Goal: Transaction & Acquisition: Obtain resource

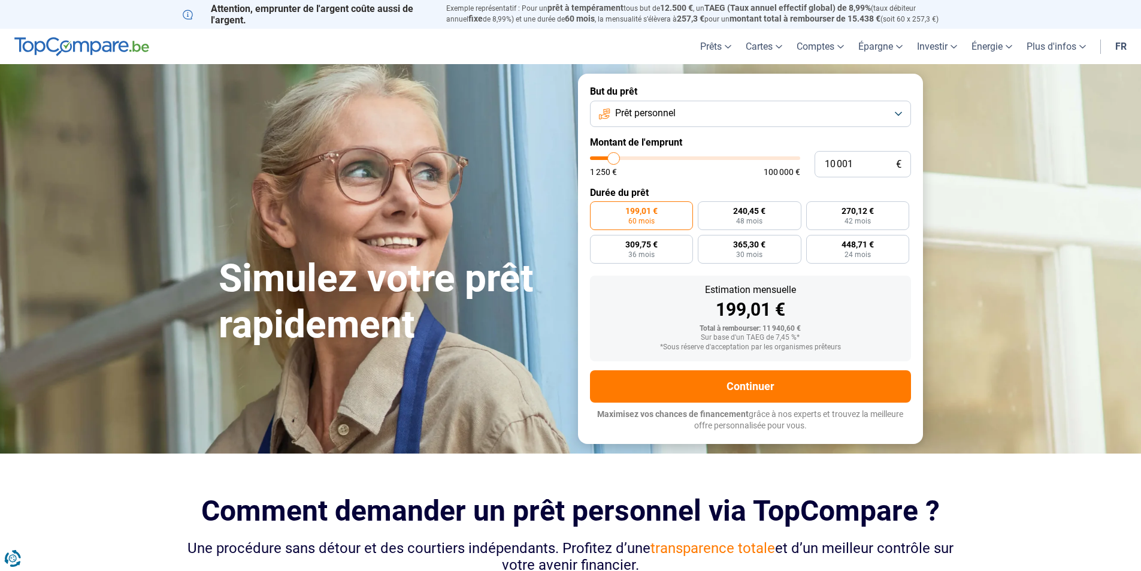
type input "10 500"
type input "10500"
type input "11 750"
type input "11750"
type input "13 500"
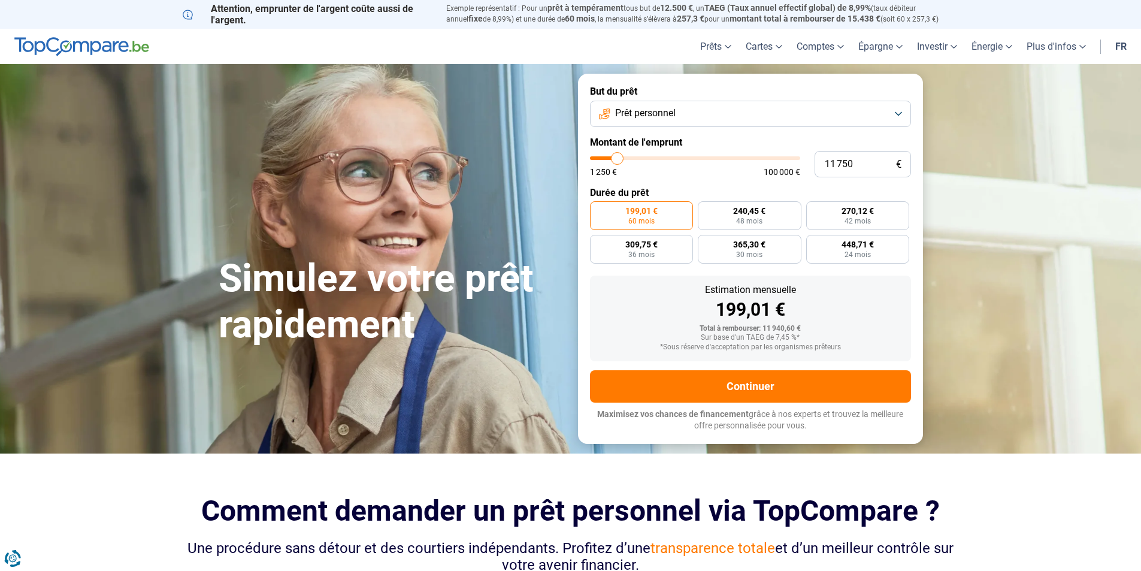
type input "13500"
type input "15 500"
type input "15500"
type input "17 250"
type input "17250"
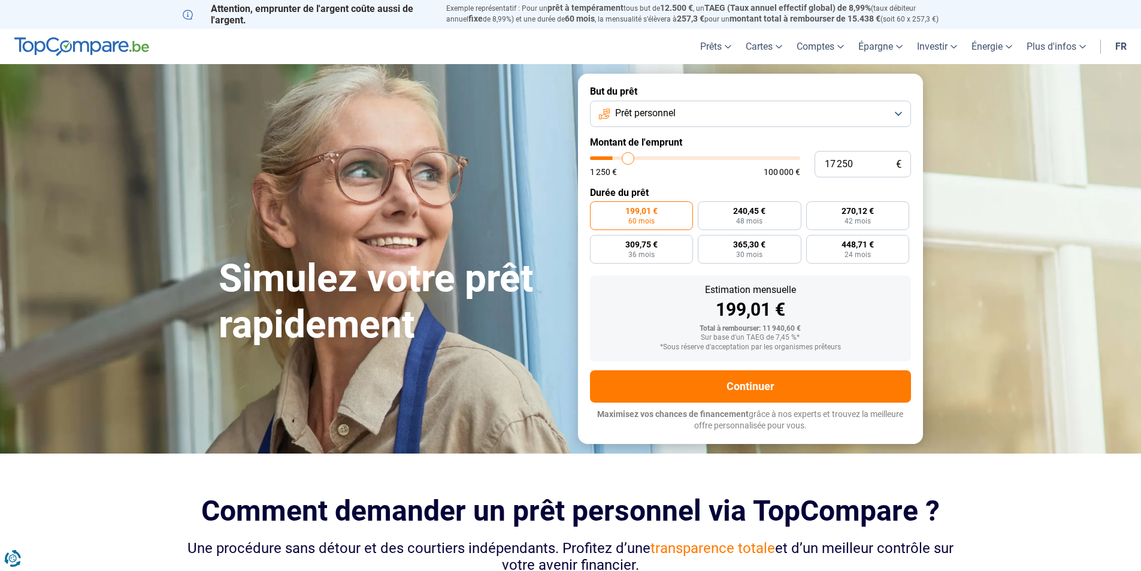
type input "18 750"
type input "18750"
type input "20 250"
type input "20250"
type input "21 750"
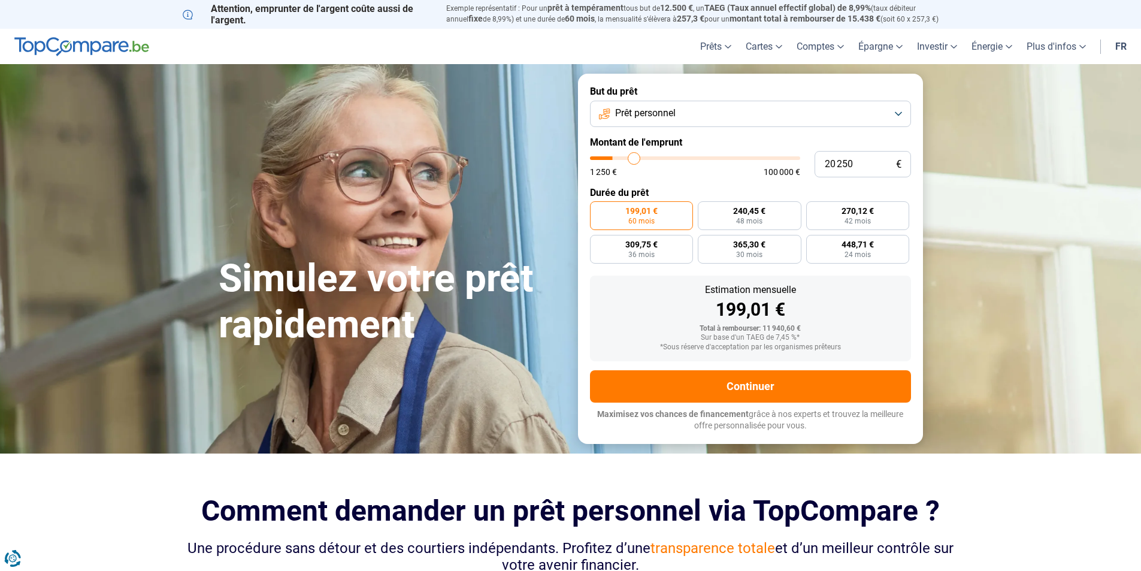
type input "21750"
type input "23 250"
type input "23250"
type input "24 750"
type input "24750"
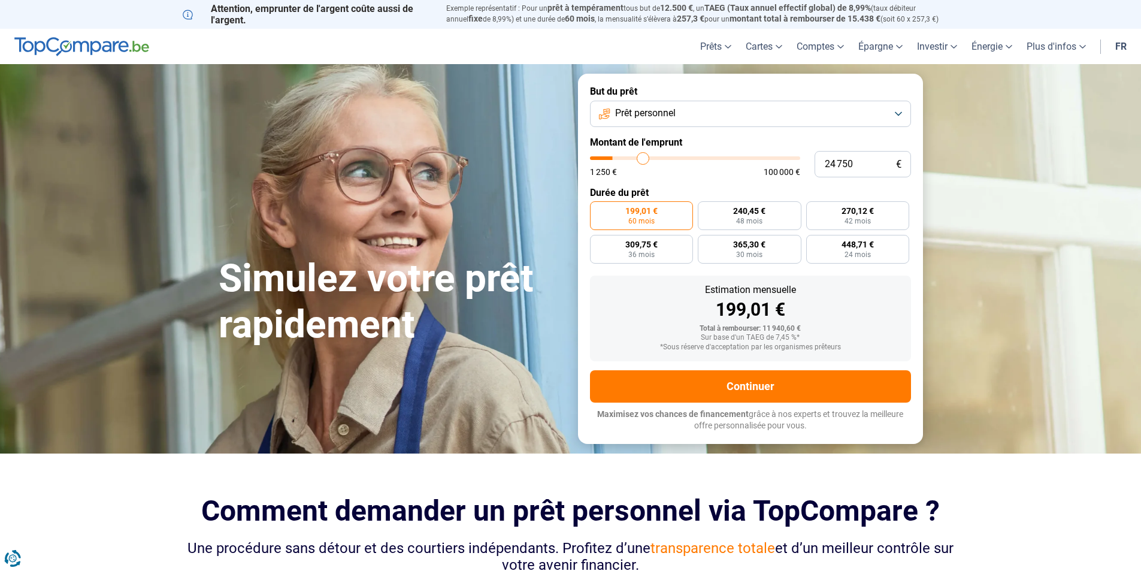
type input "26 000"
type input "26000"
type input "26 750"
type input "26750"
type input "27 250"
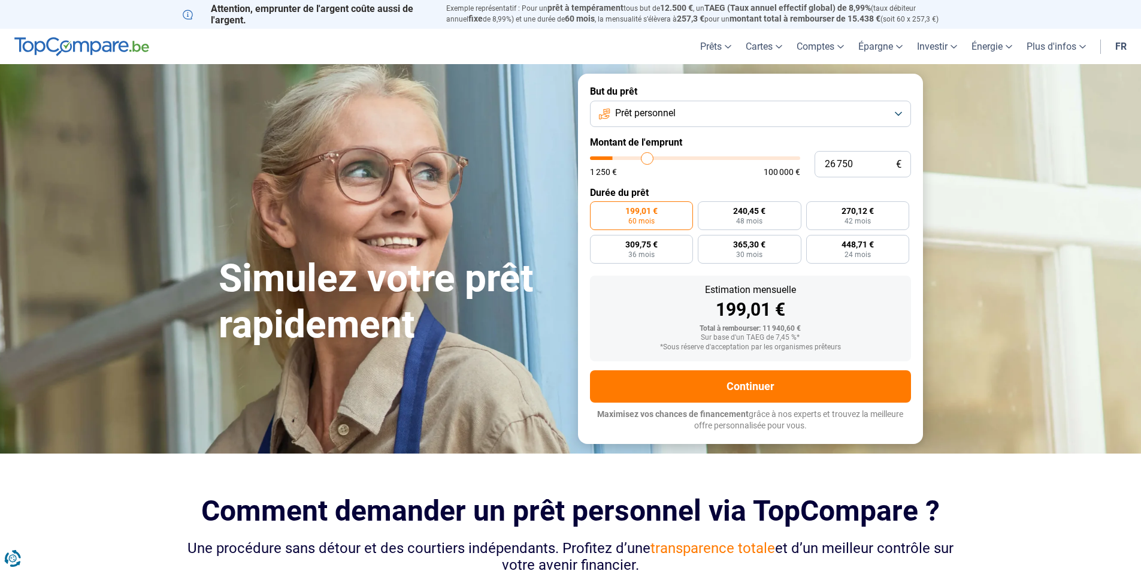
type input "27250"
type input "27 500"
type input "27500"
type input "28 000"
type input "28000"
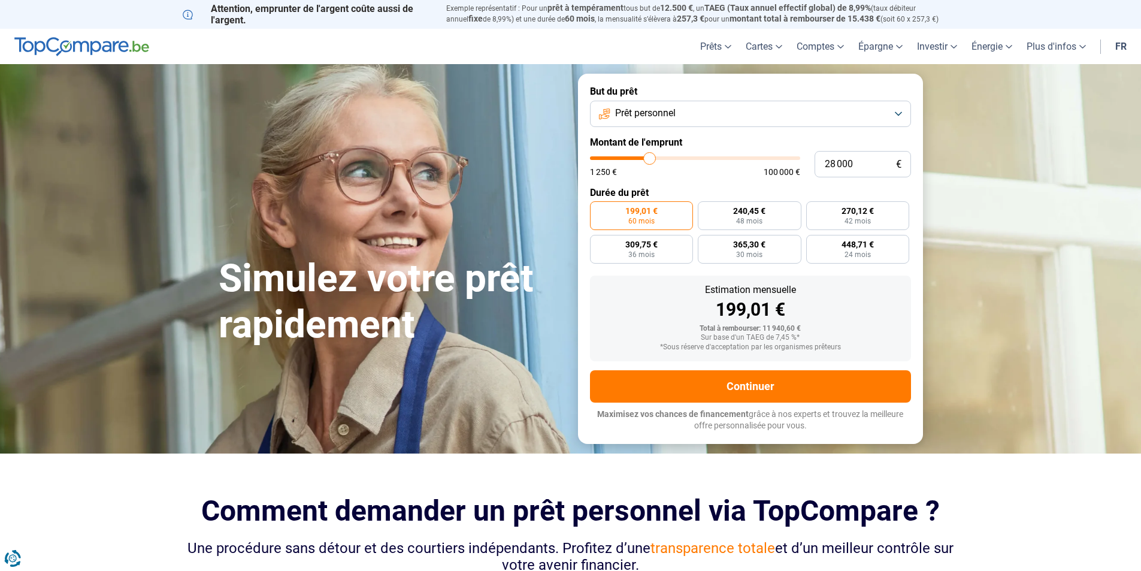
type input "30 250"
type input "30250"
type input "32 500"
type input "32500"
type input "35 000"
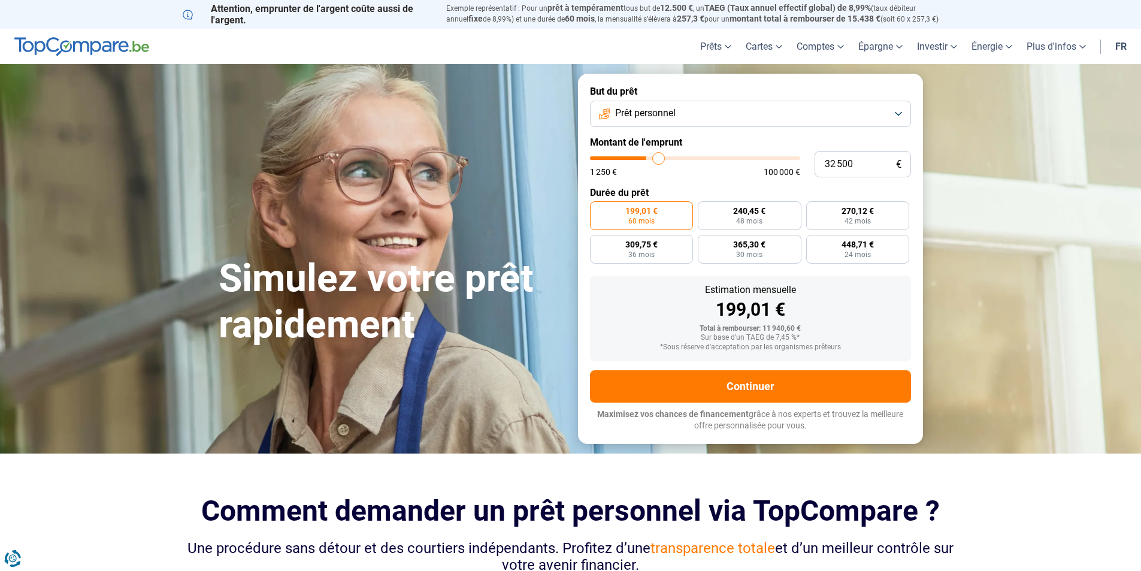
type input "35000"
type input "36 750"
type input "36750"
type input "38 250"
type input "38250"
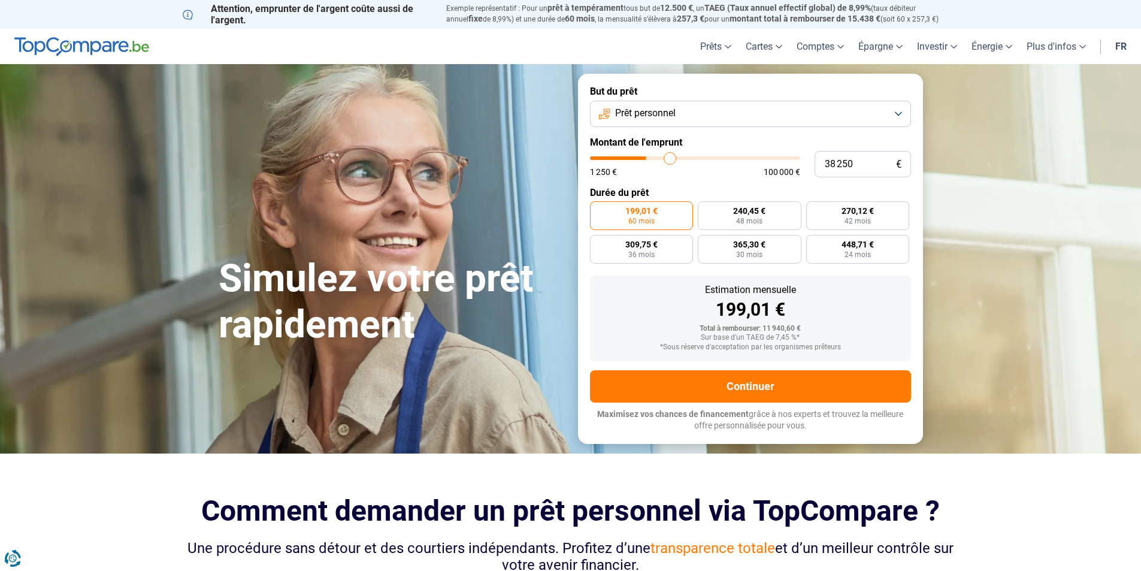
type input "39 500"
type input "39500"
type input "40 250"
type input "40250"
type input "41 000"
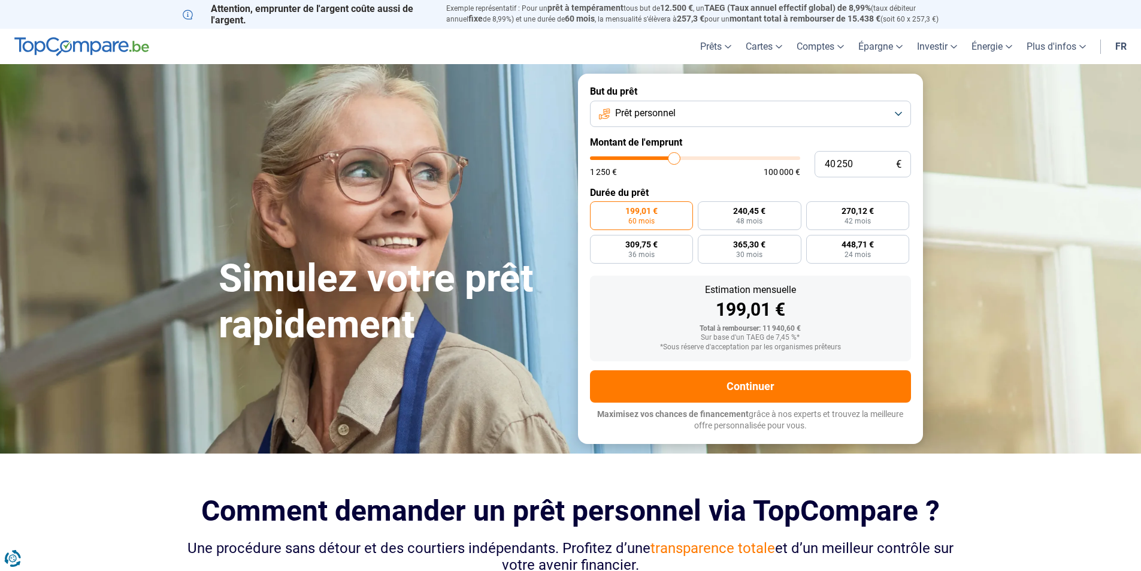
type input "41000"
type input "42 000"
type input "42000"
type input "43 000"
type input "43000"
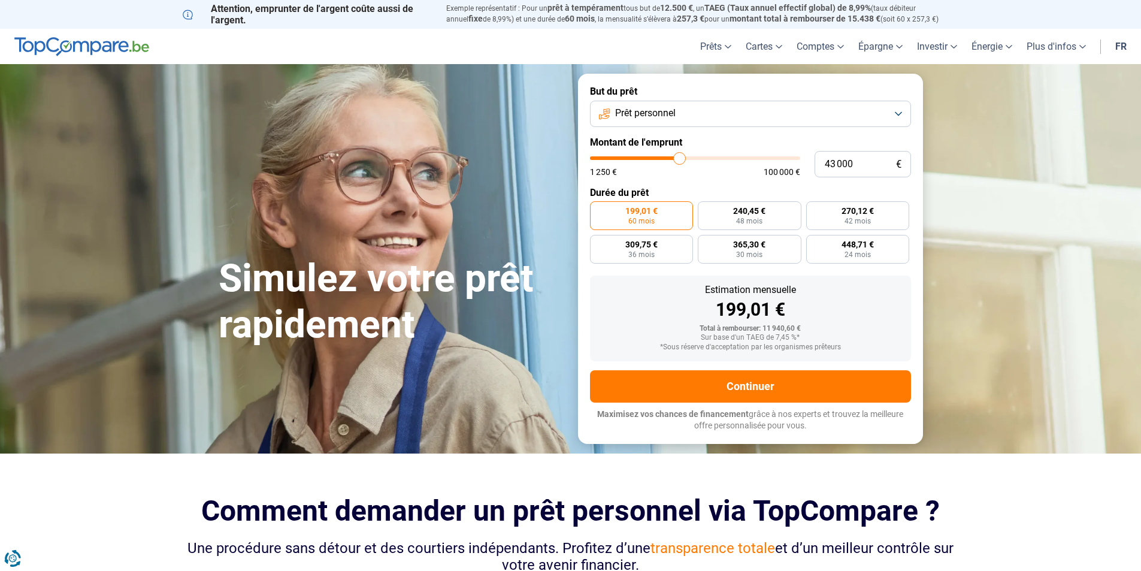
type input "45 500"
type input "45500"
type input "47 250"
type input "47250"
type input "49 000"
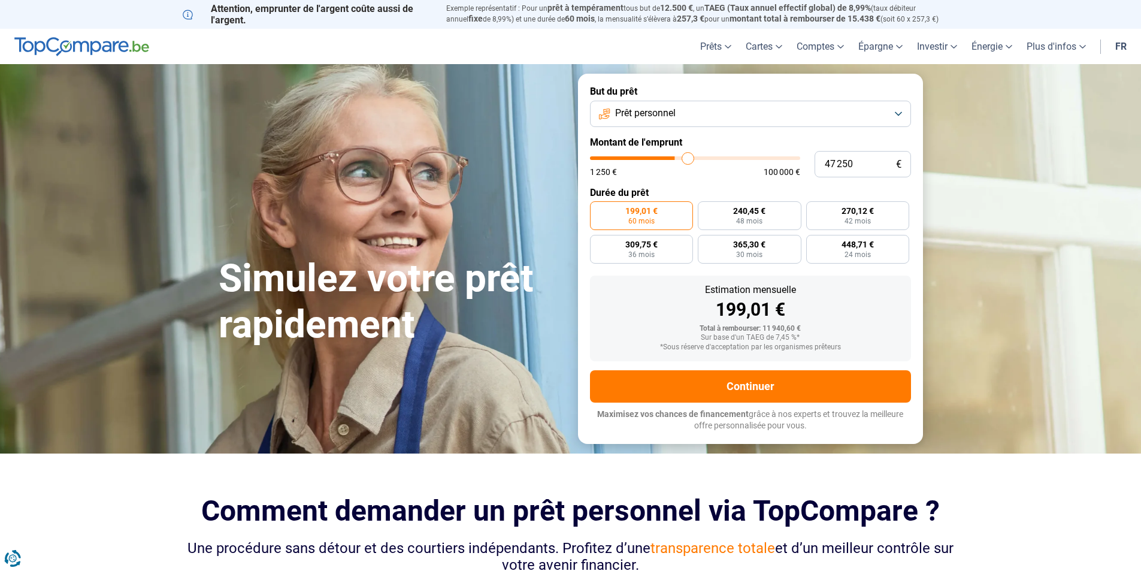
type input "49000"
type input "51 000"
type input "51000"
type input "52 000"
type input "52000"
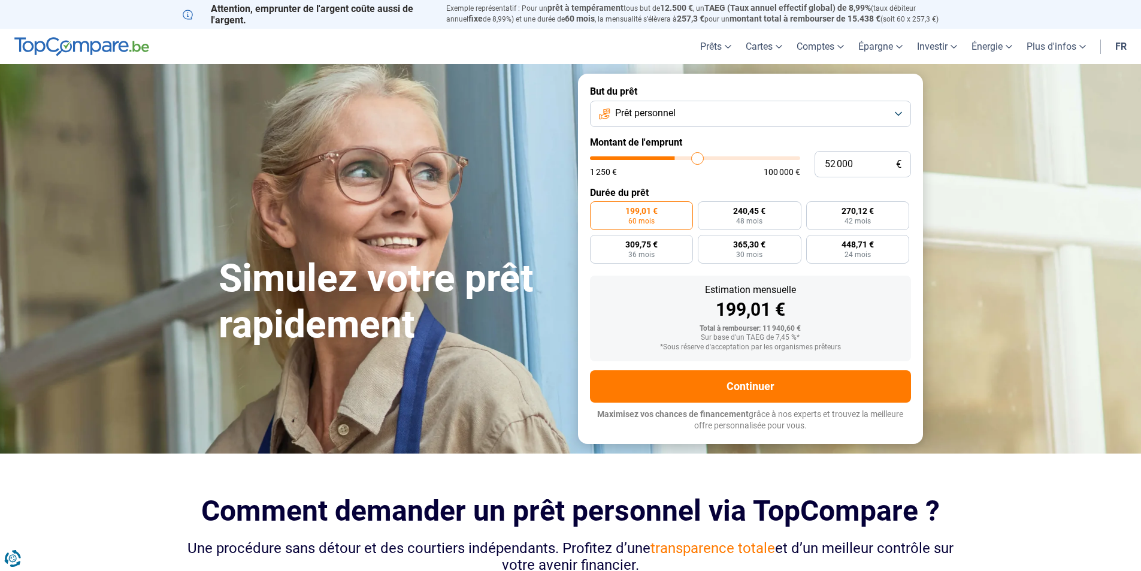
type input "53 500"
type input "53500"
type input "54 750"
type input "54750"
type input "56 250"
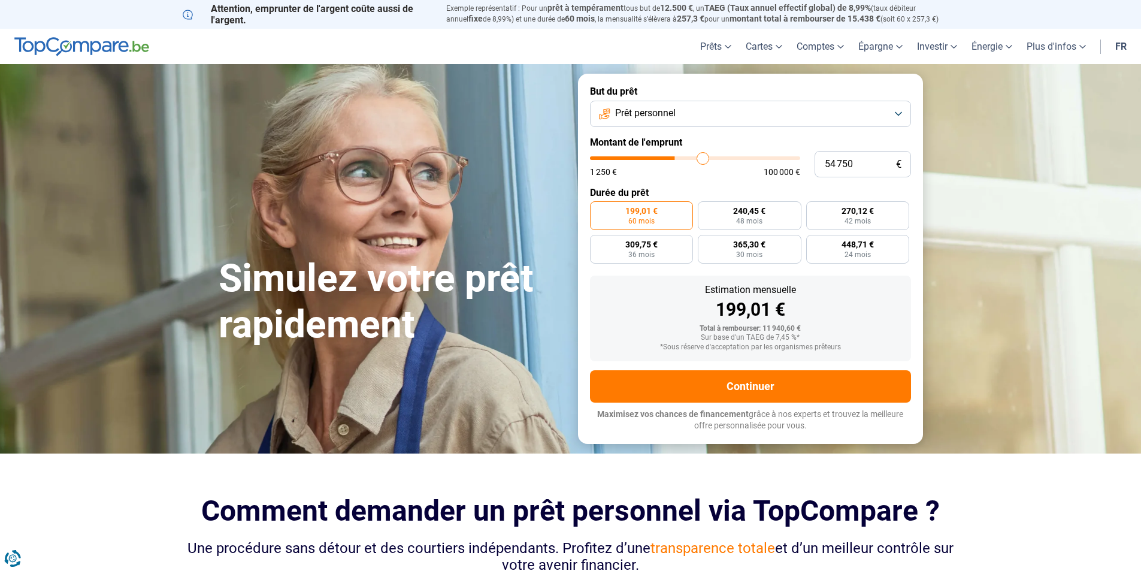
type input "56250"
type input "57 250"
type input "57250"
type input "57 750"
type input "57750"
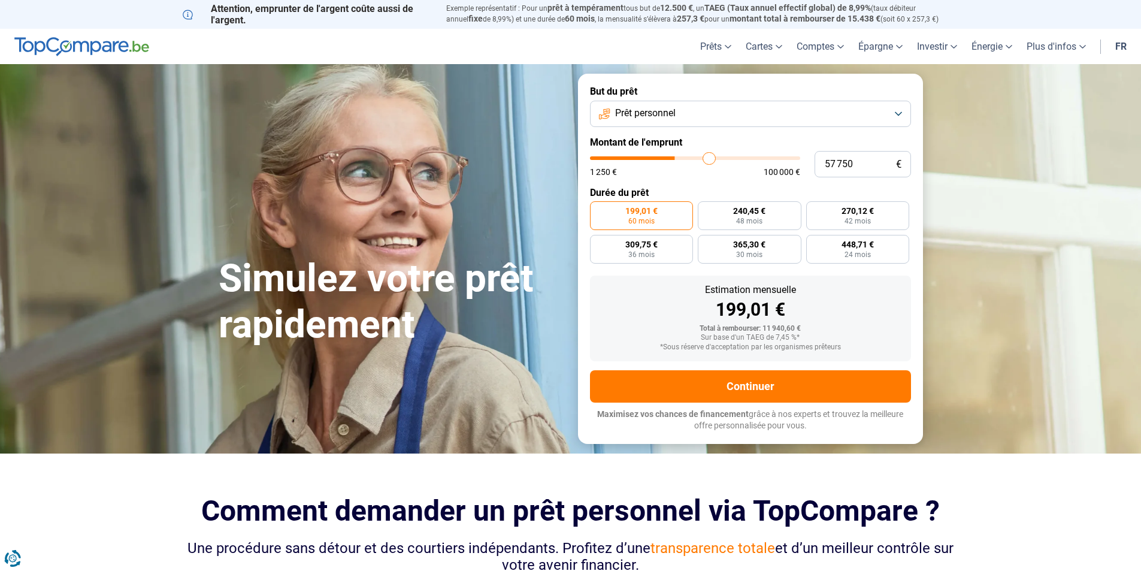
type input "58 000"
type input "58000"
type input "57 750"
type input "57750"
type input "57 500"
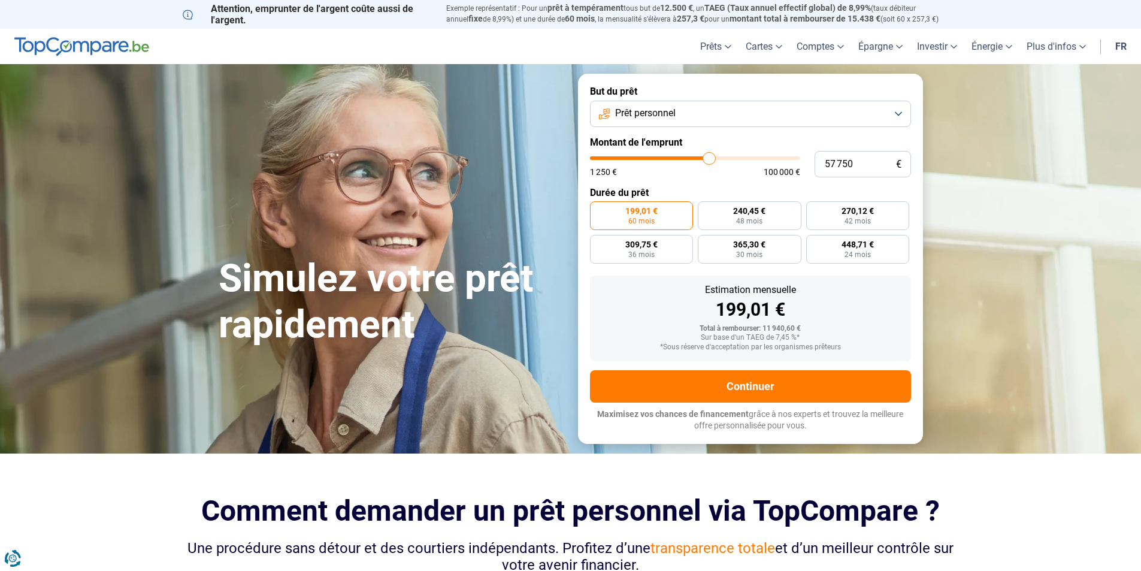
type input "57500"
type input "57 000"
type input "57000"
type input "56 250"
type input "56250"
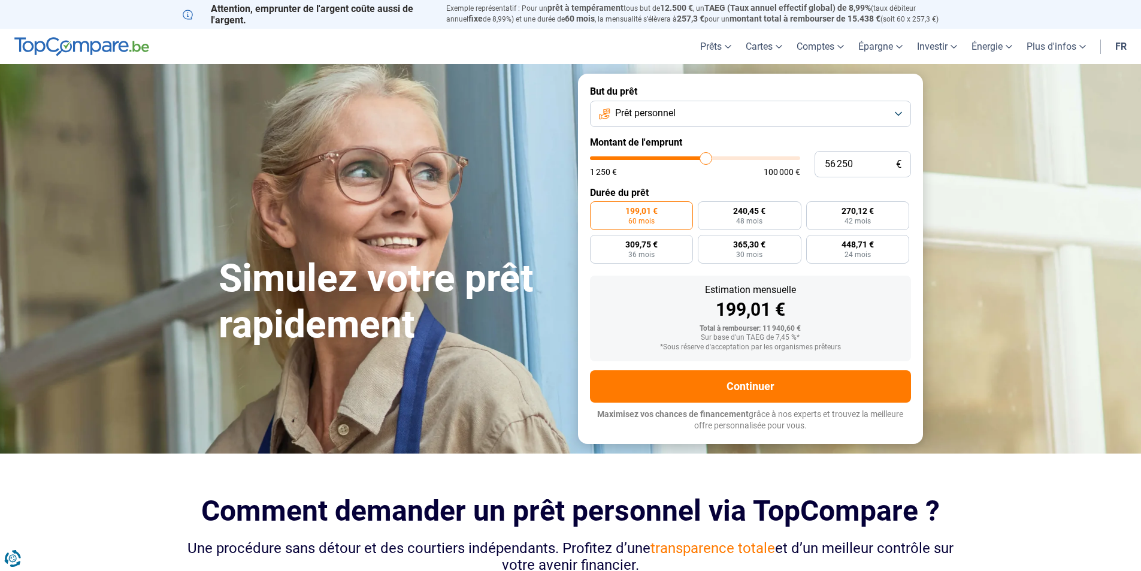
type input "56 000"
type input "56000"
type input "55 750"
type input "55750"
type input "55 500"
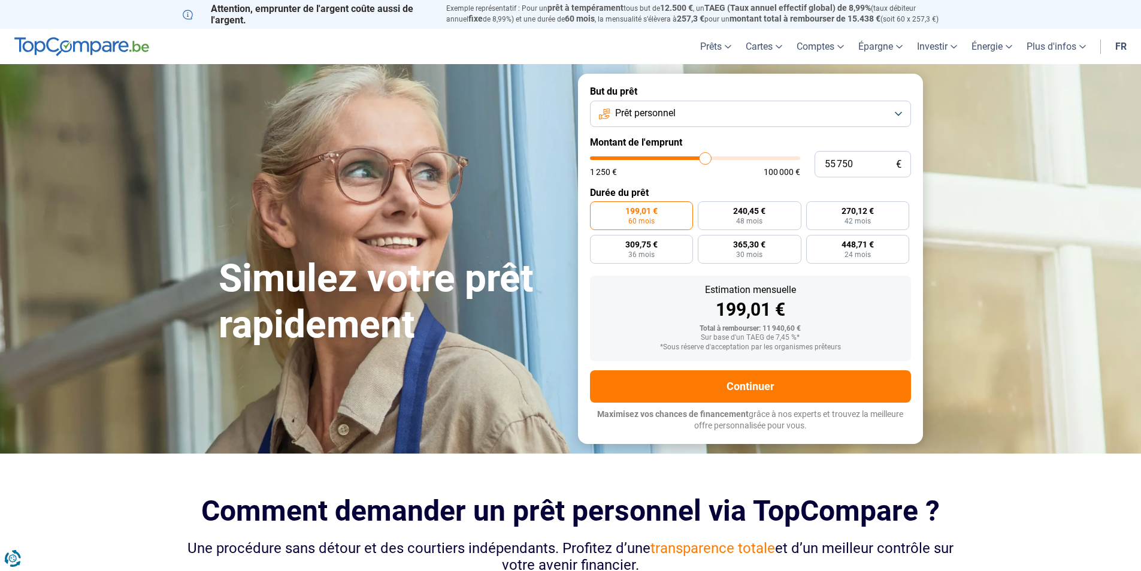
type input "55500"
type input "55 000"
type input "55000"
type input "54 750"
type input "54750"
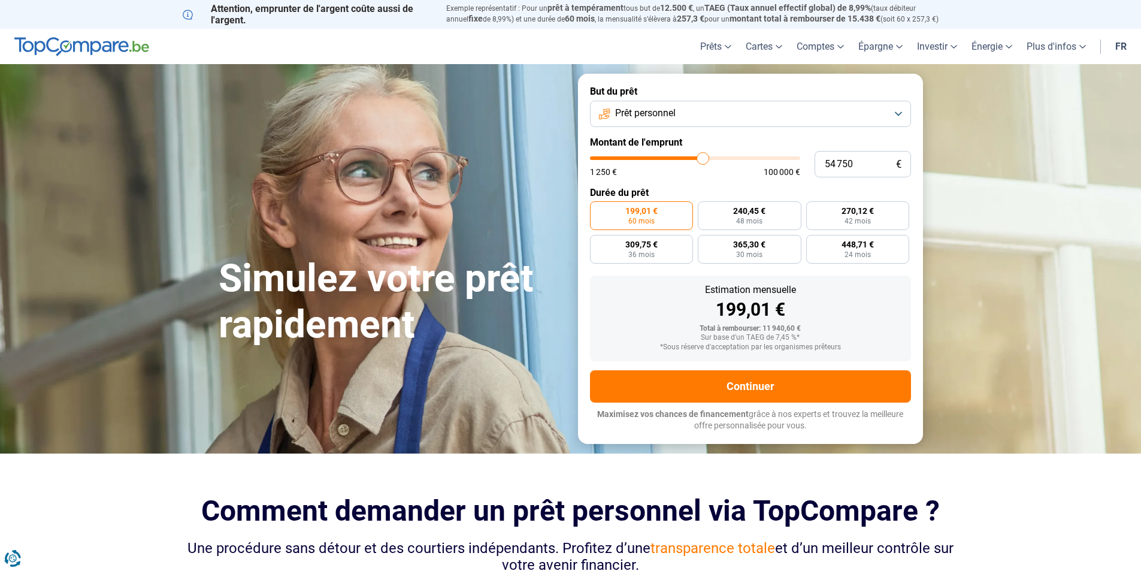
type input "54 250"
type input "54250"
type input "54 000"
type input "54000"
type input "53 500"
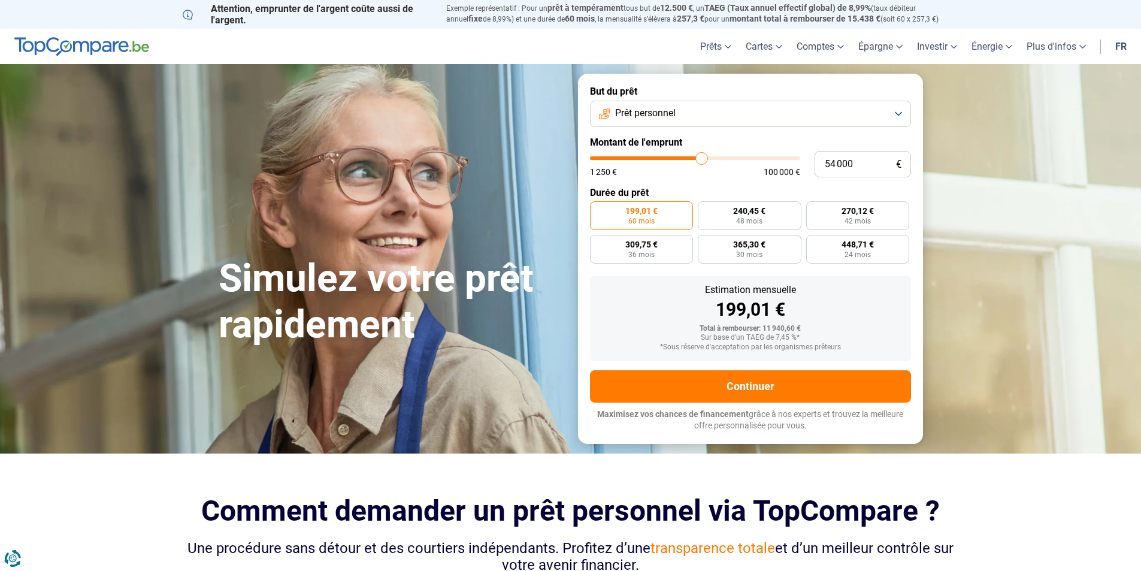
type input "53500"
type input "53 250"
type input "53250"
type input "53 000"
type input "53000"
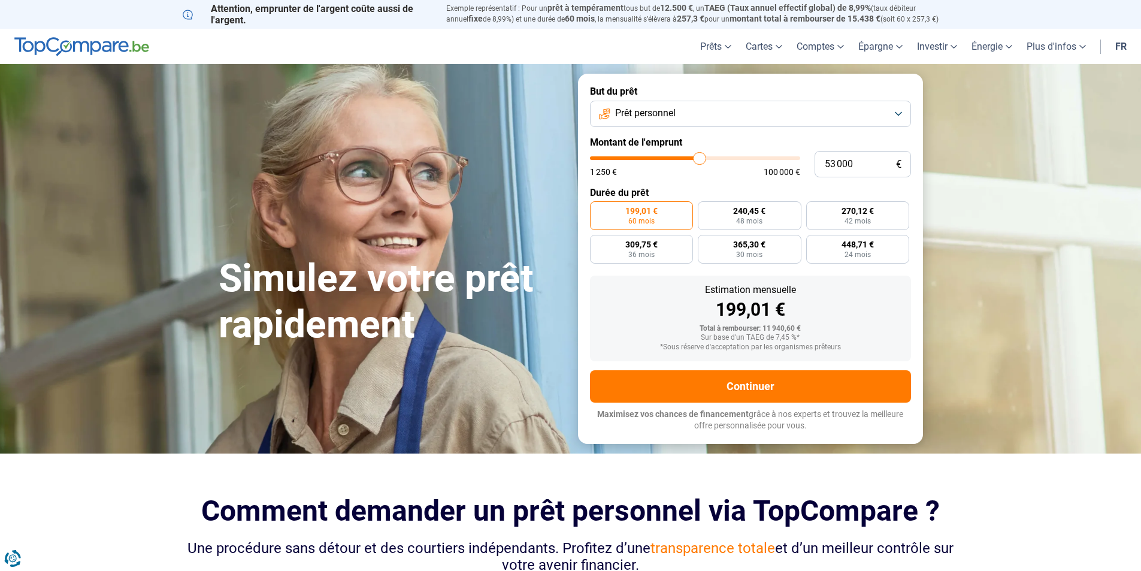
type input "52 750"
type input "52750"
type input "52 500"
type input "52500"
type input "52 000"
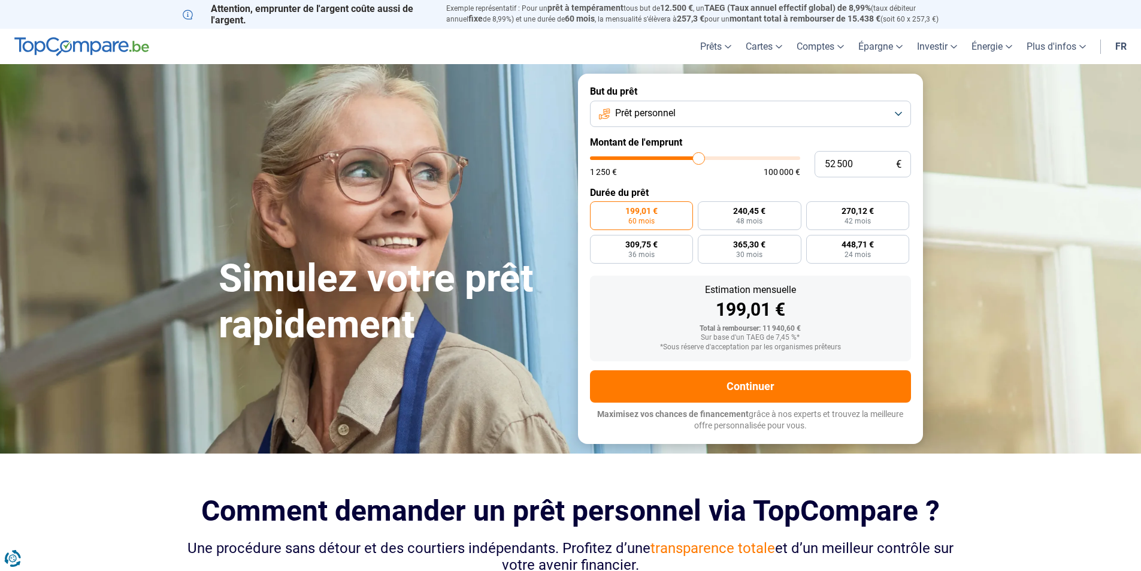
type input "52000"
type input "51 750"
type input "51750"
type input "51 500"
type input "51500"
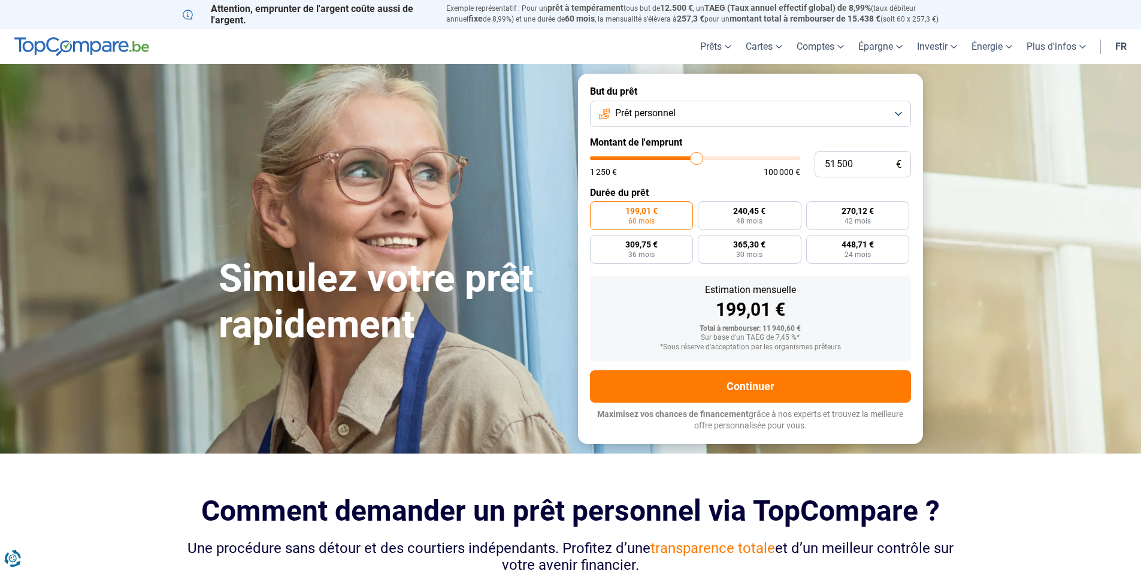
type input "51 250"
type input "51250"
type input "51 000"
type input "51000"
type input "50 500"
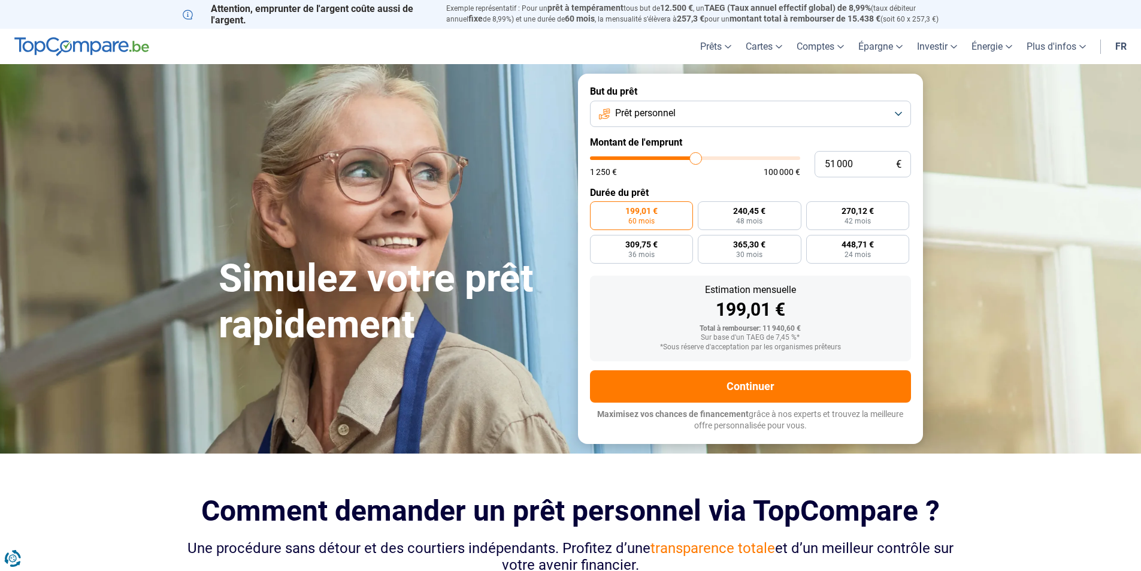
type input "50500"
type input "50 250"
type input "50250"
type input "50 000"
drag, startPoint x: 614, startPoint y: 162, endPoint x: 694, endPoint y: 162, distance: 79.7
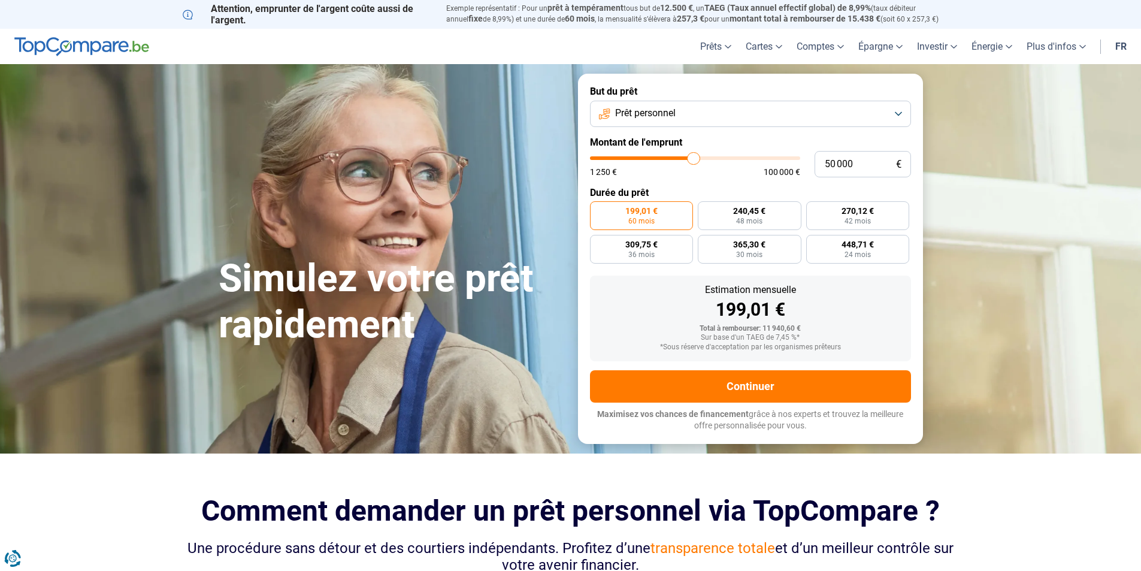
type input "50000"
click at [694, 160] on input "range" at bounding box center [695, 158] width 210 height 4
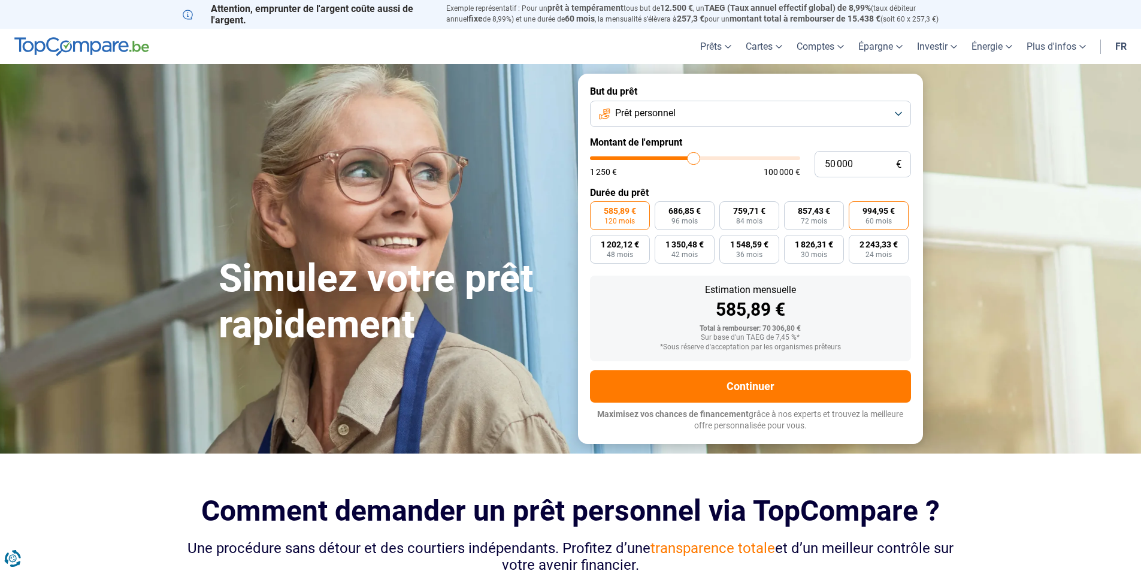
click at [871, 204] on label "994,95 € 60 mois" at bounding box center [879, 215] width 60 height 29
click at [856, 204] on input "994,95 € 60 mois" at bounding box center [853, 205] width 8 height 8
radio input "true"
click at [701, 128] on form "But du prêt Prêt personnel Montant de l'emprunt 50 000 € 1 250 € 100 000 € Duré…" at bounding box center [750, 259] width 345 height 370
click at [713, 120] on button "Prêt personnel" at bounding box center [750, 114] width 321 height 26
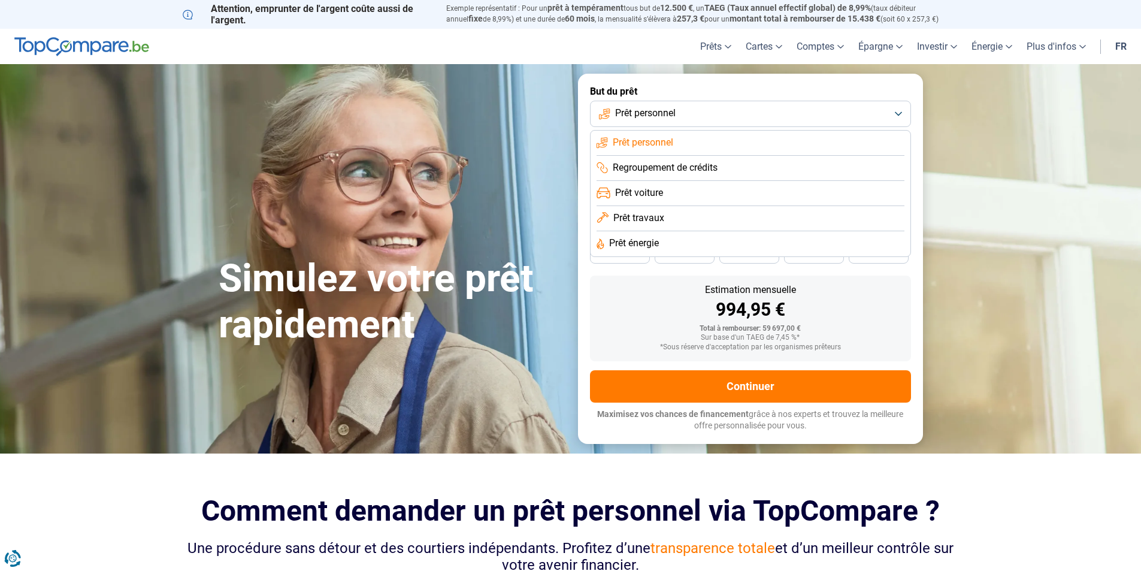
click at [667, 193] on li "Prêt voiture" at bounding box center [751, 193] width 308 height 25
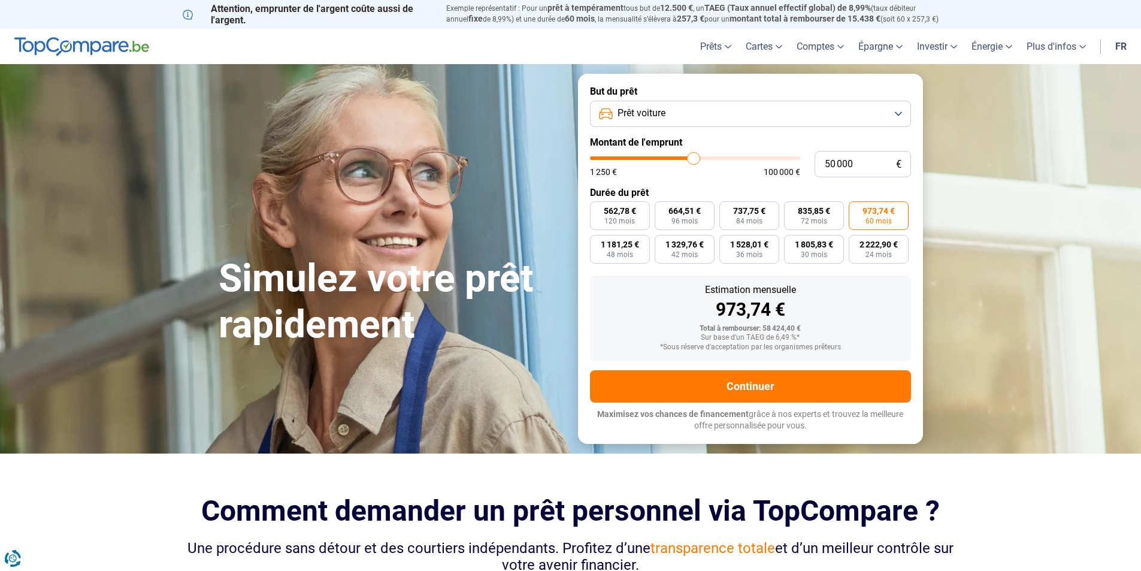
click at [667, 193] on label "Durée du prêt" at bounding box center [750, 192] width 321 height 11
click at [688, 114] on button "Prêt voiture" at bounding box center [750, 114] width 321 height 26
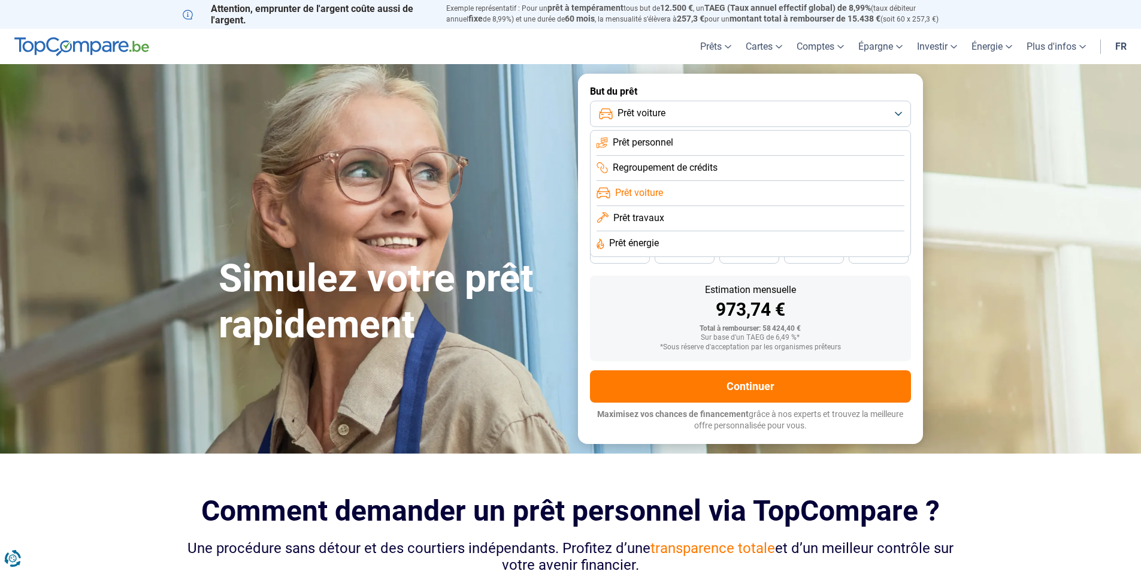
click at [680, 147] on li "Prêt personnel" at bounding box center [751, 143] width 308 height 25
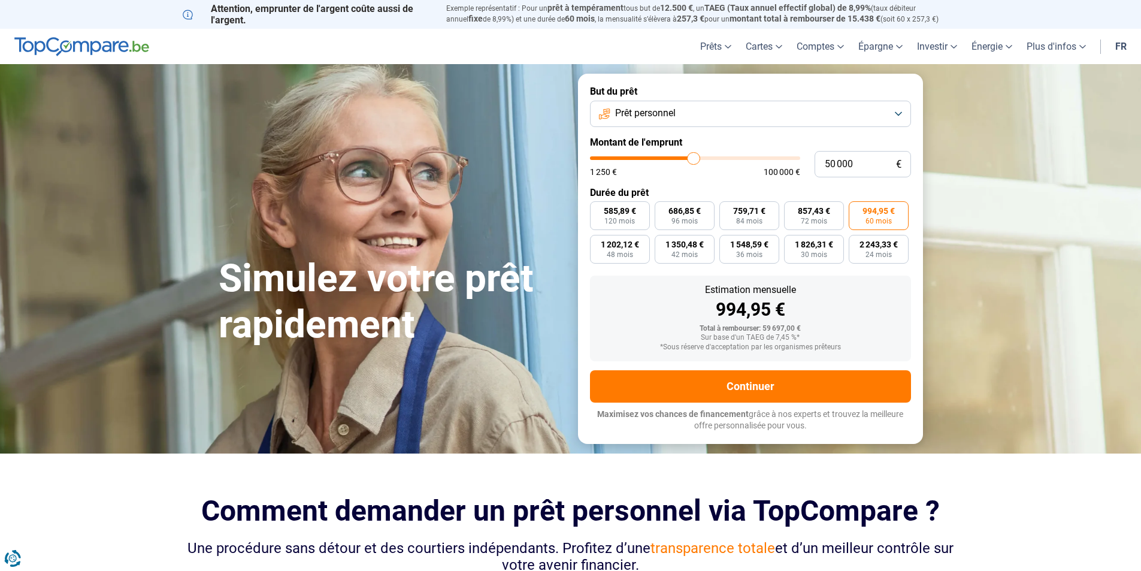
click at [680, 115] on button "Prêt personnel" at bounding box center [750, 114] width 321 height 26
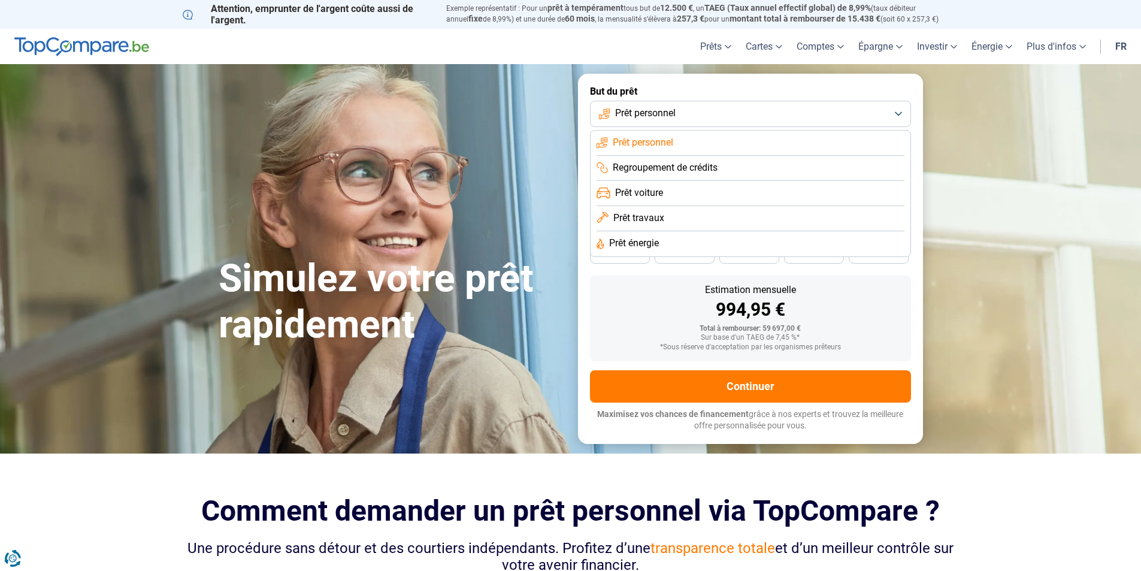
click at [682, 211] on li "Prêt travaux" at bounding box center [751, 218] width 308 height 25
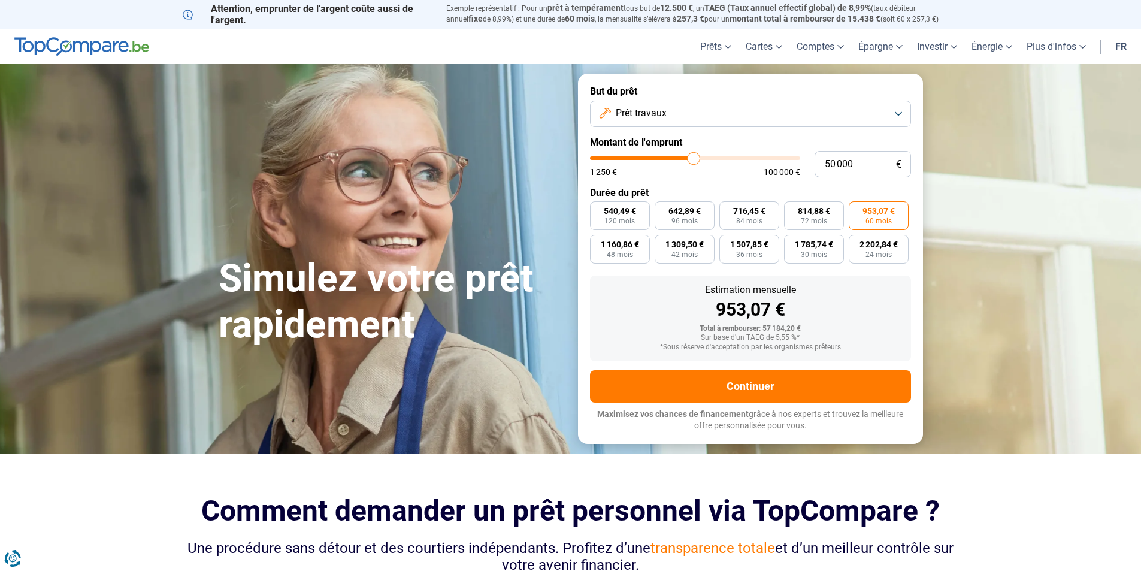
click at [695, 117] on button "Prêt travaux" at bounding box center [750, 114] width 321 height 26
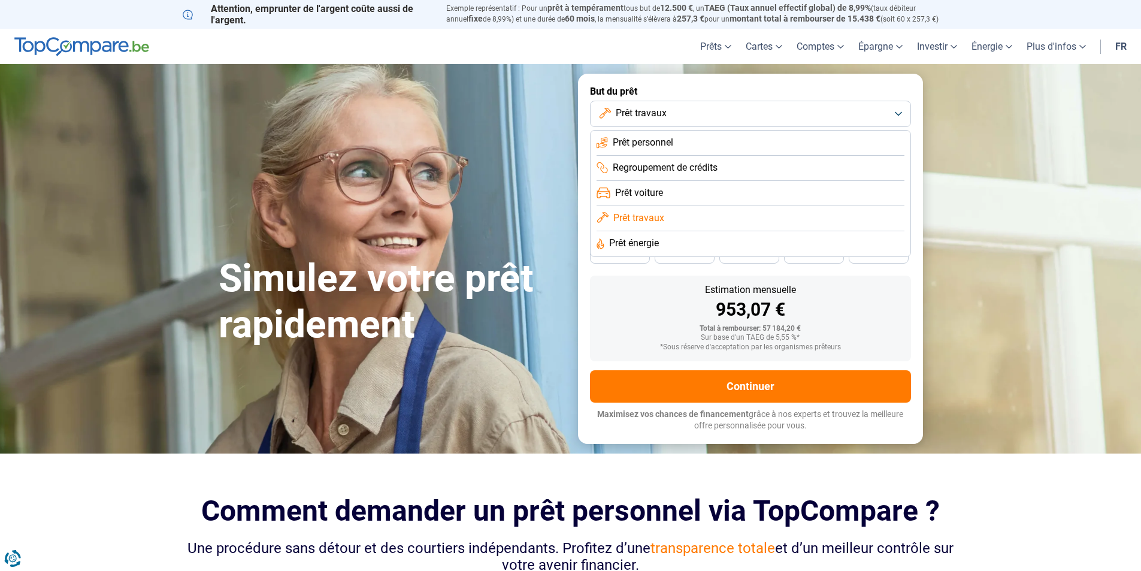
click at [676, 196] on li "Prêt voiture" at bounding box center [751, 193] width 308 height 25
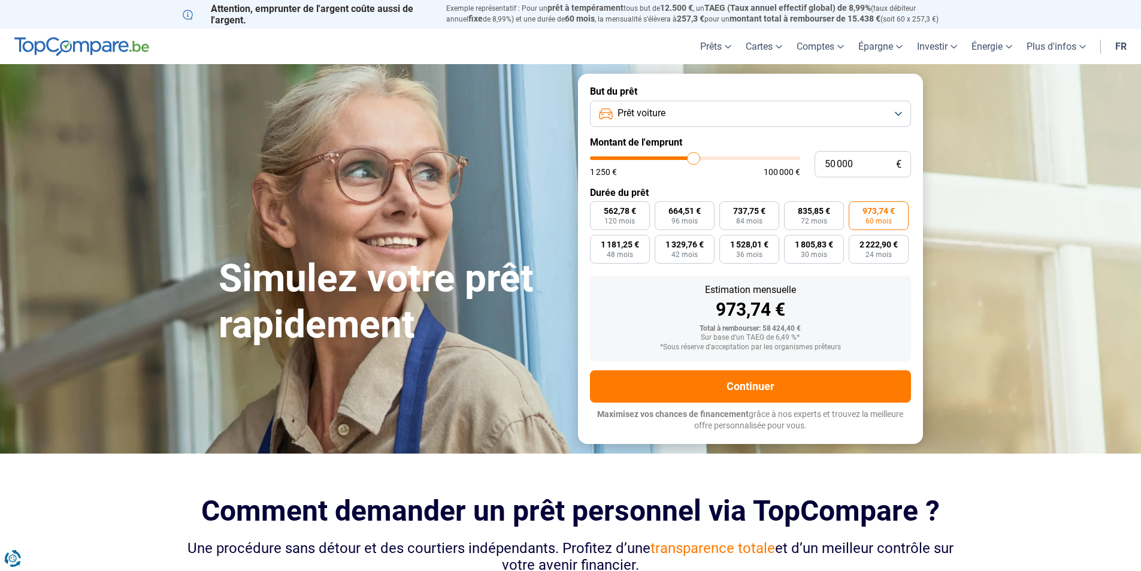
click at [701, 114] on button "Prêt voiture" at bounding box center [750, 114] width 321 height 26
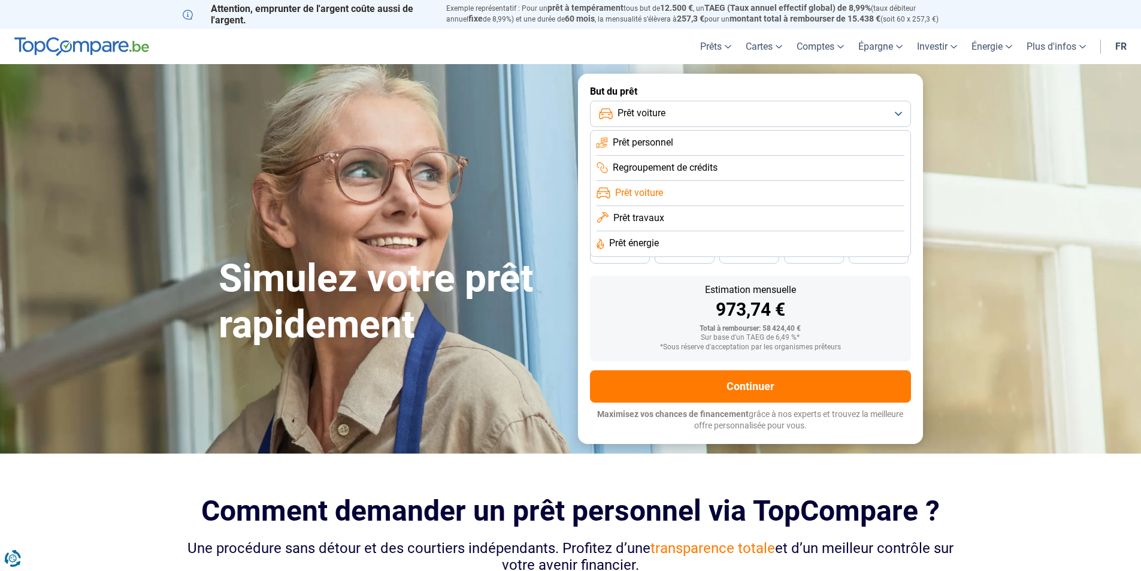
click at [677, 216] on li "Prêt travaux" at bounding box center [751, 218] width 308 height 25
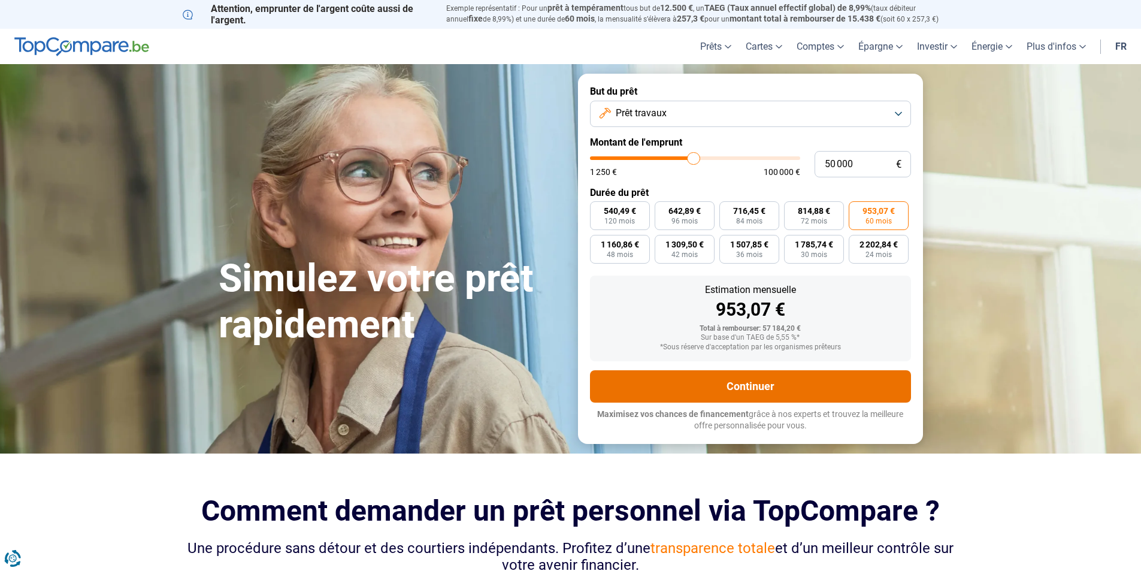
click at [824, 392] on button "Continuer" at bounding box center [750, 386] width 321 height 32
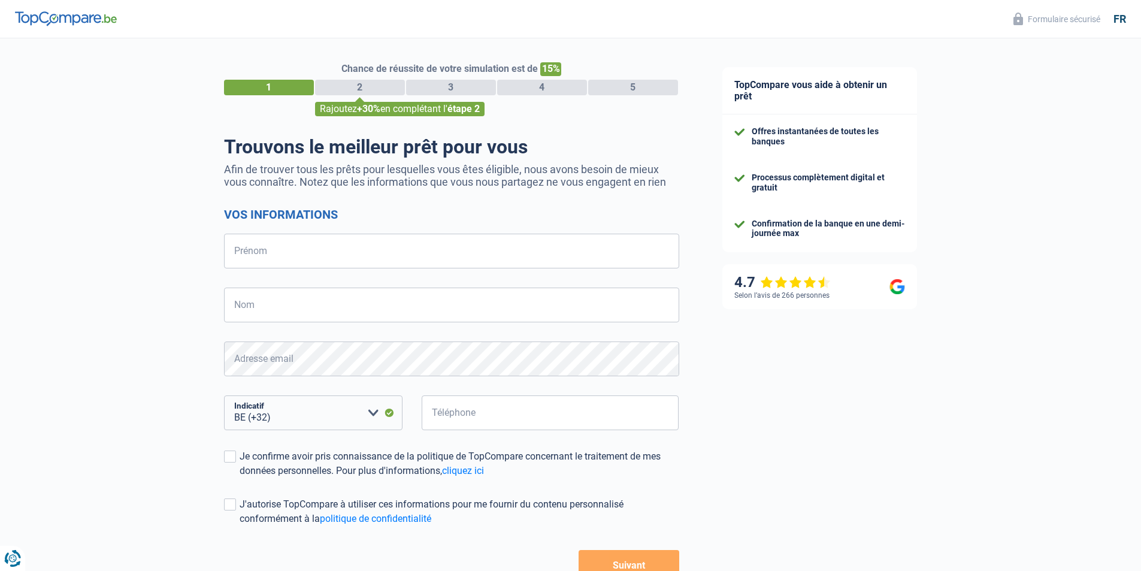
select select "32"
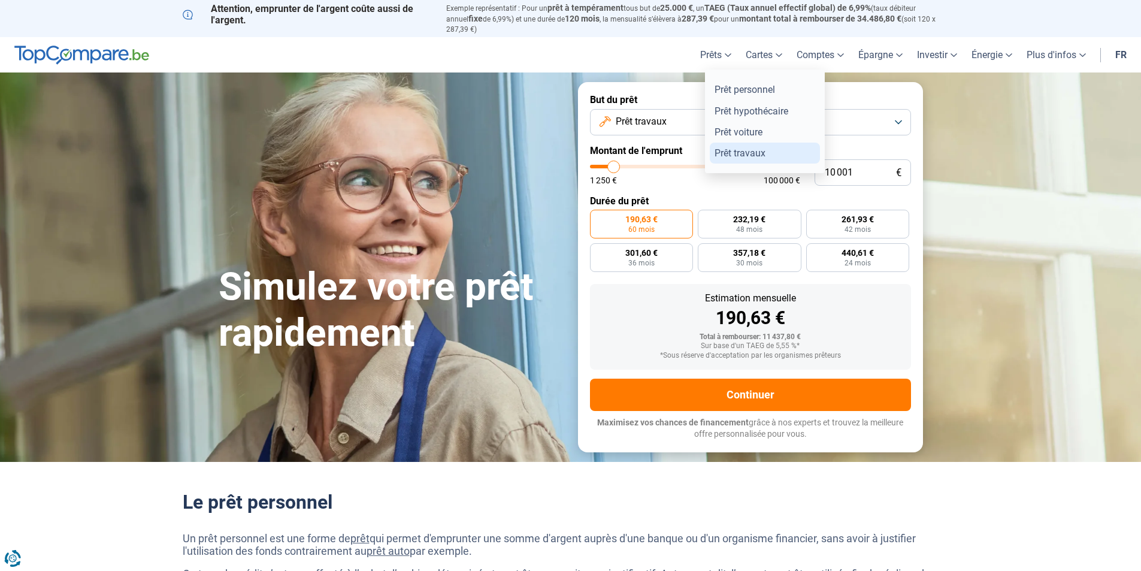
click at [755, 143] on link "Prêt travaux" at bounding box center [765, 153] width 110 height 21
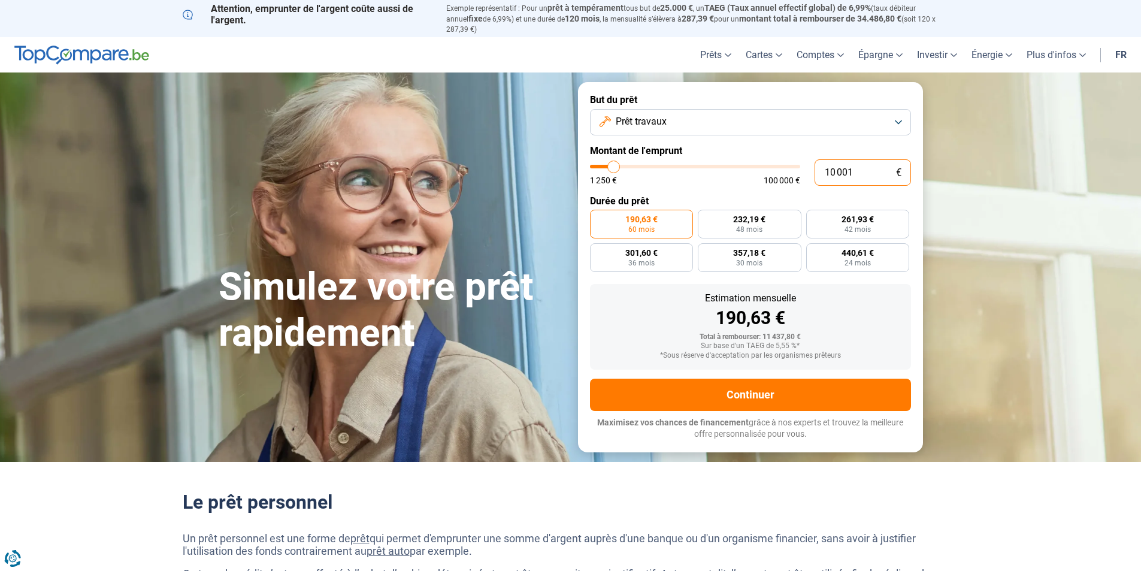
drag, startPoint x: 880, startPoint y: 158, endPoint x: 804, endPoint y: 158, distance: 75.5
click at [804, 159] on div "10 001 € 1 250 € 100 000 €" at bounding box center [750, 172] width 321 height 26
type input "0"
type input "1250"
type input "3"
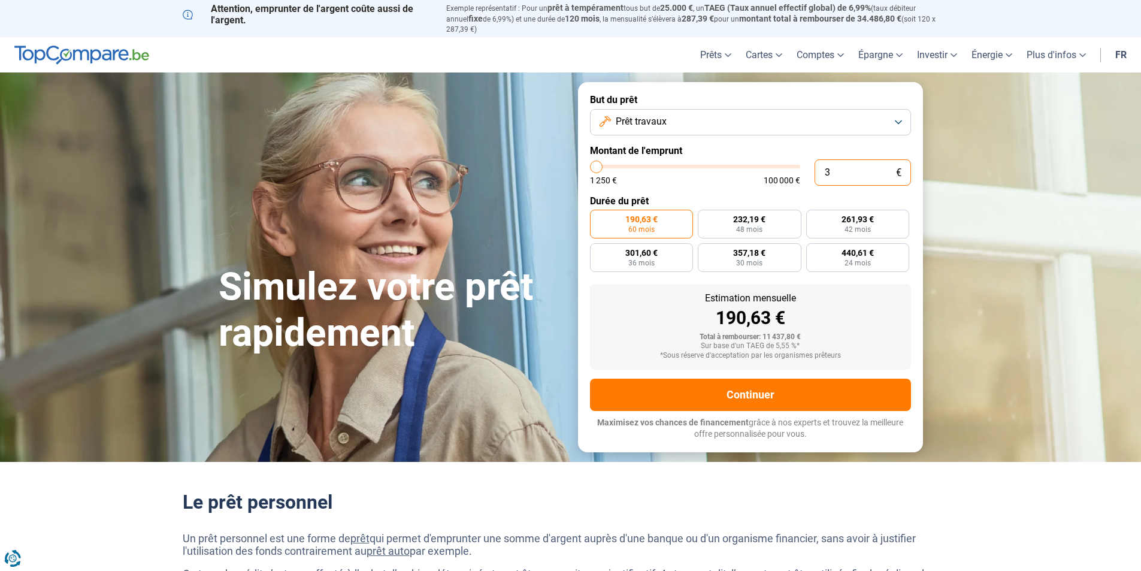
type input "1250"
type input "33"
type input "1250"
type input "330"
type input "1250"
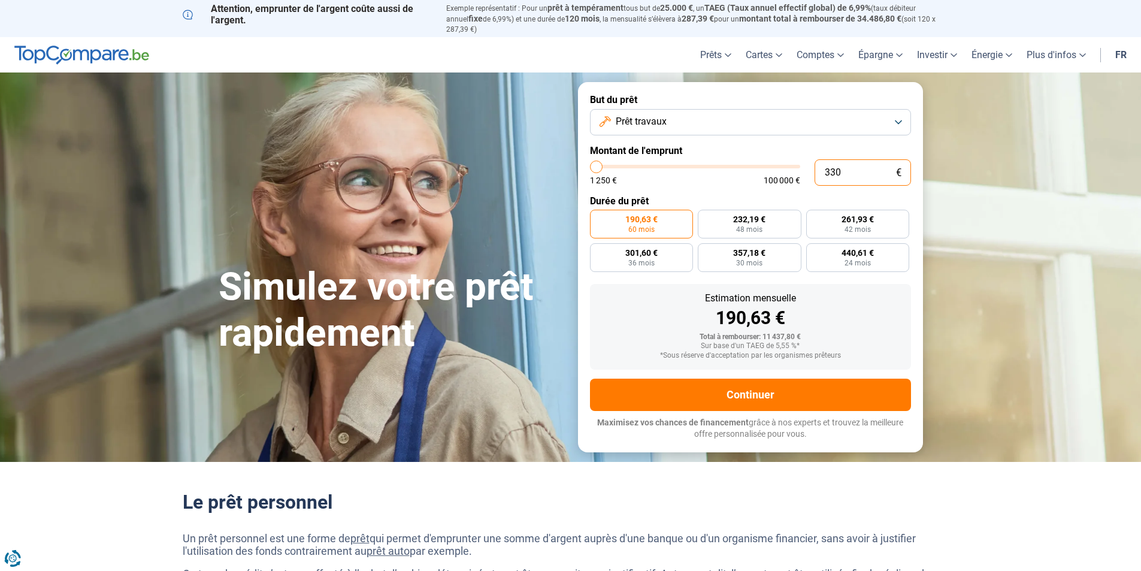
type input "3 300"
type input "3250"
type input "33 000"
type input "33000"
radio input "false"
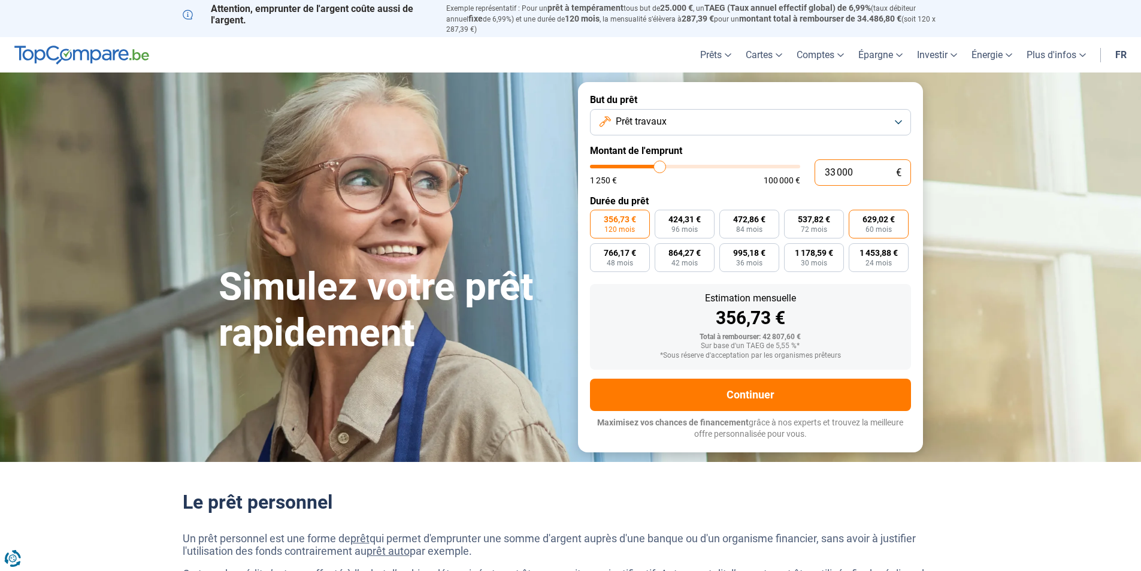
type input "33 000"
click at [897, 227] on label "629,02 € 60 mois" at bounding box center [879, 224] width 60 height 29
click at [856, 217] on input "629,02 € 60 mois" at bounding box center [853, 214] width 8 height 8
radio input "true"
drag, startPoint x: 877, startPoint y: 163, endPoint x: 795, endPoint y: 161, distance: 82.1
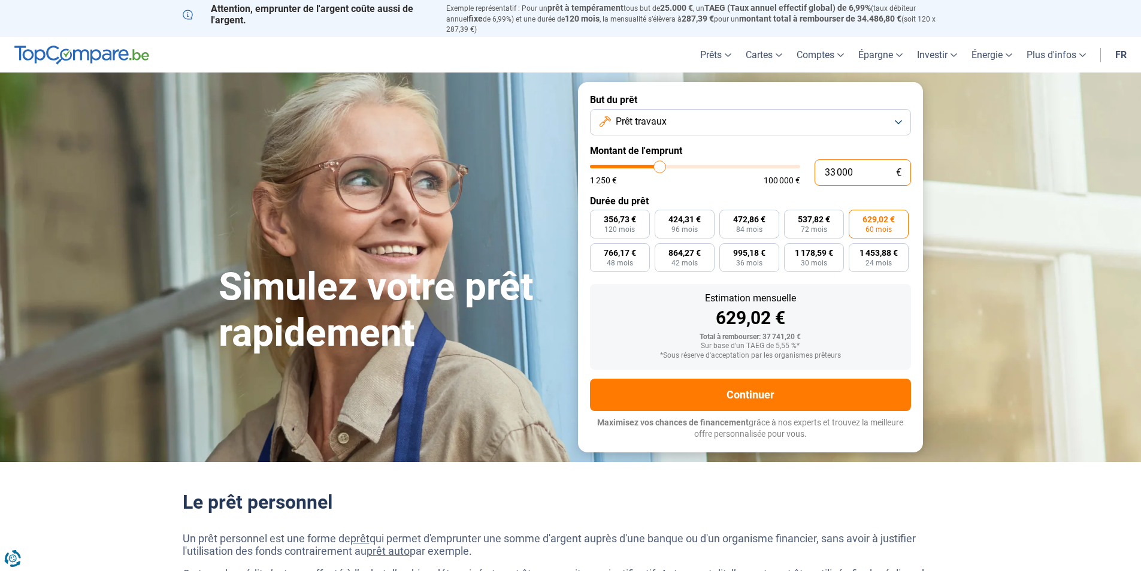
click at [797, 161] on div "33 000 € 1 250 € 100 000 €" at bounding box center [750, 172] width 321 height 26
type input "0"
type input "1250"
type input "5"
type input "1250"
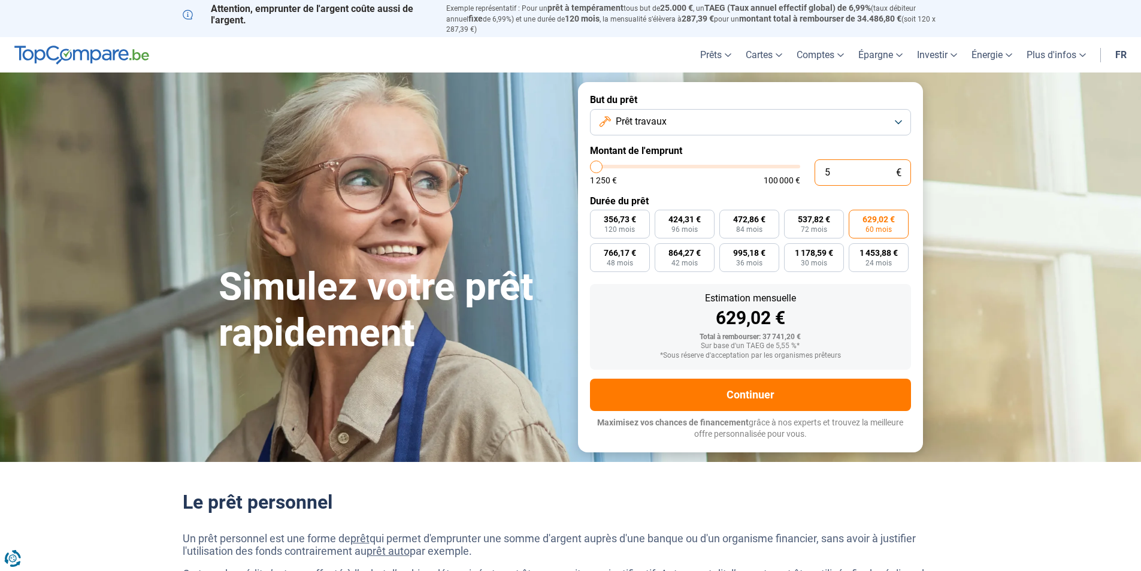
type input "50"
type input "1250"
type input "500"
type input "1250"
type input "5 000"
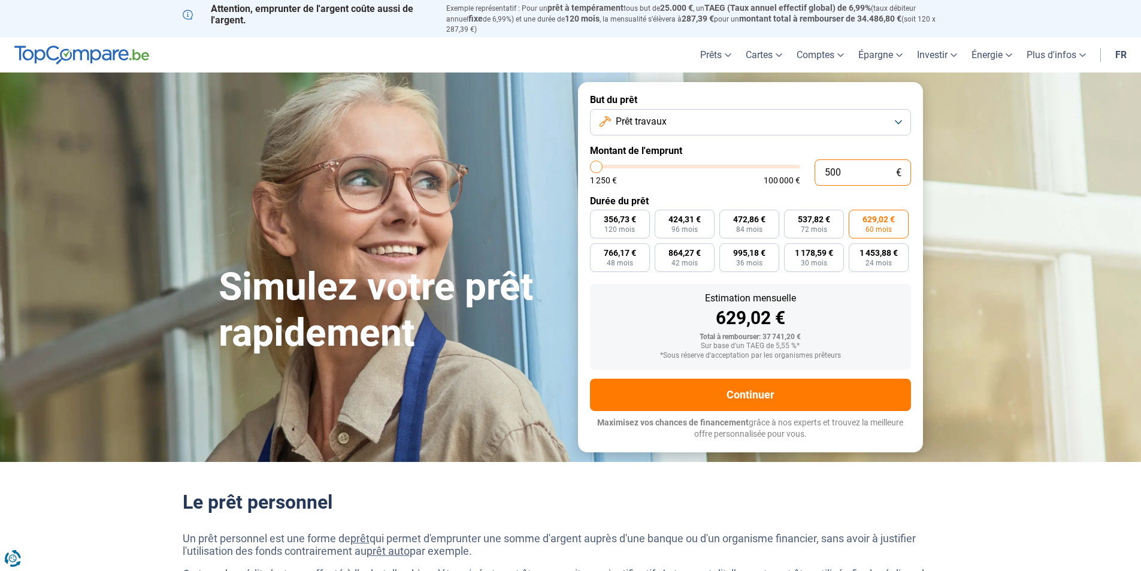
type input "5000"
type input "50 000"
type input "50000"
radio input "false"
radio input "true"
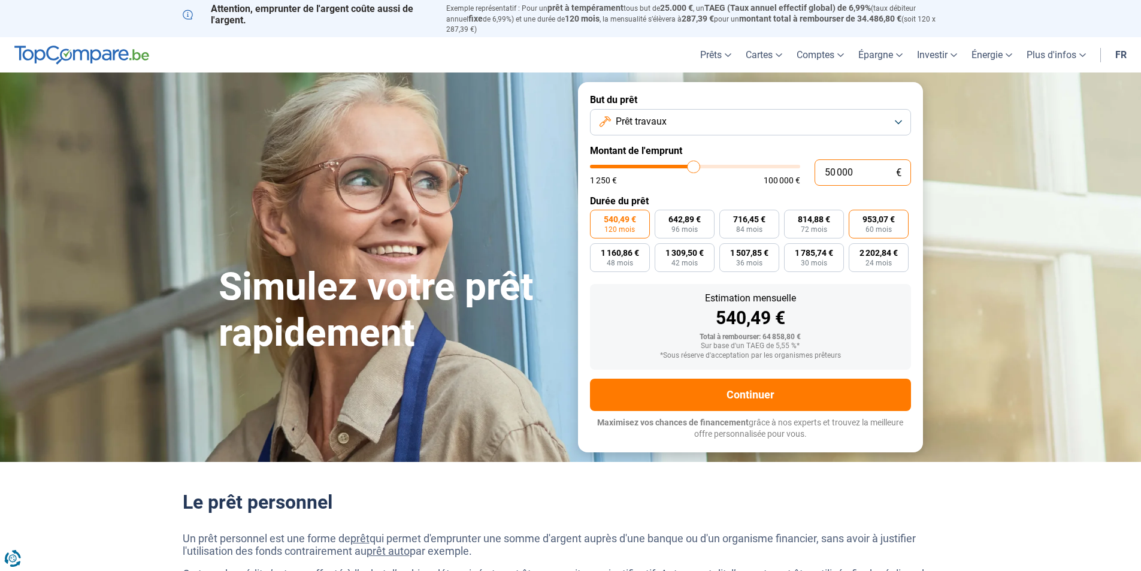
type input "50 000"
click at [873, 215] on span "953,07 €" at bounding box center [878, 219] width 32 height 8
click at [856, 210] on input "953,07 € 60 mois" at bounding box center [853, 214] width 8 height 8
radio input "true"
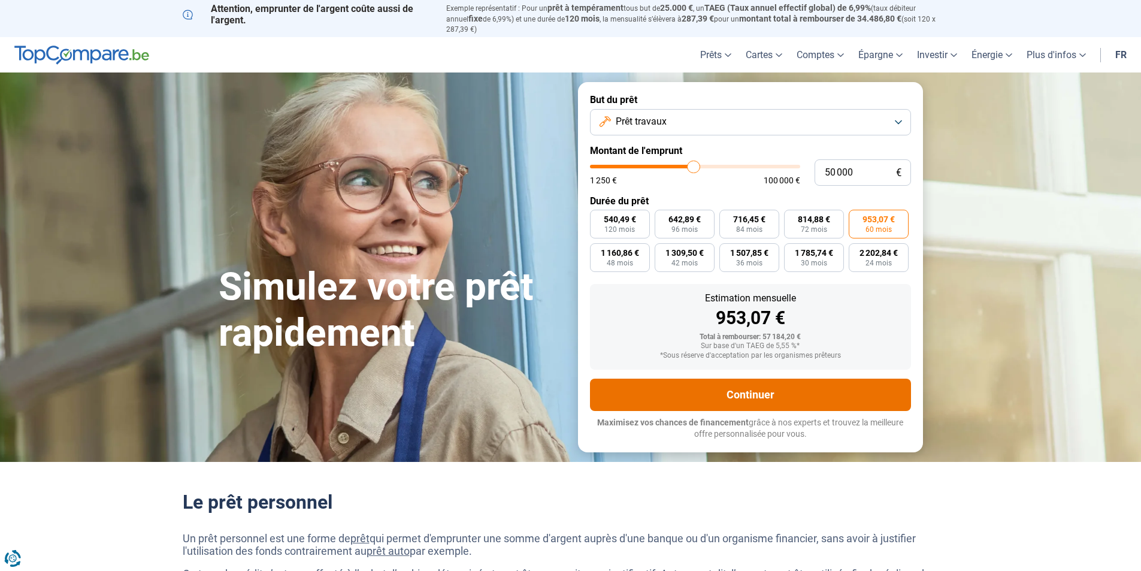
click at [752, 391] on button "Continuer" at bounding box center [750, 395] width 321 height 32
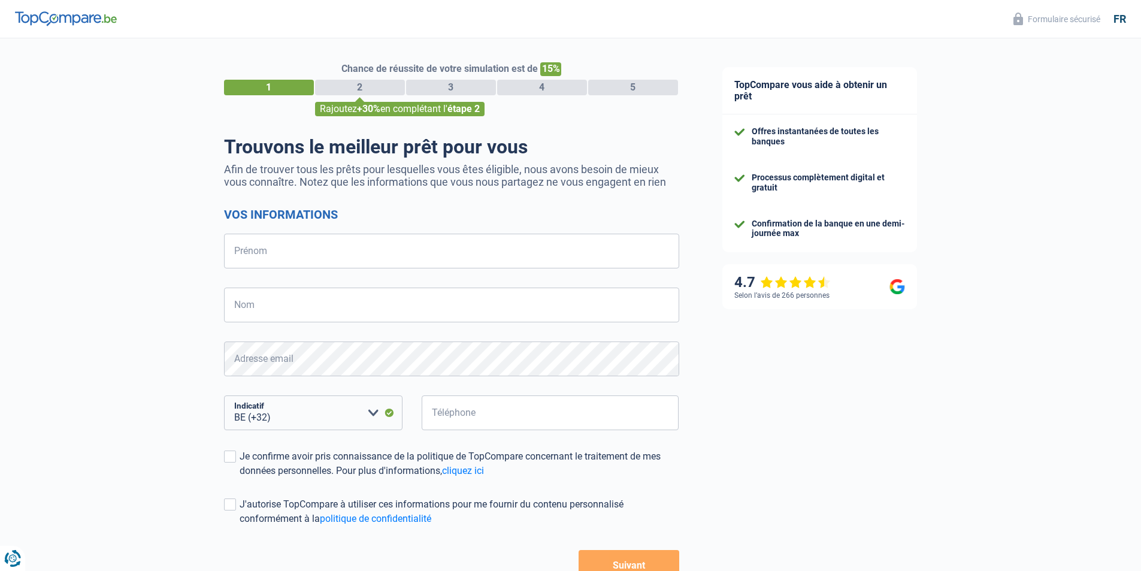
select select "32"
click at [345, 255] on input "Prénom" at bounding box center [451, 251] width 455 height 35
type input "[PERSON_NAME]"
click at [379, 306] on input "Nom" at bounding box center [451, 304] width 455 height 35
type input "Decamp"
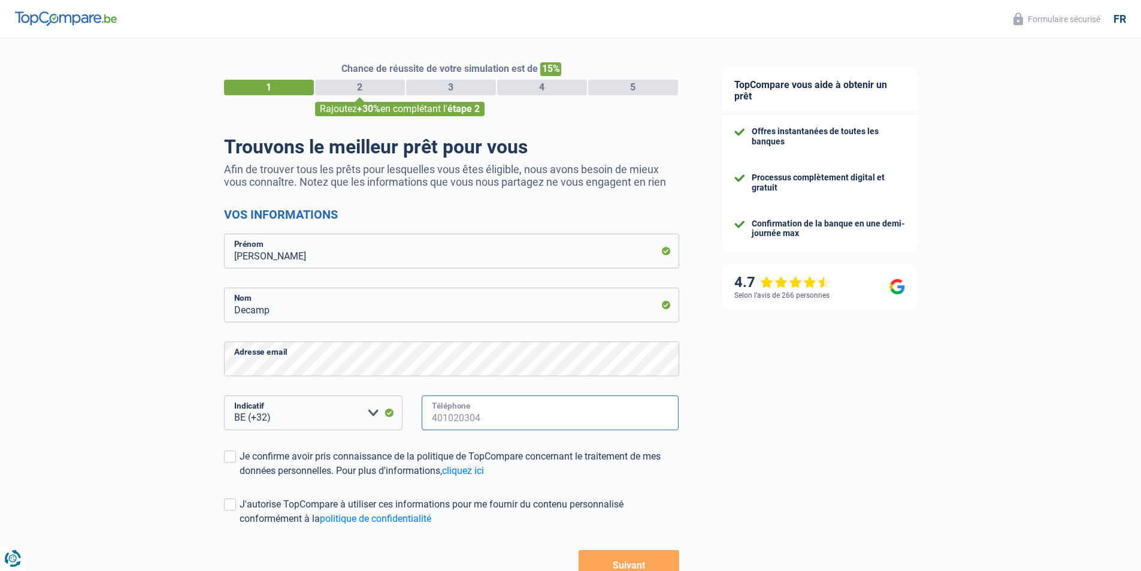
click at [441, 406] on input "Téléphone" at bounding box center [551, 412] width 258 height 35
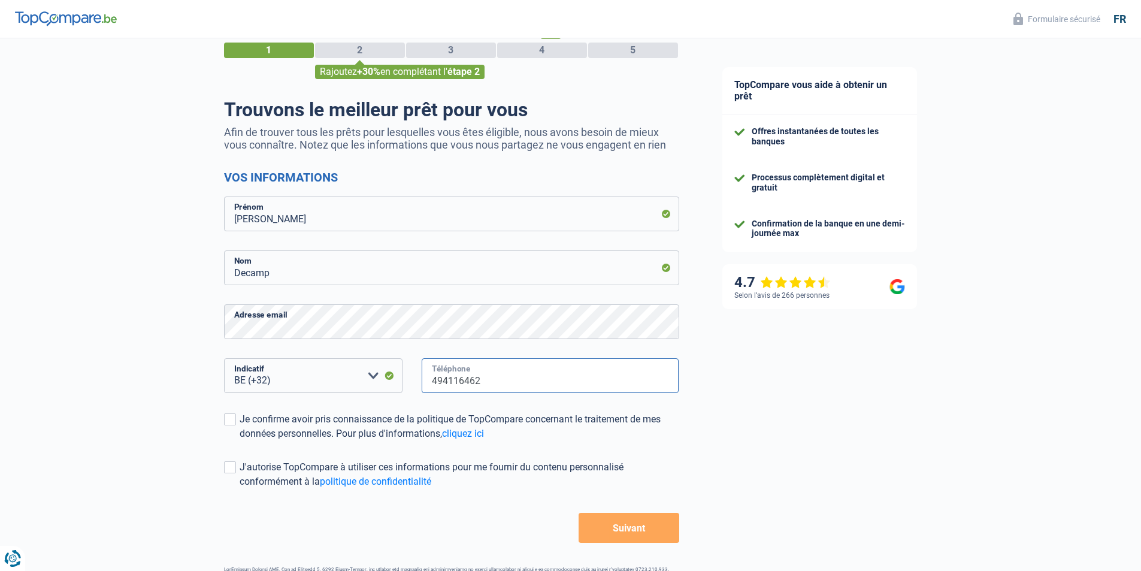
scroll to position [80, 0]
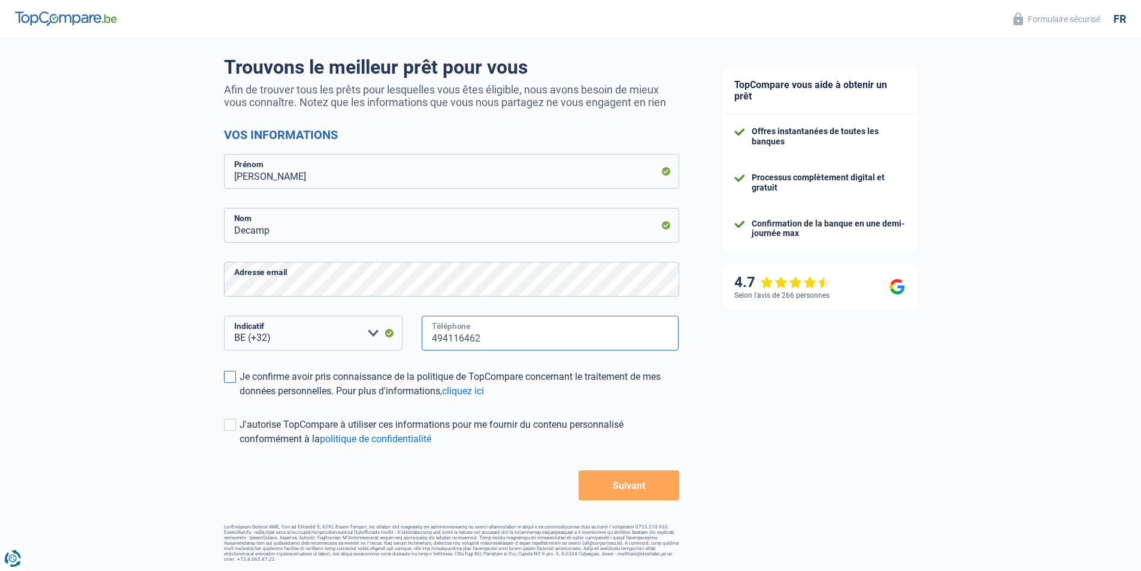
type input "494116462"
click at [238, 389] on label "Je confirme avoir pris connaissance de la politique de TopCompare concernant le…" at bounding box center [451, 384] width 455 height 29
click at [240, 398] on input "Je confirme avoir pris connaissance de la politique de TopCompare concernant le…" at bounding box center [240, 398] width 0 height 0
click at [285, 387] on div "Je confirme avoir pris connaissance de la politique de TopCompare concernant le…" at bounding box center [460, 384] width 440 height 29
click at [240, 398] on input "Je confirme avoir pris connaissance de la politique de TopCompare concernant le…" at bounding box center [240, 398] width 0 height 0
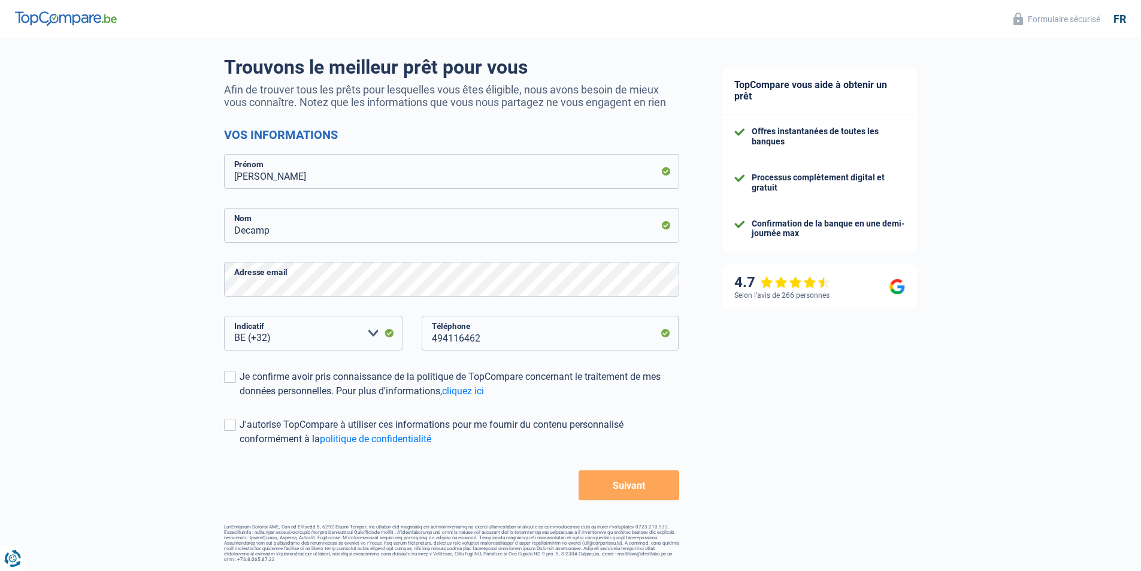
click at [633, 491] on button "Suivant" at bounding box center [629, 485] width 100 height 30
click at [286, 379] on div "Je confirme avoir pris connaissance de la politique de TopCompare concernant le…" at bounding box center [460, 384] width 440 height 29
click at [240, 398] on input "Je confirme avoir pris connaissance de la politique de TopCompare concernant le…" at bounding box center [240, 398] width 0 height 0
click at [643, 488] on button "Suivant" at bounding box center [629, 485] width 100 height 30
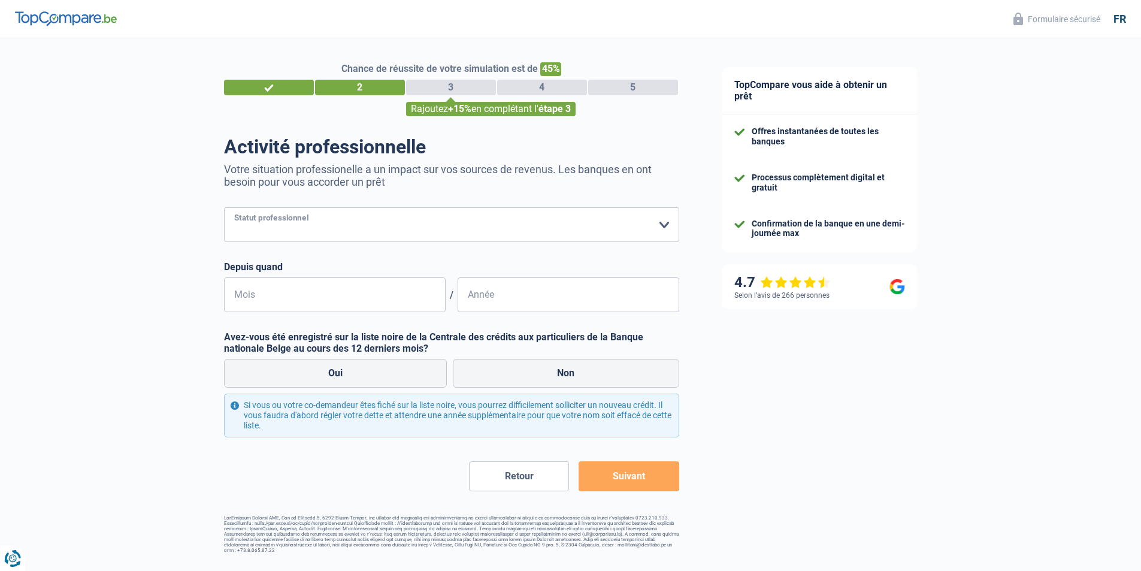
click at [310, 209] on select "Ouvrier Employé privé Employé public Invalide Indépendant Pensionné Chômeur Mut…" at bounding box center [451, 224] width 455 height 35
select select "privateEmployee"
click at [224, 208] on select "Ouvrier Employé privé Employé public Invalide Indépendant Pensionné Chômeur Mut…" at bounding box center [451, 224] width 455 height 35
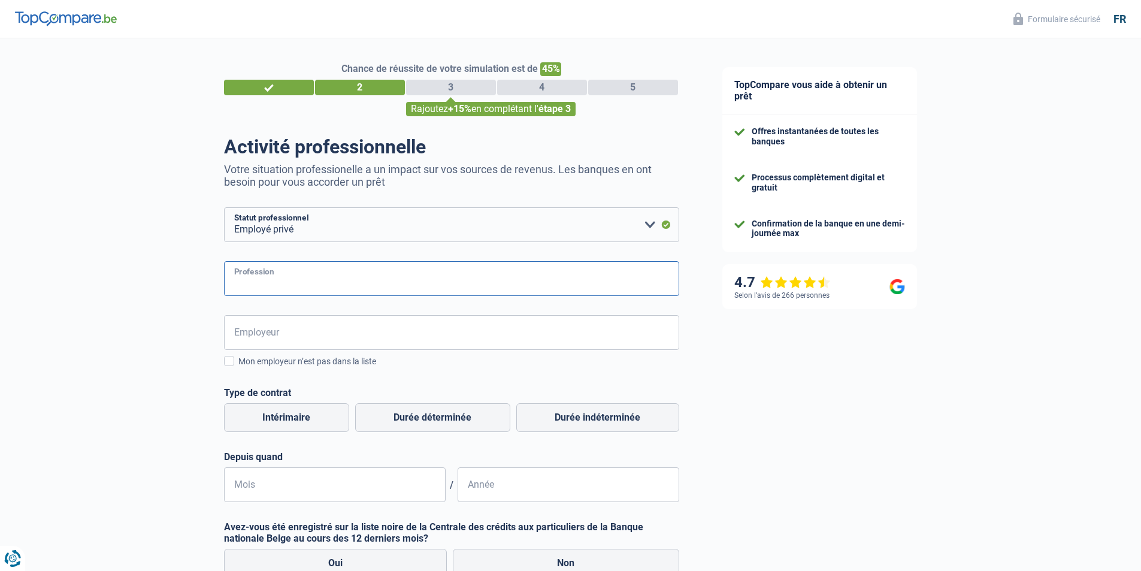
click at [313, 275] on input "Profession" at bounding box center [451, 278] width 455 height 35
type input "L"
type input "Responsable QHSE"
click at [361, 315] on form "Ouvrier Employé privé Employé public Invalide Indépendant Pensionné Chômeur Mut…" at bounding box center [451, 443] width 455 height 473
click at [361, 329] on input "Employeur" at bounding box center [451, 332] width 455 height 35
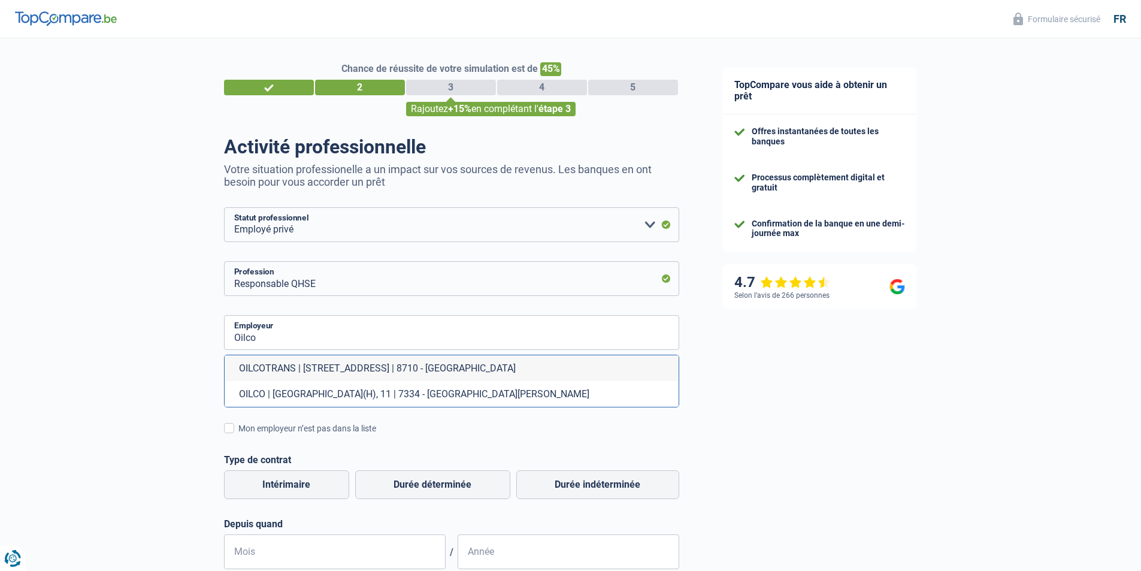
click at [128, 330] on div "Chance de réussite de votre simulation est de 45% 1 2 3 4 5 Rajoutez +15% en co…" at bounding box center [350, 424] width 701 height 781
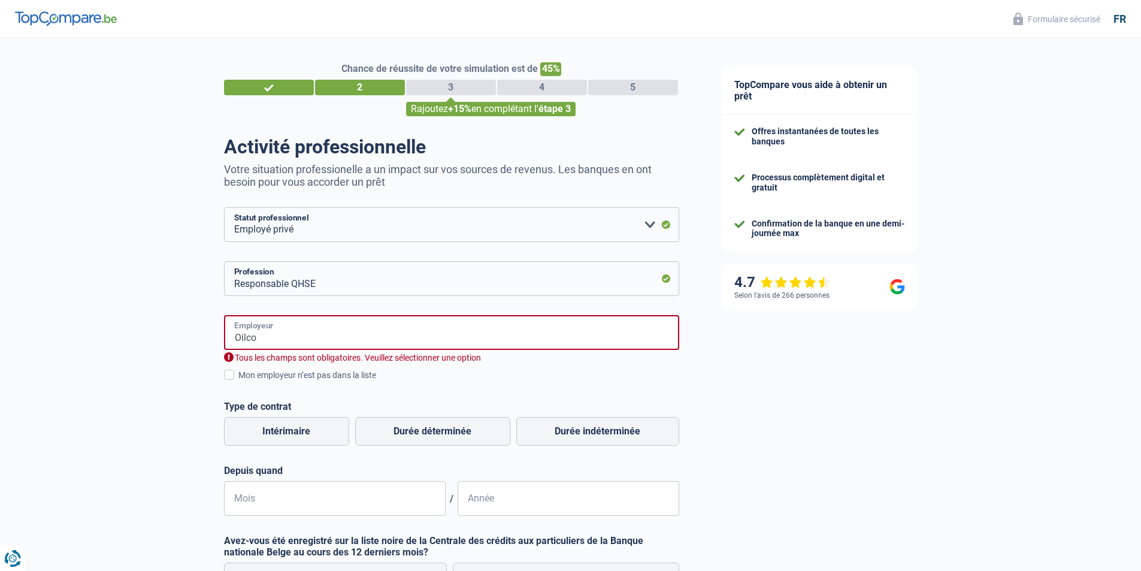
click at [284, 330] on input "Oilco" at bounding box center [451, 332] width 455 height 35
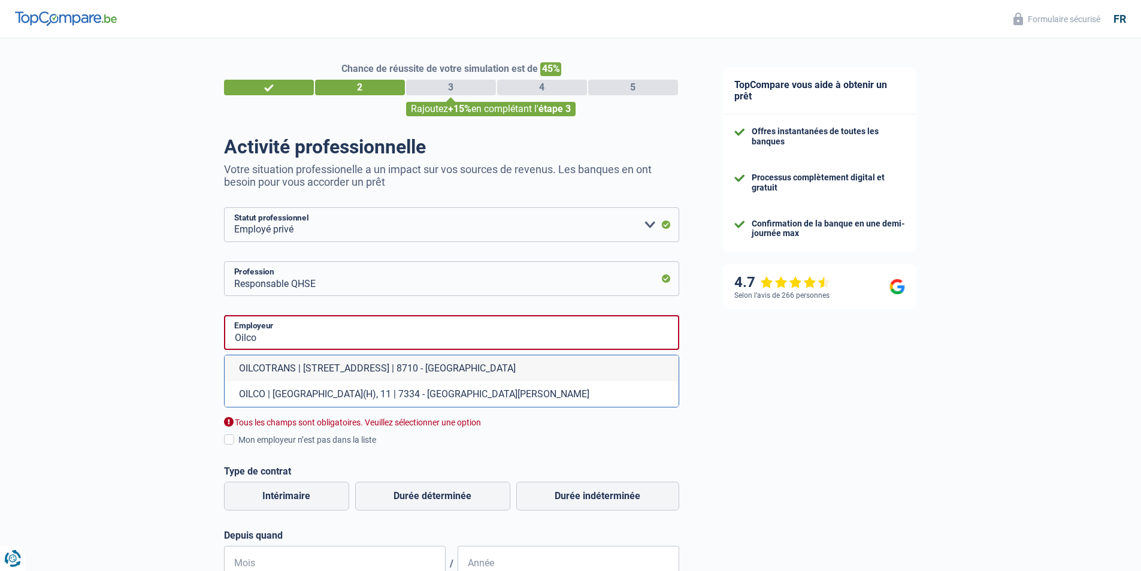
click at [341, 395] on li "OILCO | [GEOGRAPHIC_DATA](H), 11 | 7334 - [GEOGRAPHIC_DATA][PERSON_NAME]" at bounding box center [452, 394] width 454 height 26
type input "OILCO | [GEOGRAPHIC_DATA](H), 11 | 7334 - [GEOGRAPHIC_DATA][PERSON_NAME]"
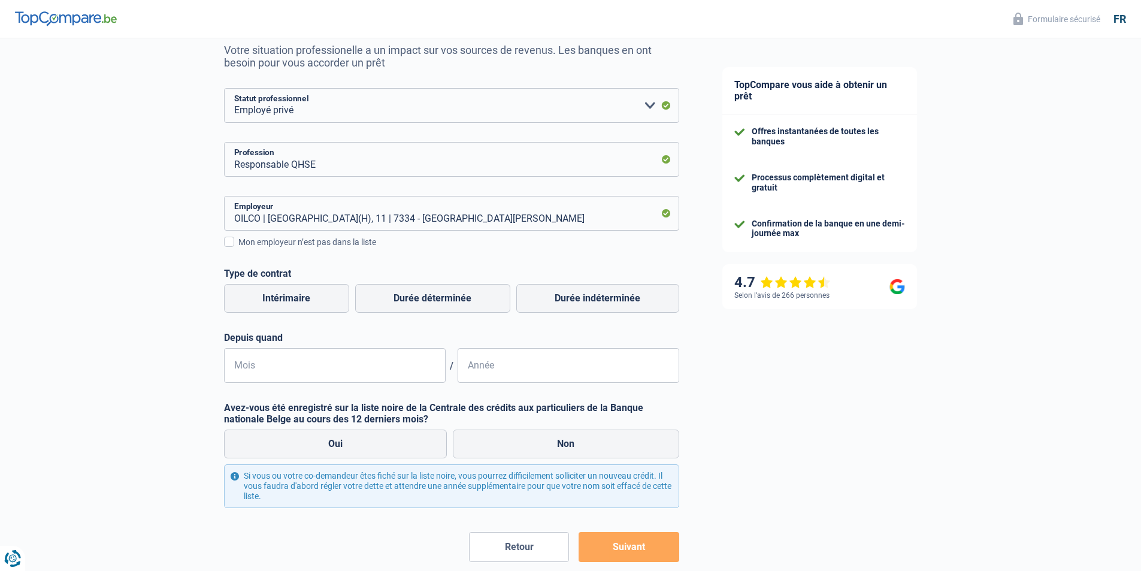
scroll to position [120, 0]
click at [574, 303] on label "Durée indéterminée" at bounding box center [597, 297] width 163 height 29
click at [574, 303] on input "Durée indéterminée" at bounding box center [597, 297] width 163 height 29
radio input "true"
click at [360, 368] on input "Mois" at bounding box center [335, 364] width 222 height 35
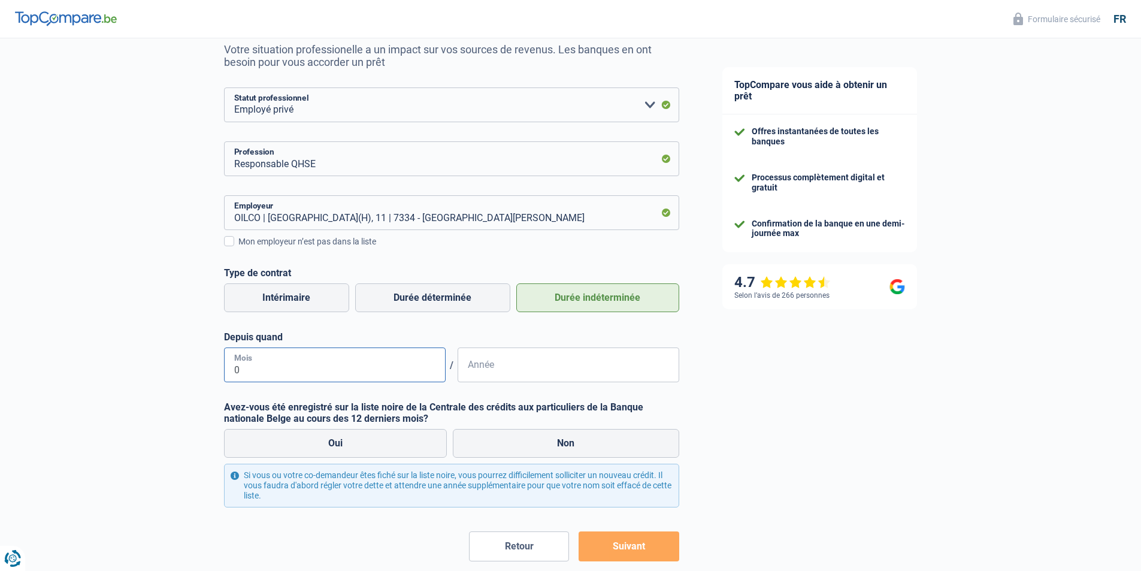
type input "02"
type input "2017"
click at [592, 453] on label "Non" at bounding box center [566, 443] width 226 height 29
click at [592, 453] on input "Non" at bounding box center [566, 443] width 226 height 29
radio input "true"
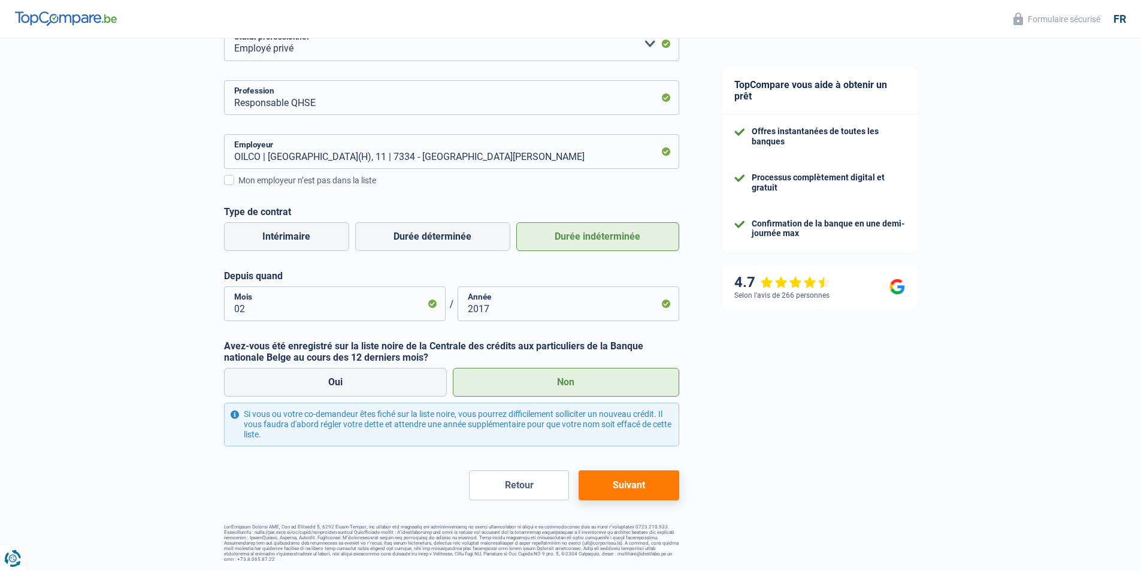
click at [650, 482] on button "Suivant" at bounding box center [629, 485] width 100 height 30
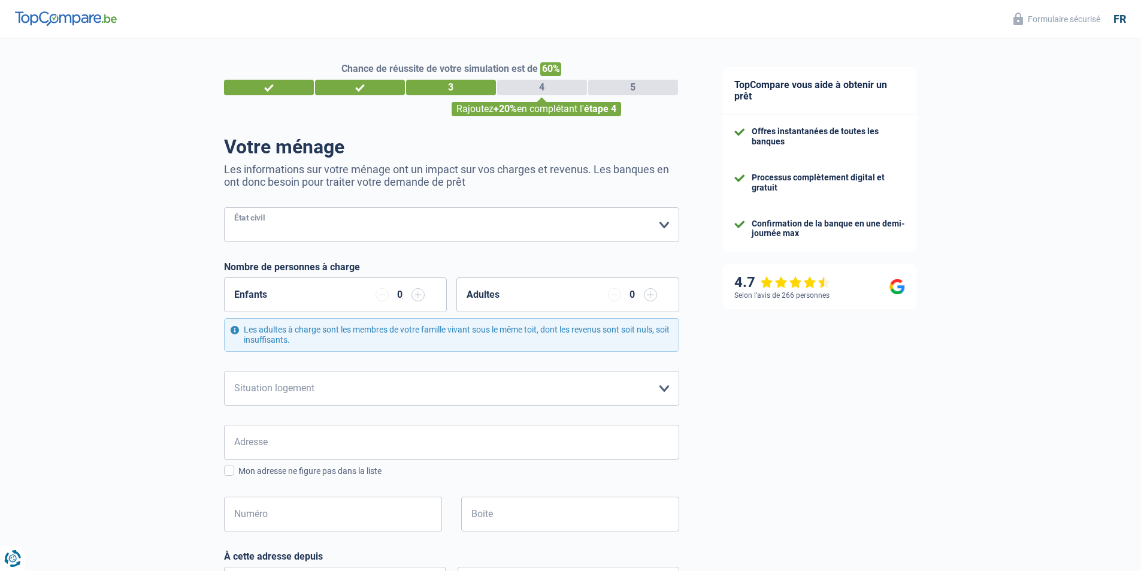
click at [281, 225] on select "[PERSON_NAME](e) Cohabitant(e) légal(e) Divorcé(e) Veuf(ve) Séparé (de fait) Ve…" at bounding box center [451, 224] width 455 height 35
select select "married"
click at [224, 208] on select "[PERSON_NAME](e) Cohabitant(e) légal(e) Divorcé(e) Veuf(ve) Séparé (de fait) Ve…" at bounding box center [451, 224] width 455 height 35
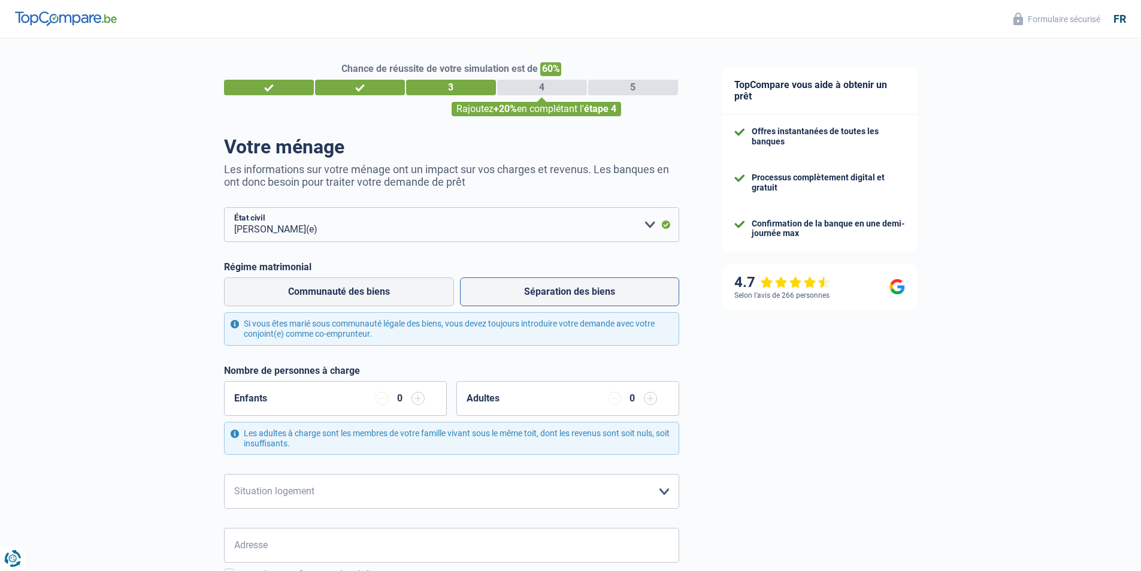
click at [549, 298] on label "Séparation des biens" at bounding box center [569, 291] width 219 height 29
click at [549, 298] on input "Séparation des biens" at bounding box center [569, 291] width 219 height 29
radio input "true"
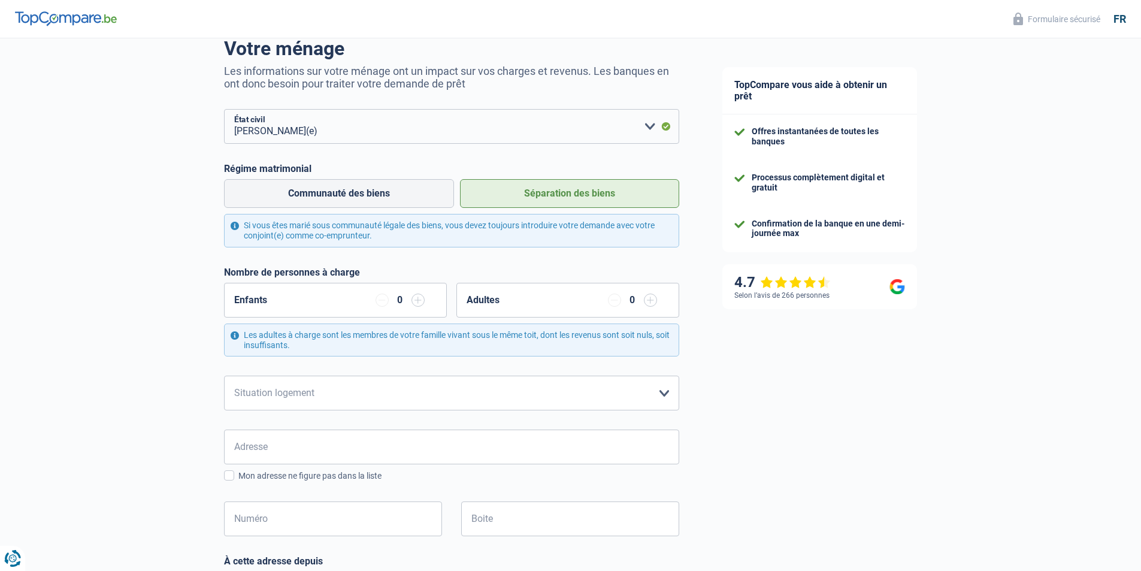
scroll to position [120, 0]
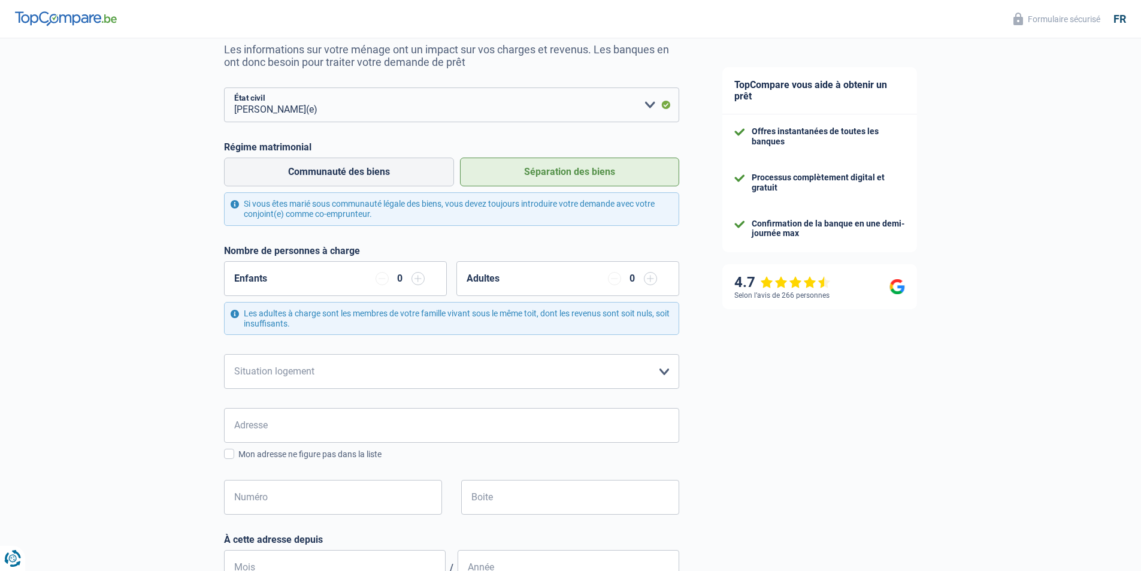
click at [427, 338] on form "[PERSON_NAME](e) Cohabitant(e) légal(e) Divorcé(e) Veuf(ve) Séparé (de fait) Ve…" at bounding box center [451, 470] width 455 height 767
click at [427, 368] on select "Locataire Propriétaire avec prêt hypothécaire Propriétaire sans prêt hypothécai…" at bounding box center [451, 371] width 455 height 35
select select "ownerWithMortgage"
click at [224, 355] on select "Locataire Propriétaire avec prêt hypothécaire Propriétaire sans prêt hypothécai…" at bounding box center [451, 371] width 455 height 35
click at [404, 425] on input "Adresse" at bounding box center [451, 425] width 455 height 35
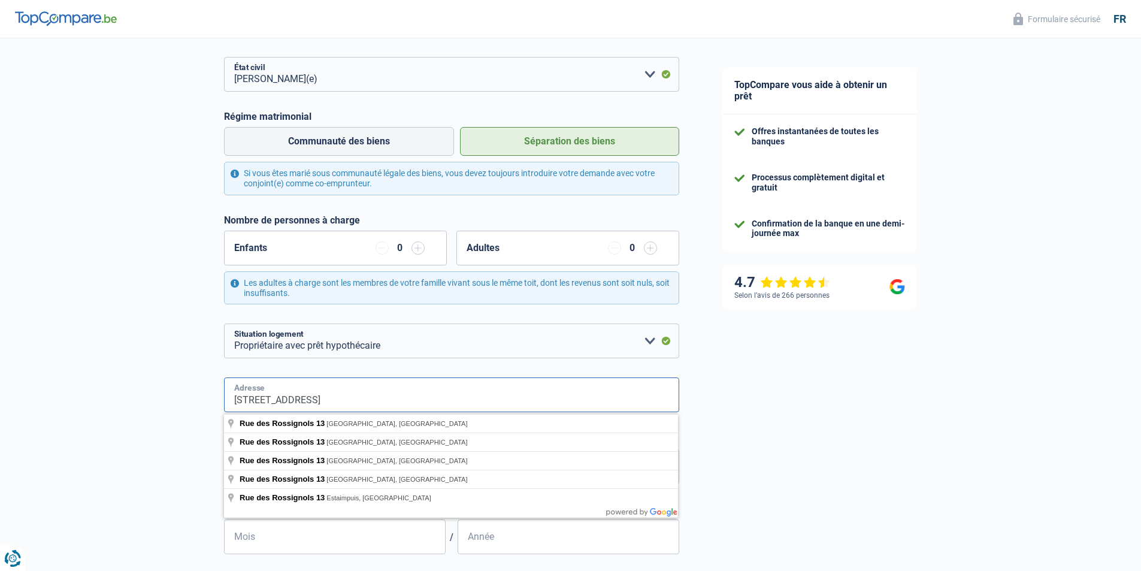
scroll to position [180, 0]
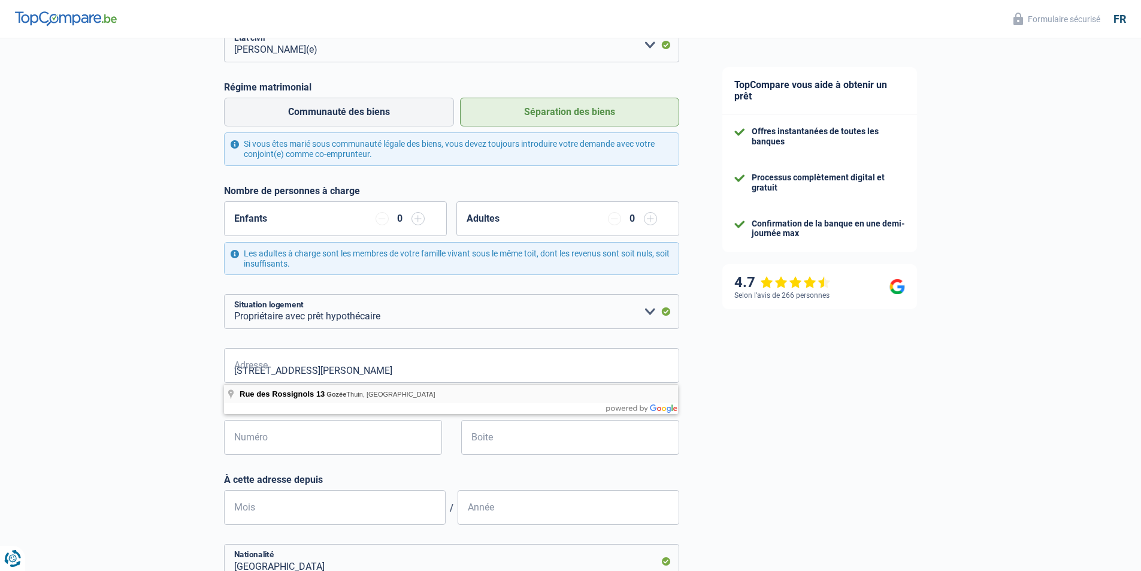
type input "Rue des Rossignols, 6534, Thuin, BE"
type input "13"
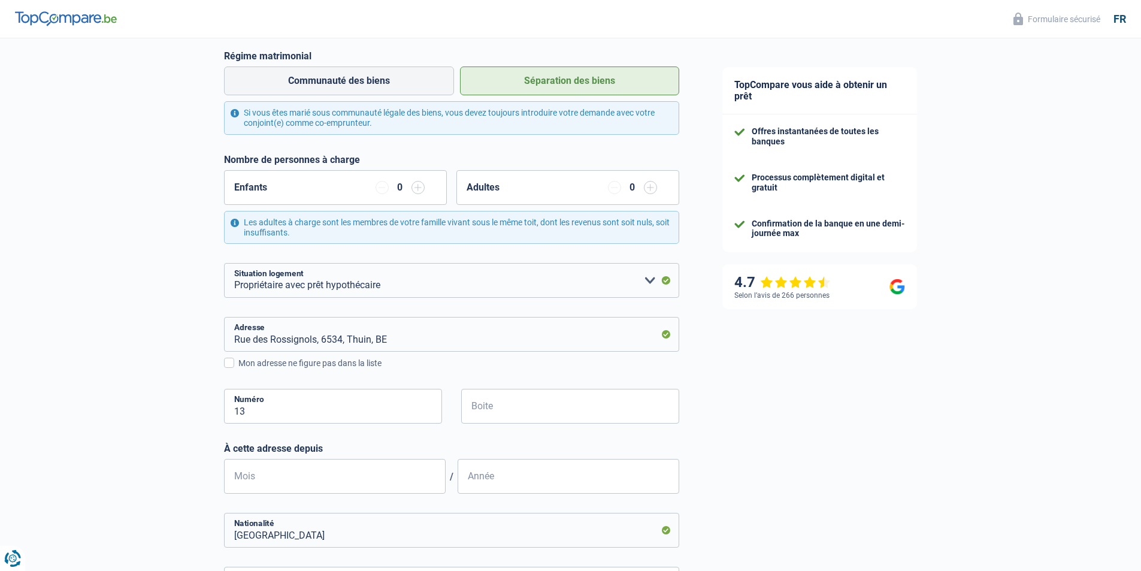
scroll to position [240, 0]
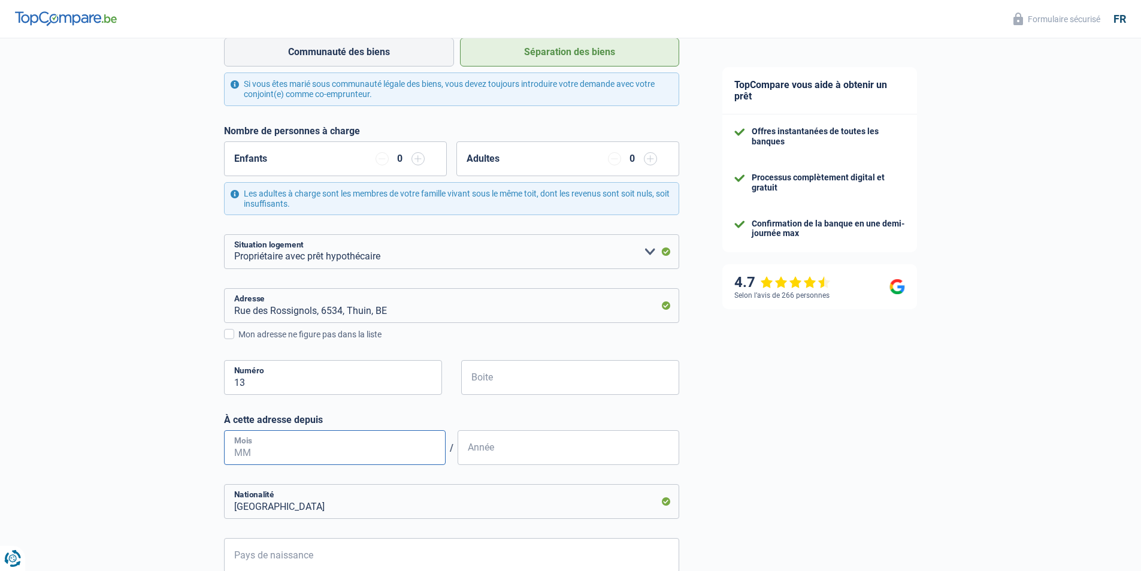
click at [370, 458] on input "Mois" at bounding box center [335, 447] width 222 height 35
type input "02"
type input "2025"
click at [691, 389] on div "Chance de réussite de votre simulation est de 60% 1 2 3 4 5 Rajoutez +20% en co…" at bounding box center [350, 297] width 701 height 1007
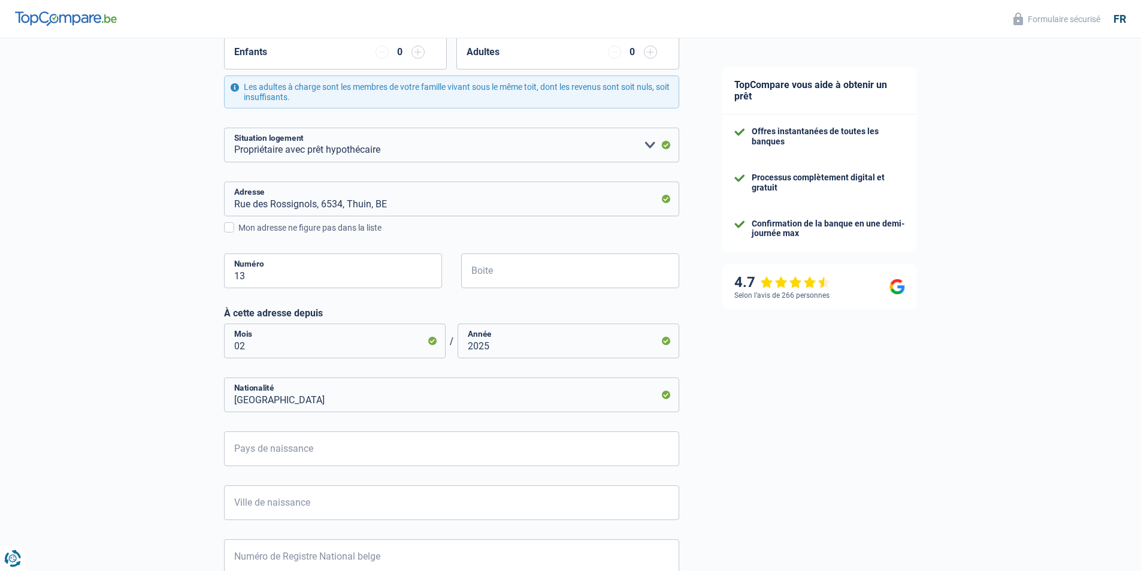
scroll to position [359, 0]
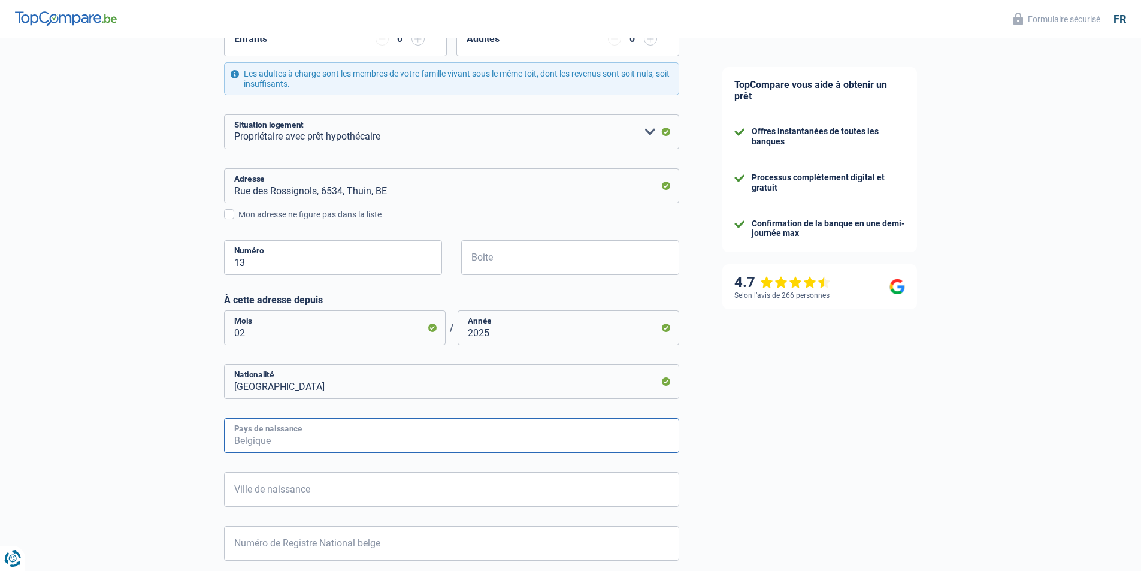
click at [362, 440] on input "Pays de naissance" at bounding box center [451, 435] width 455 height 35
type input "B"
click at [262, 493] on li "[GEOGRAPHIC_DATA]" at bounding box center [452, 490] width 454 height 26
type input "[GEOGRAPHIC_DATA]"
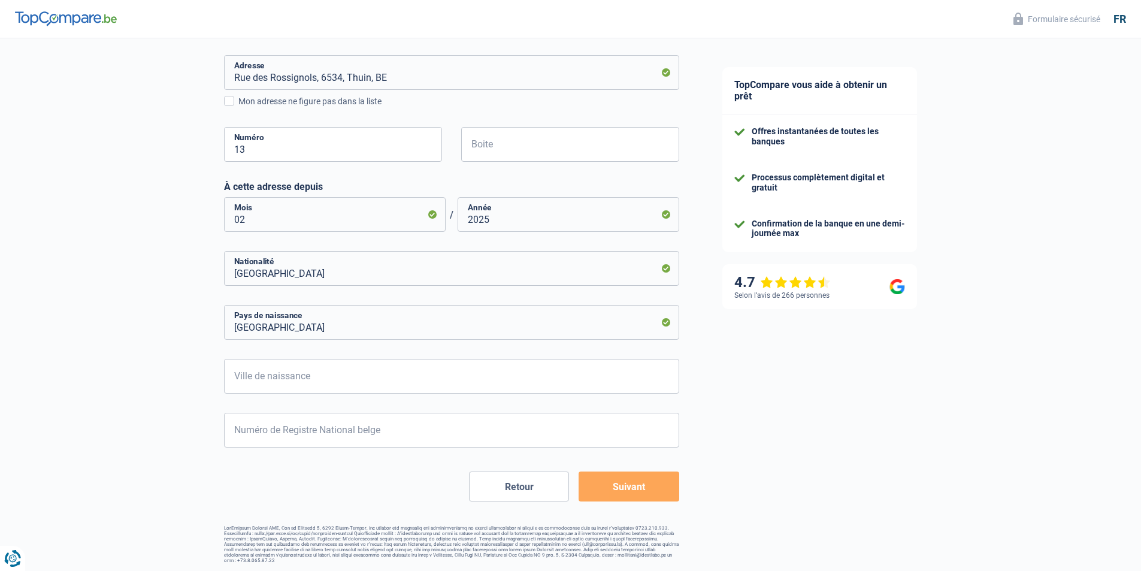
scroll to position [474, 0]
click at [392, 385] on input "Ville de naissance" at bounding box center [451, 375] width 455 height 35
type input "[GEOGRAPHIC_DATA]"
click at [311, 423] on input "Numéro de Registre National belge" at bounding box center [451, 428] width 455 height 35
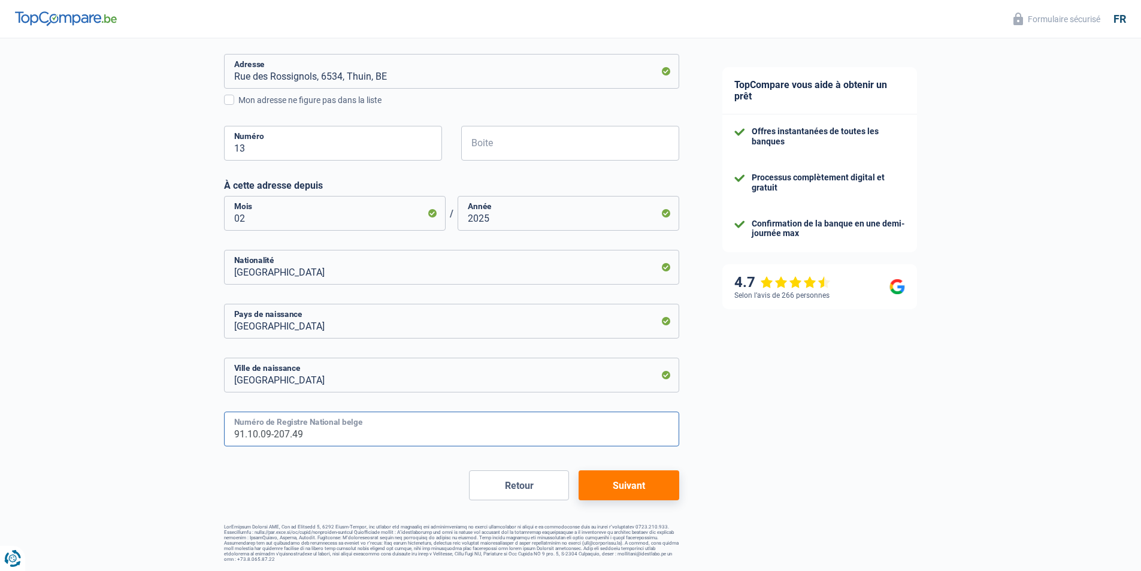
type input "91.10.09-207.49"
click at [618, 483] on button "Suivant" at bounding box center [629, 485] width 100 height 30
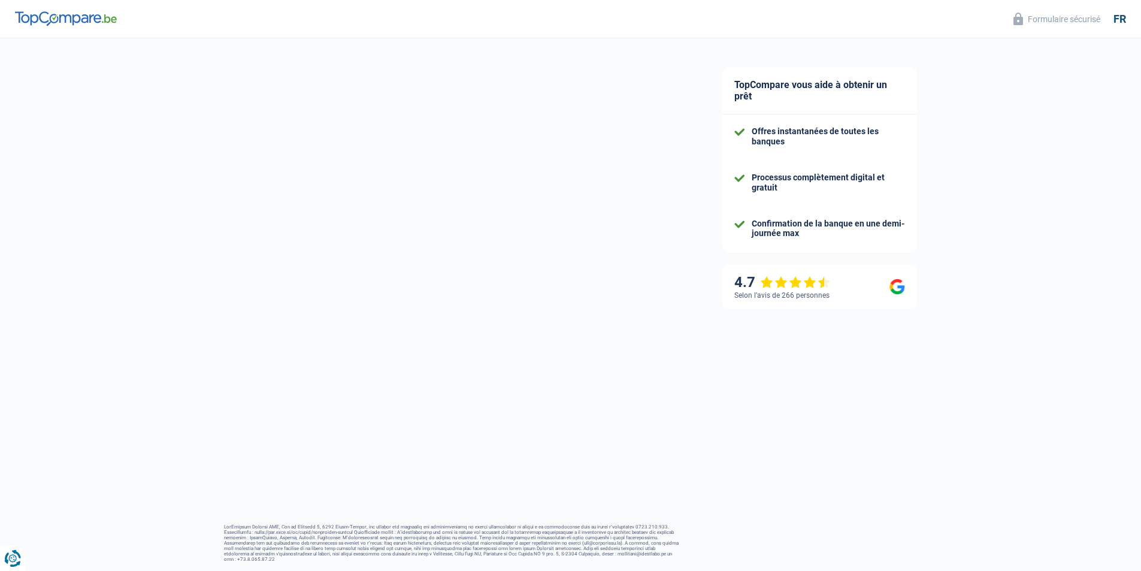
select select "netSalary"
select select "mealVouchers"
select select "mortgage"
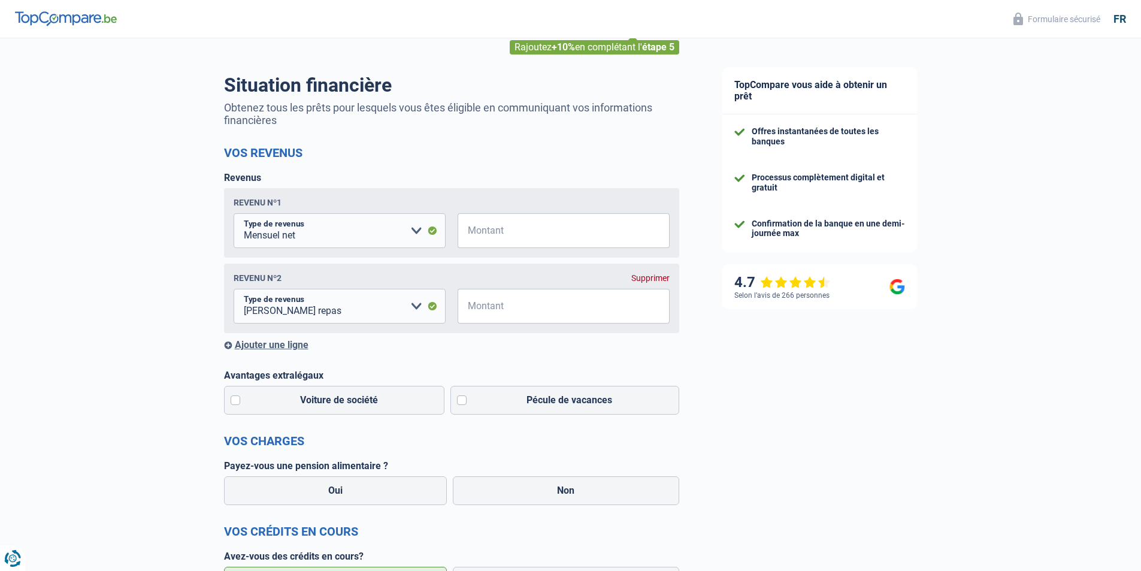
scroll to position [120, 0]
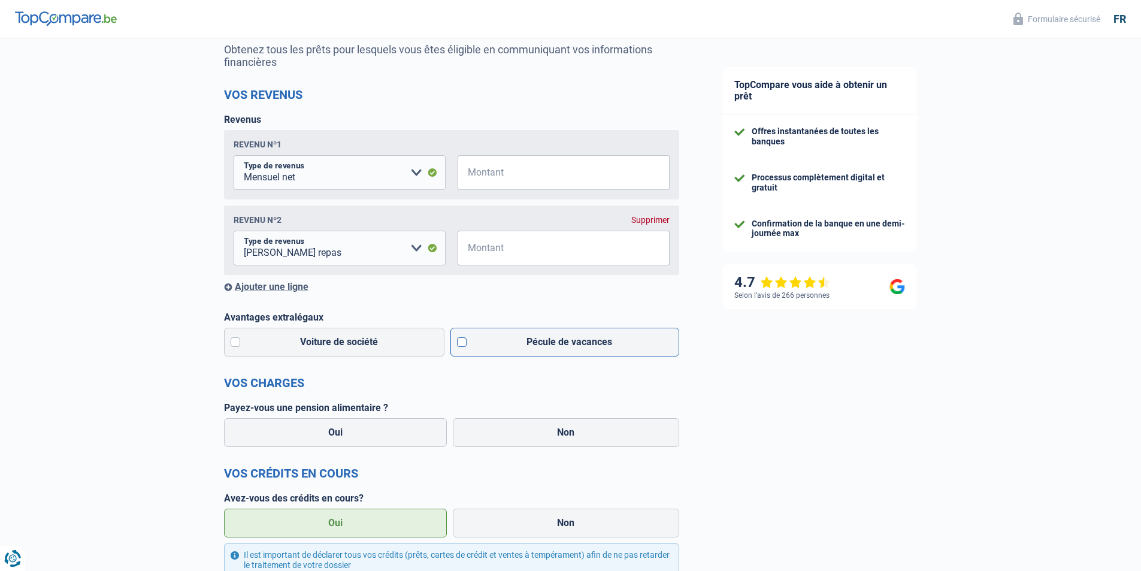
click at [510, 355] on label "Pécule de vacances" at bounding box center [564, 342] width 229 height 29
click at [510, 355] on input "Pécule de vacances" at bounding box center [564, 342] width 229 height 29
checkbox input "true"
click at [334, 347] on label "Voiture de société" at bounding box center [334, 342] width 221 height 29
click at [334, 347] on input "Voiture de société" at bounding box center [334, 342] width 221 height 29
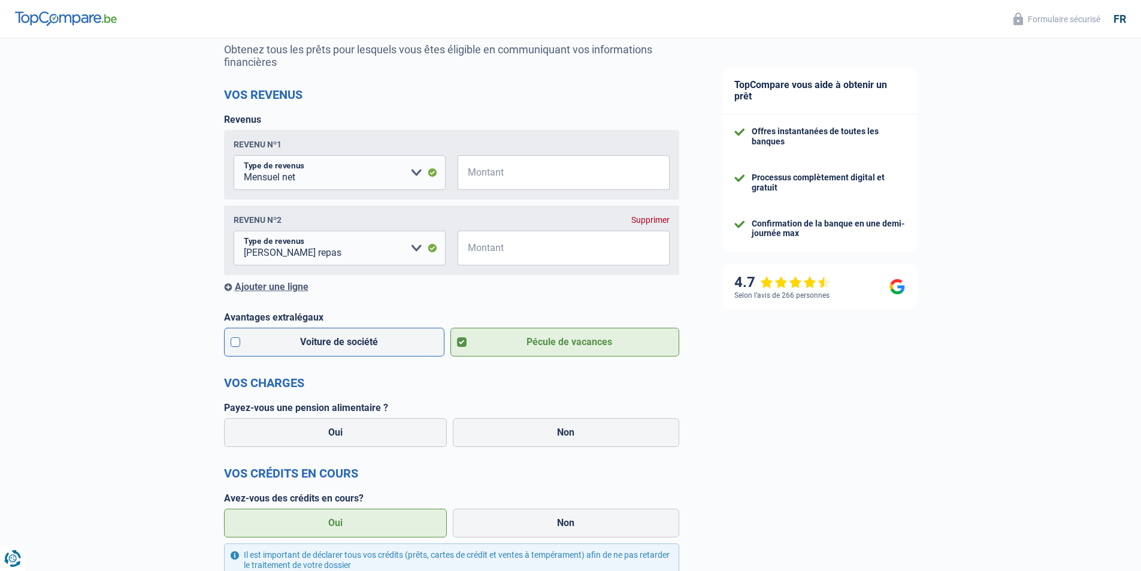
checkbox input "true"
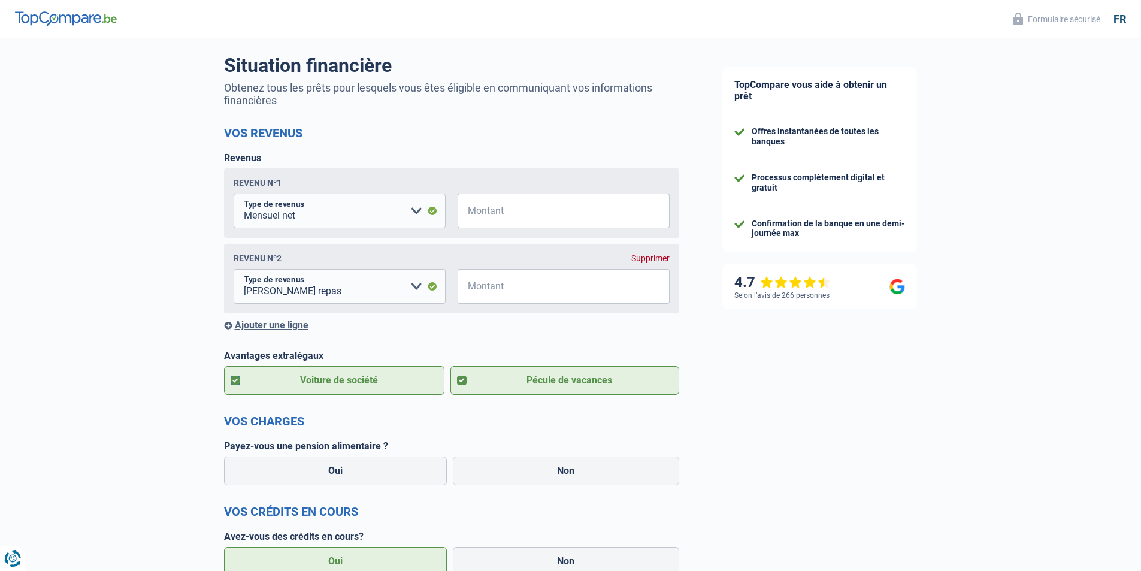
scroll to position [60, 0]
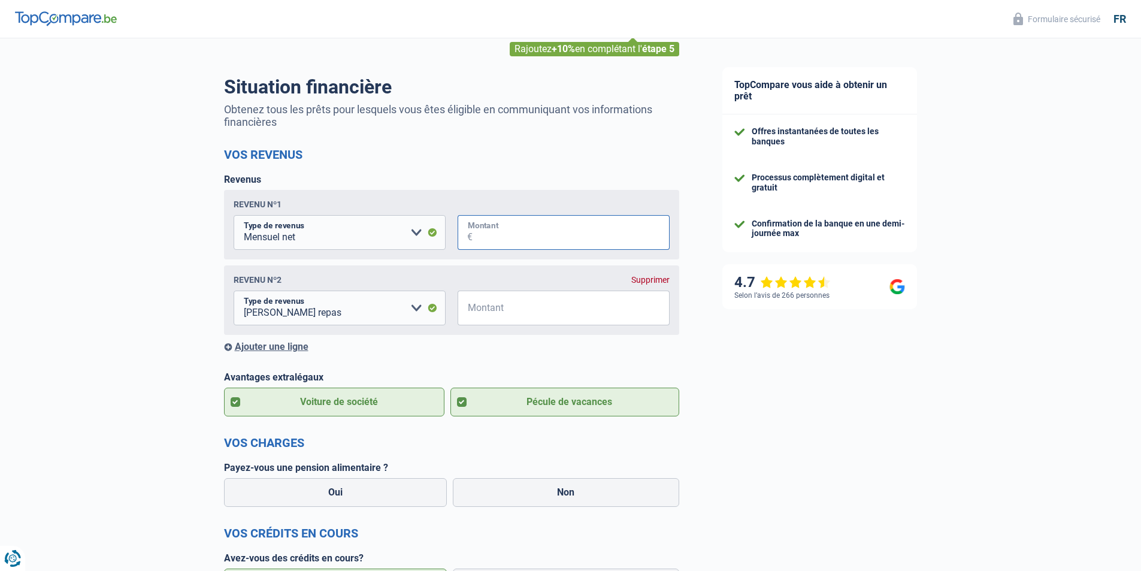
click at [514, 240] on input "Montant" at bounding box center [571, 232] width 197 height 35
type input "2.800"
click at [564, 310] on input "Montant" at bounding box center [571, 307] width 197 height 35
type input "160"
click at [772, 402] on div "TopCompare vous aide à obtenir un prêt Offres instantanées de toutes les banque…" at bounding box center [921, 578] width 441 height 1201
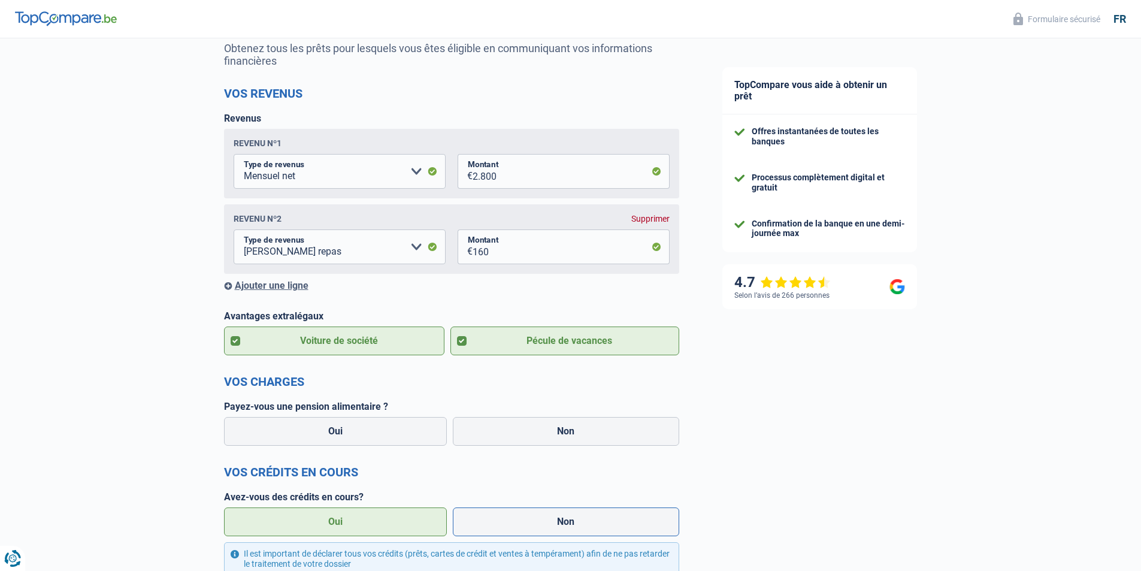
scroll to position [180, 0]
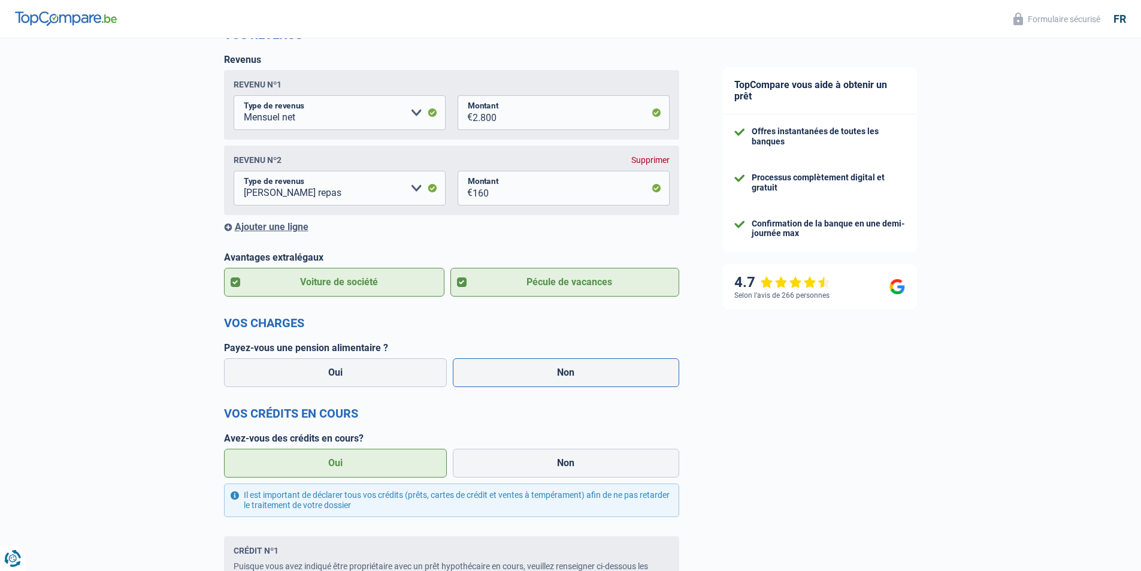
click at [561, 372] on label "Non" at bounding box center [566, 372] width 226 height 29
click at [561, 372] on input "Non" at bounding box center [566, 372] width 226 height 29
radio input "true"
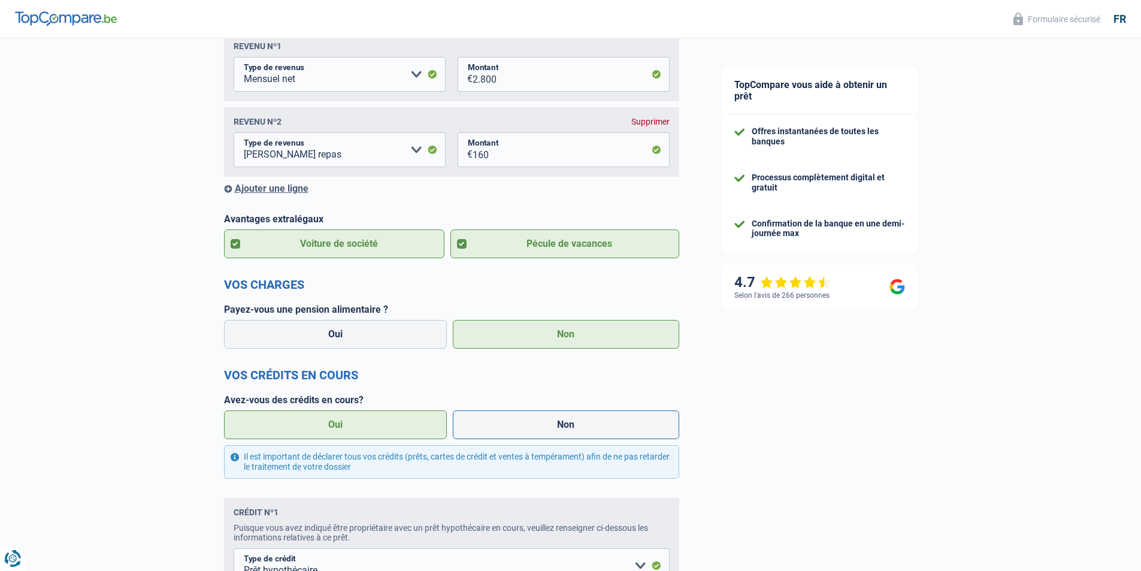
scroll to position [240, 0]
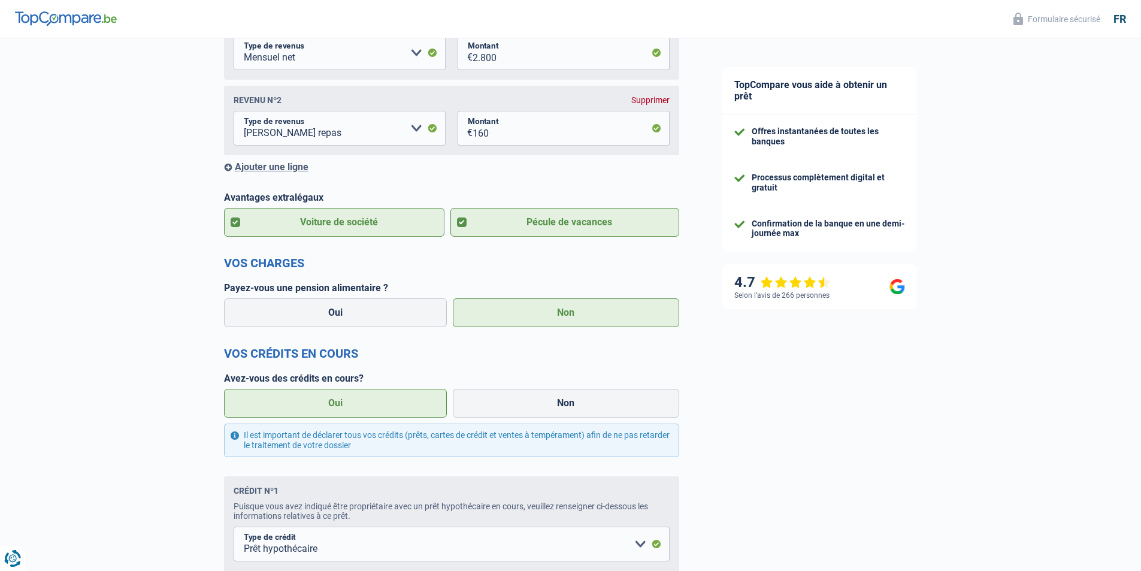
click at [391, 405] on label "Oui" at bounding box center [335, 403] width 223 height 29
click at [391, 405] on input "Oui" at bounding box center [335, 403] width 223 height 29
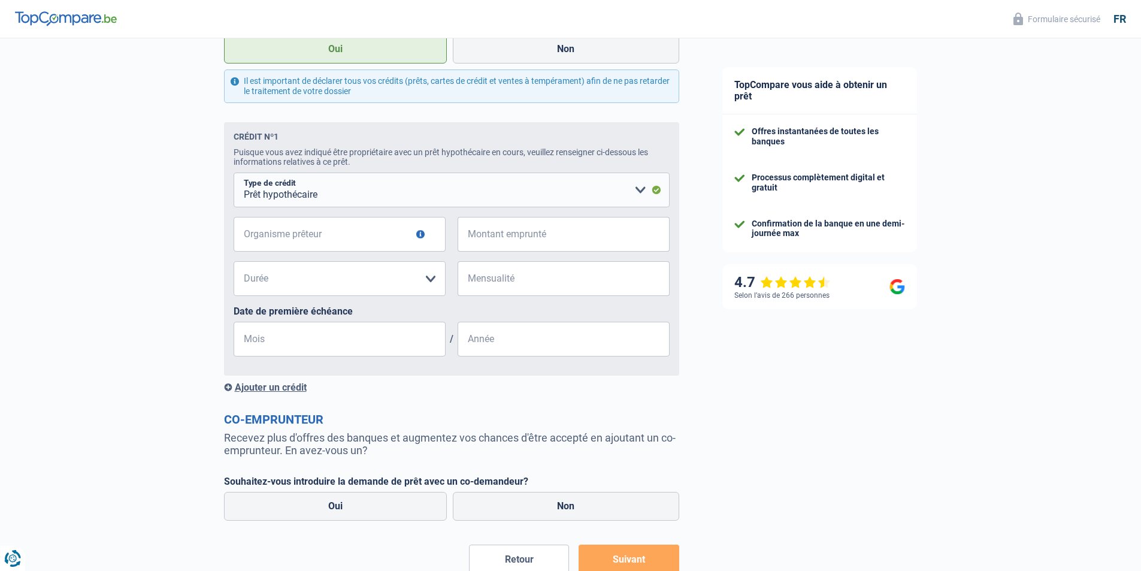
scroll to position [599, 0]
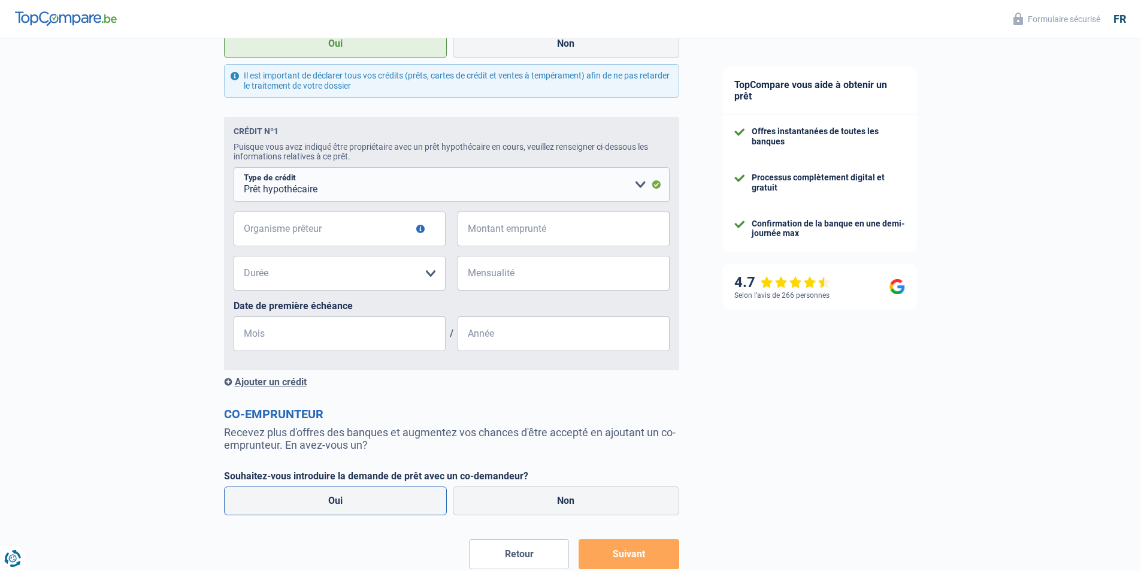
click at [396, 503] on label "Oui" at bounding box center [335, 500] width 223 height 29
click at [396, 503] on input "Oui" at bounding box center [335, 500] width 223 height 29
radio input "true"
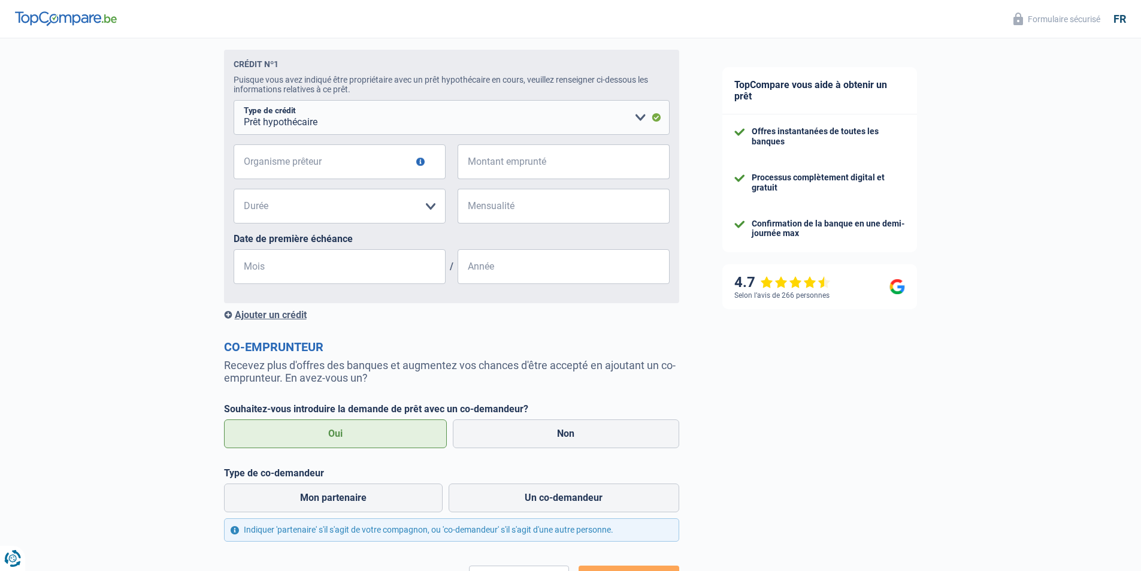
scroll to position [765, 0]
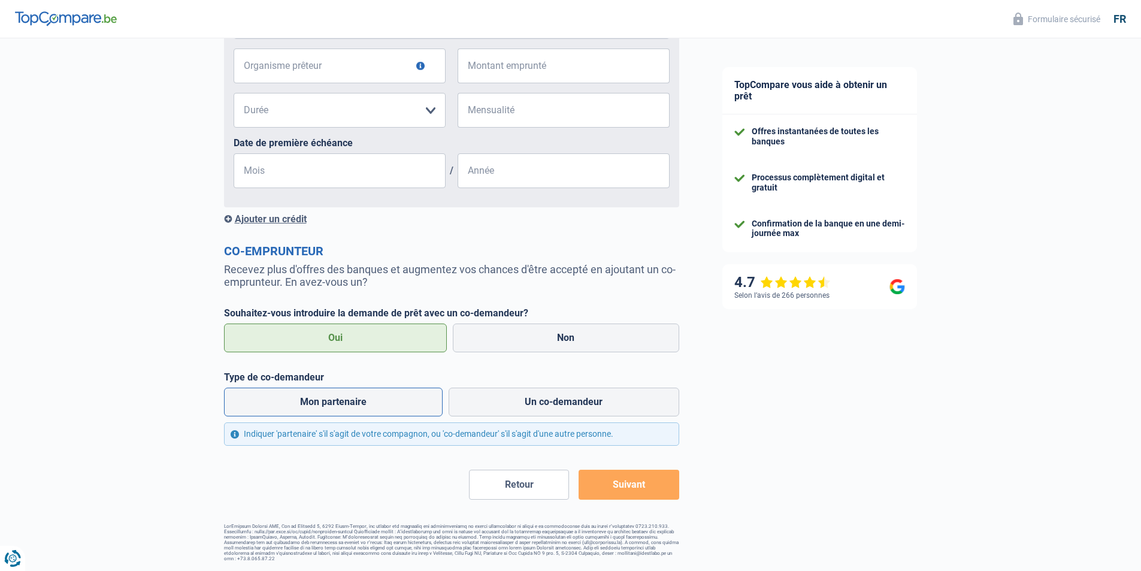
click at [396, 411] on label "Mon partenaire" at bounding box center [333, 402] width 219 height 29
click at [396, 411] on input "Mon partenaire" at bounding box center [333, 402] width 219 height 29
radio input "true"
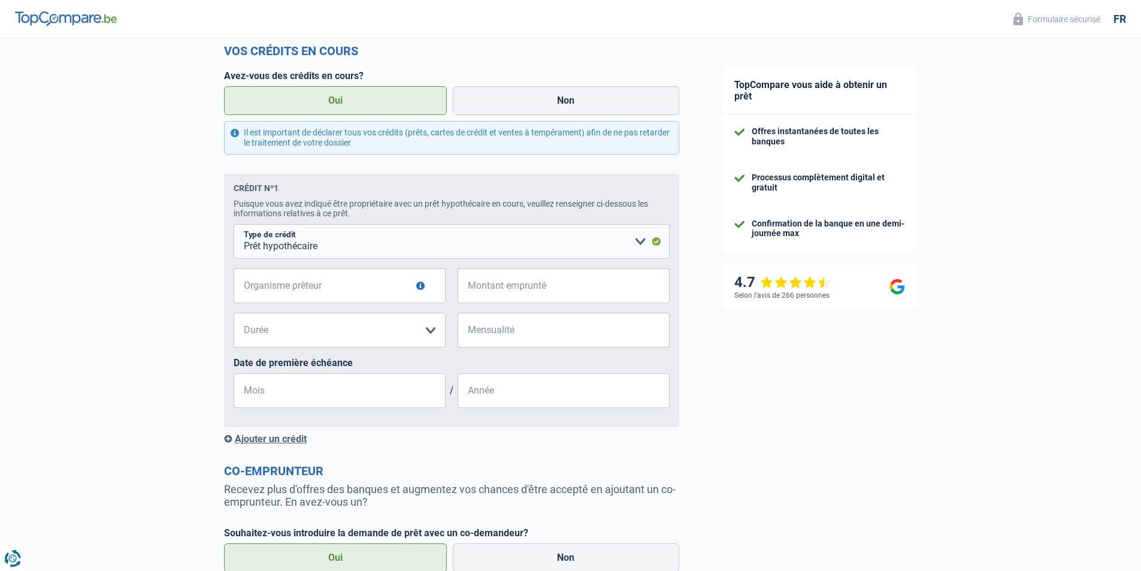
scroll to position [526, 0]
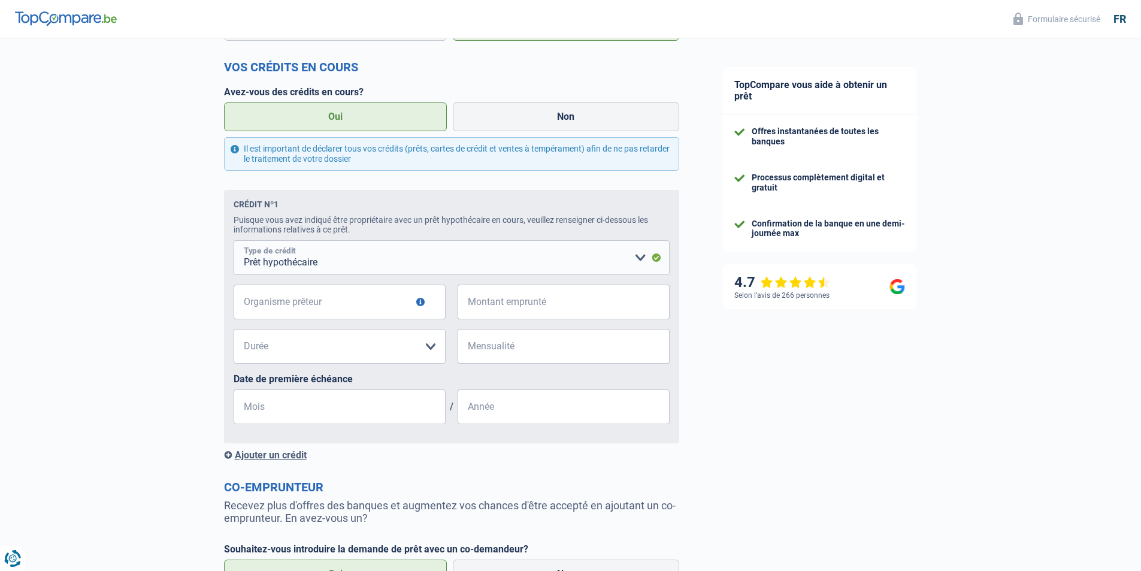
click at [350, 271] on select "Carte ou ouverture de crédit Prêt hypothécaire Vente à tempérament Prêt à tempé…" at bounding box center [452, 257] width 436 height 35
click at [234, 244] on select "Carte ou ouverture de crédit Prêt hypothécaire Vente à tempérament Prêt à tempé…" at bounding box center [452, 257] width 436 height 35
click at [332, 300] on input "Organisme prêteur" at bounding box center [340, 301] width 212 height 35
type input "Keytrade"
click at [579, 313] on input "Montant emprunté" at bounding box center [571, 301] width 197 height 35
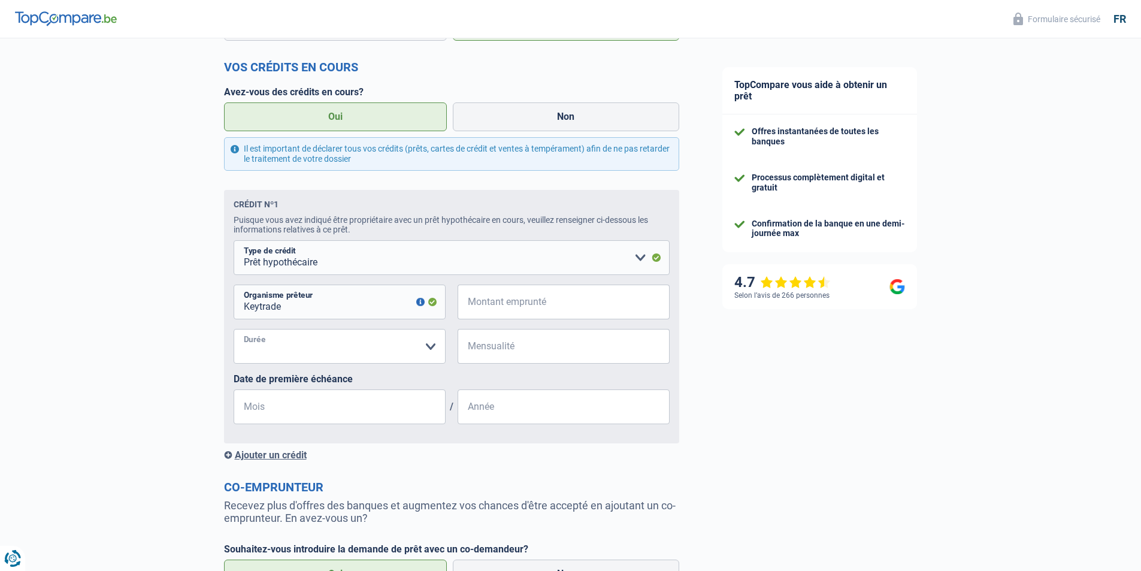
click at [395, 348] on select "120 mois 180 mois 240 mois 300 mois 360 mois 420 mois Veuillez sélectionner une…" at bounding box center [340, 346] width 212 height 35
select select "120"
click at [234, 332] on select "120 mois 180 mois 240 mois 300 mois 360 mois 420 mois Veuillez sélectionner une…" at bounding box center [340, 346] width 212 height 35
click at [527, 344] on input "Mensualité" at bounding box center [571, 346] width 197 height 35
type input "450"
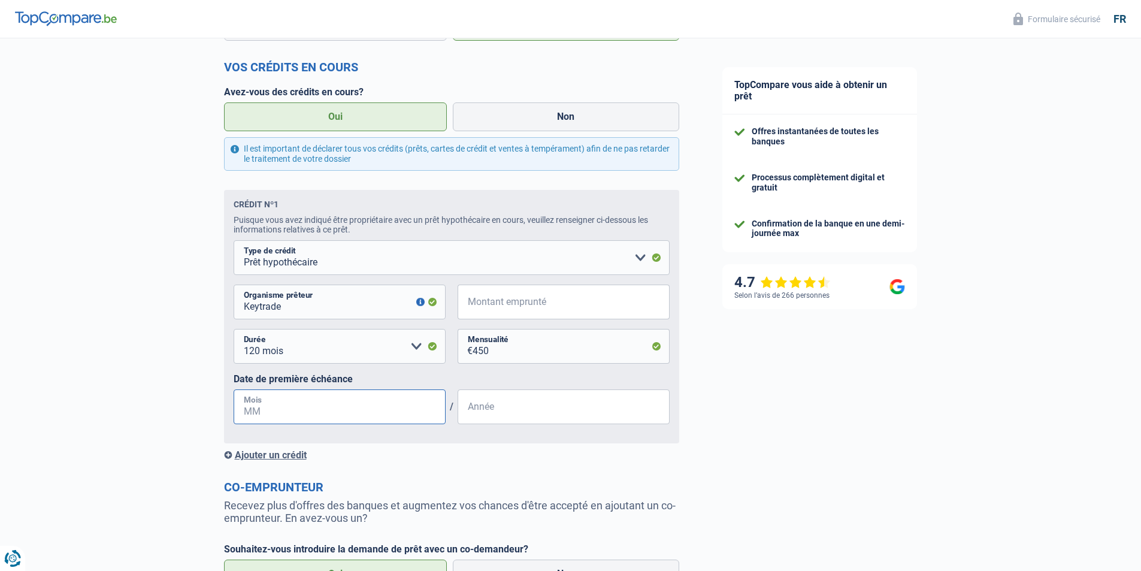
click at [314, 420] on input "Mois" at bounding box center [340, 406] width 212 height 35
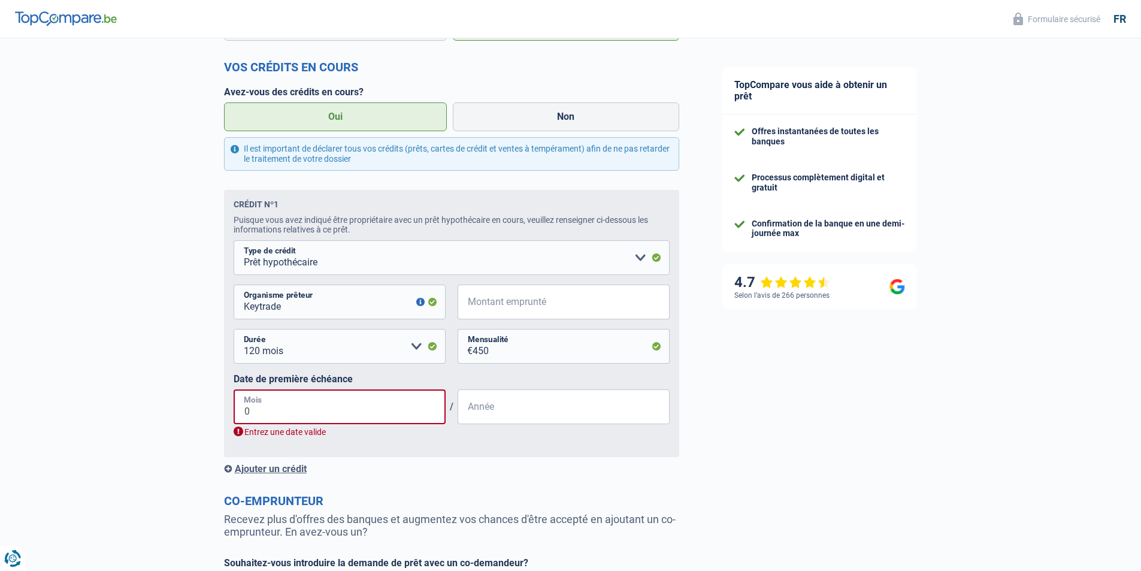
type input "02"
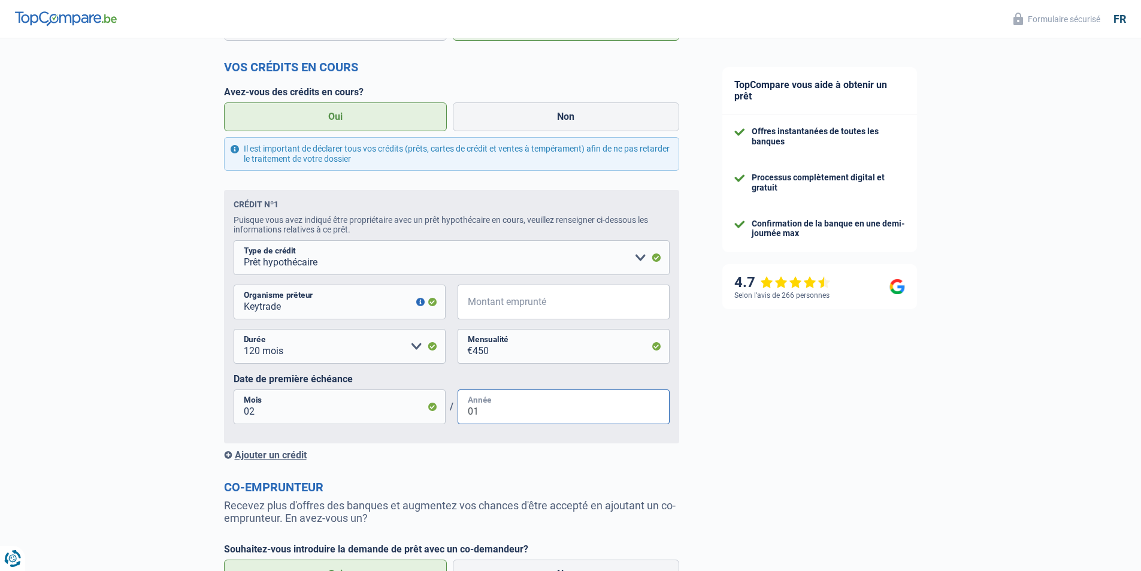
type input "0"
type input "2025"
click at [307, 352] on select "120 mois 180 mois 240 mois 300 mois 360 mois 420 mois Veuillez sélectionner une…" at bounding box center [340, 346] width 212 height 35
select select "240"
click at [234, 332] on select "120 mois 180 mois 240 mois 300 mois 360 mois 420 mois Veuillez sélectionner une…" at bounding box center [340, 346] width 212 height 35
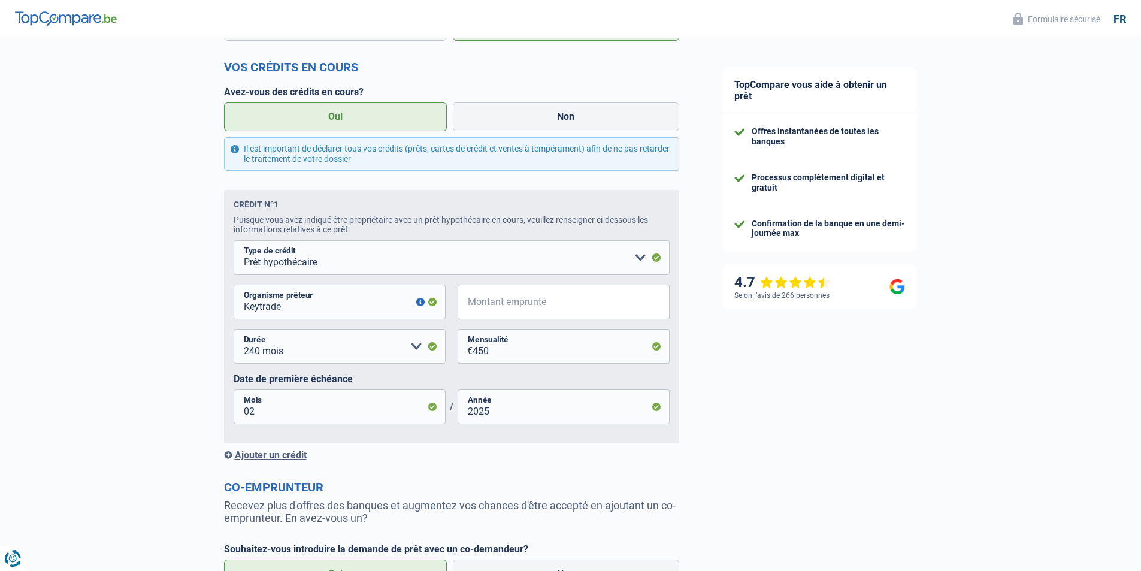
click at [548, 287] on fieldset "Carte ou ouverture de crédit Prêt hypothécaire Vente à tempérament Prêt à tempé…" at bounding box center [452, 336] width 436 height 193
click at [549, 299] on input "Montant emprunté" at bounding box center [571, 301] width 197 height 35
type input "8"
select select
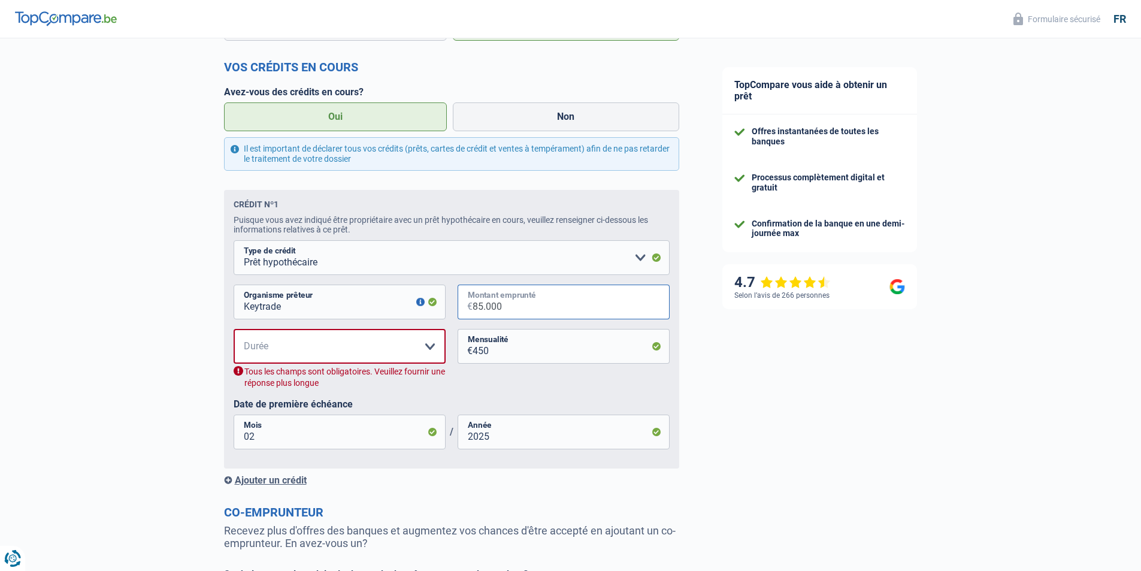
type input "85.000"
click at [712, 389] on div "TopCompare vous aide à obtenir un prêt Offres instantanées de toutes les banque…" at bounding box center [921, 171] width 441 height 1319
click at [282, 345] on select "120 mois 180 mois 240 mois 300 mois 360 mois 420 mois Veuillez sélectionner une…" at bounding box center [340, 346] width 212 height 35
select select "240"
click at [234, 332] on select "120 mois 180 mois 240 mois 300 mois 360 mois 420 mois Veuillez sélectionner une…" at bounding box center [340, 346] width 212 height 35
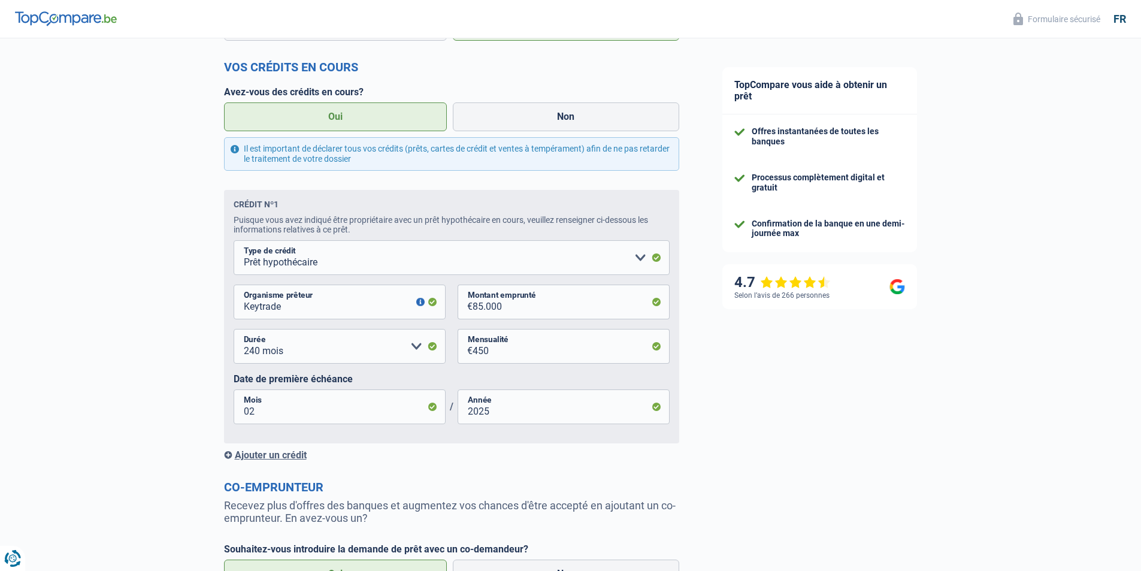
click at [802, 398] on div "TopCompare vous aide à obtenir un prêt Offres instantanées de toutes les banque…" at bounding box center [921, 159] width 441 height 1294
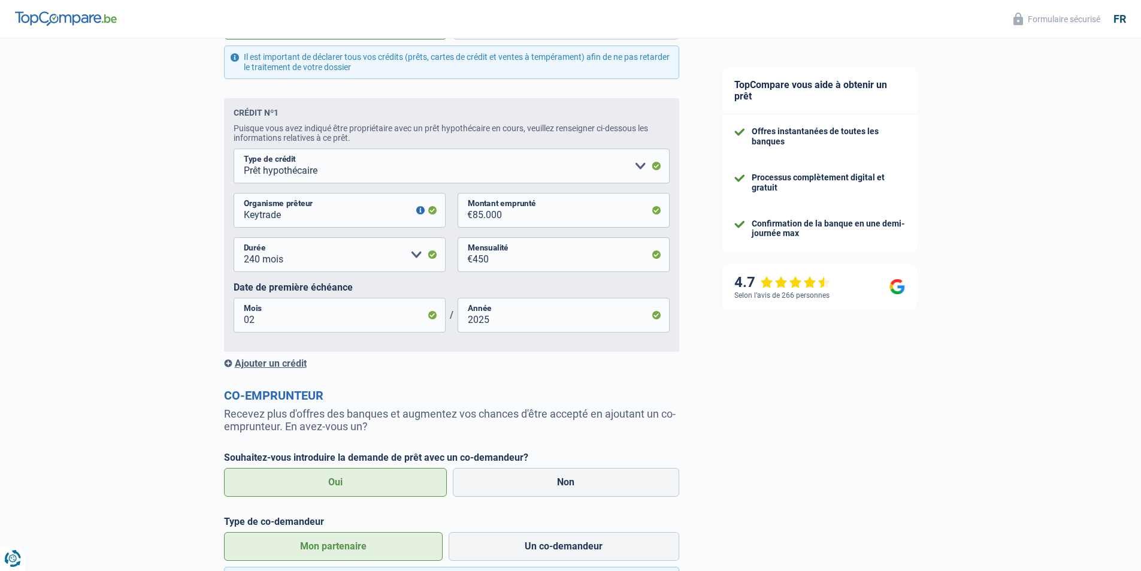
scroll to position [765, 0]
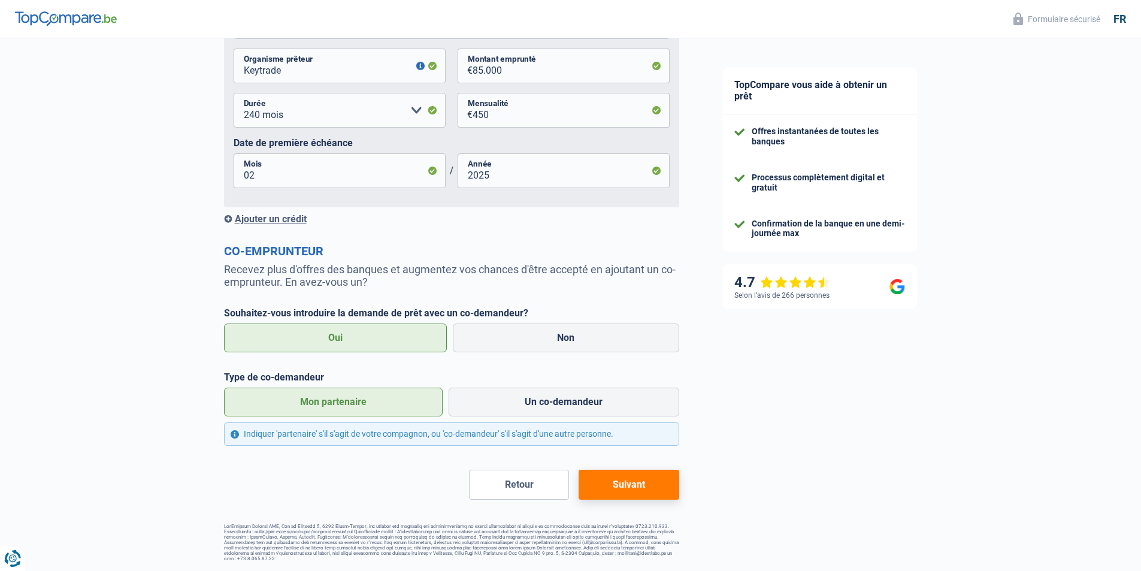
click at [656, 491] on button "Suivant" at bounding box center [629, 485] width 100 height 30
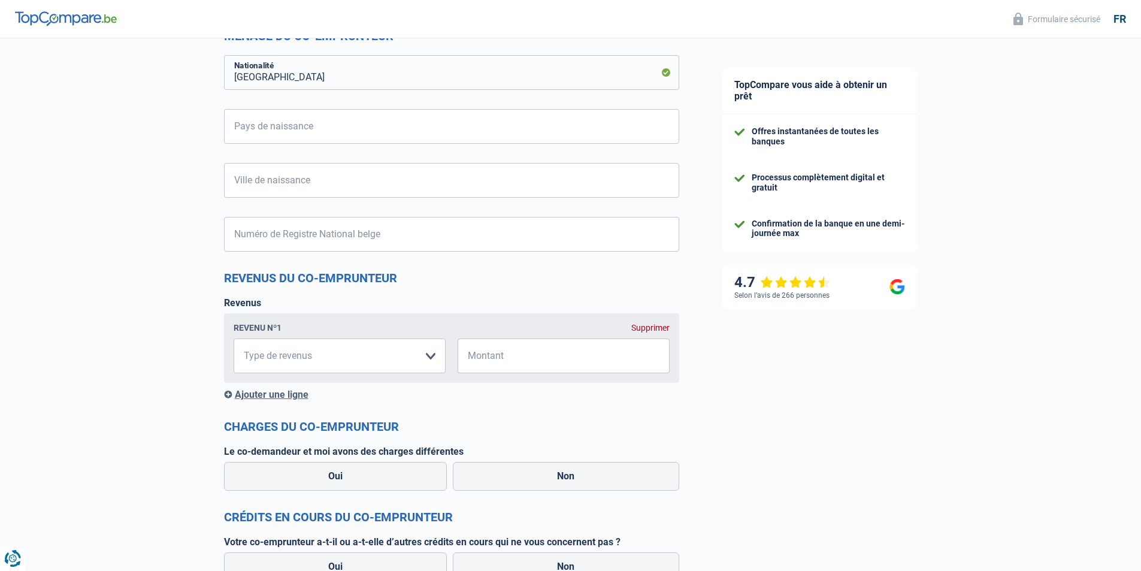
scroll to position [713, 0]
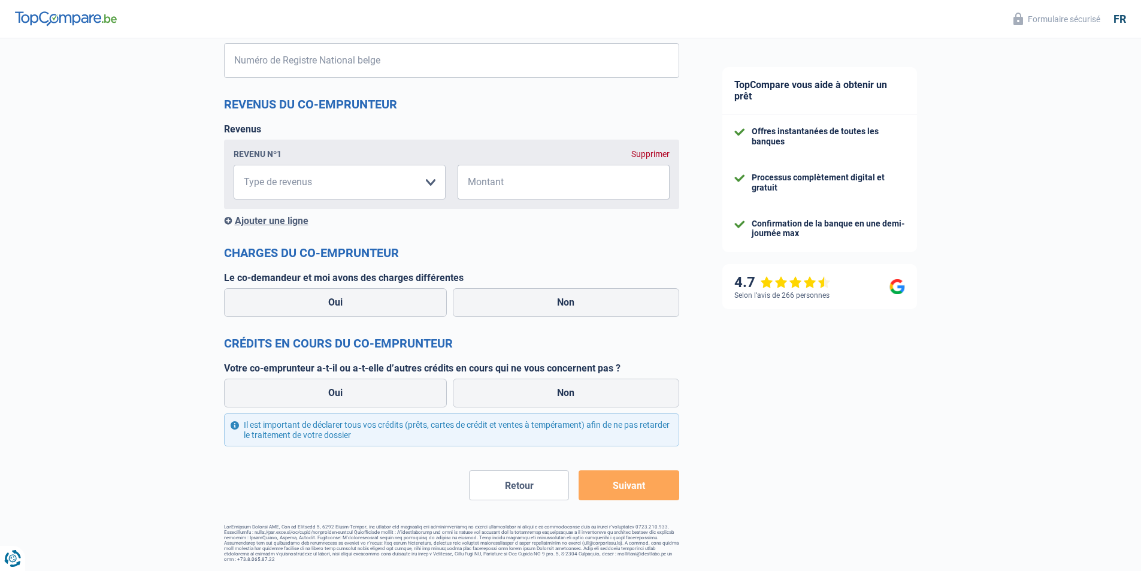
click at [543, 482] on button "Retour" at bounding box center [519, 485] width 100 height 30
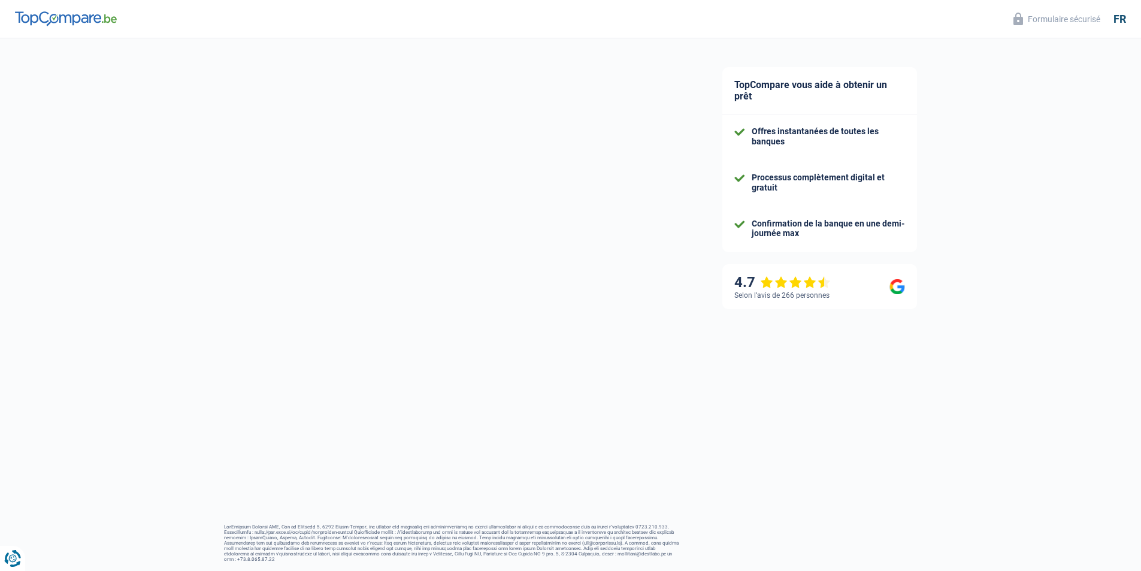
select select "netSalary"
select select "mealVouchers"
select select "mortgage"
select select "240"
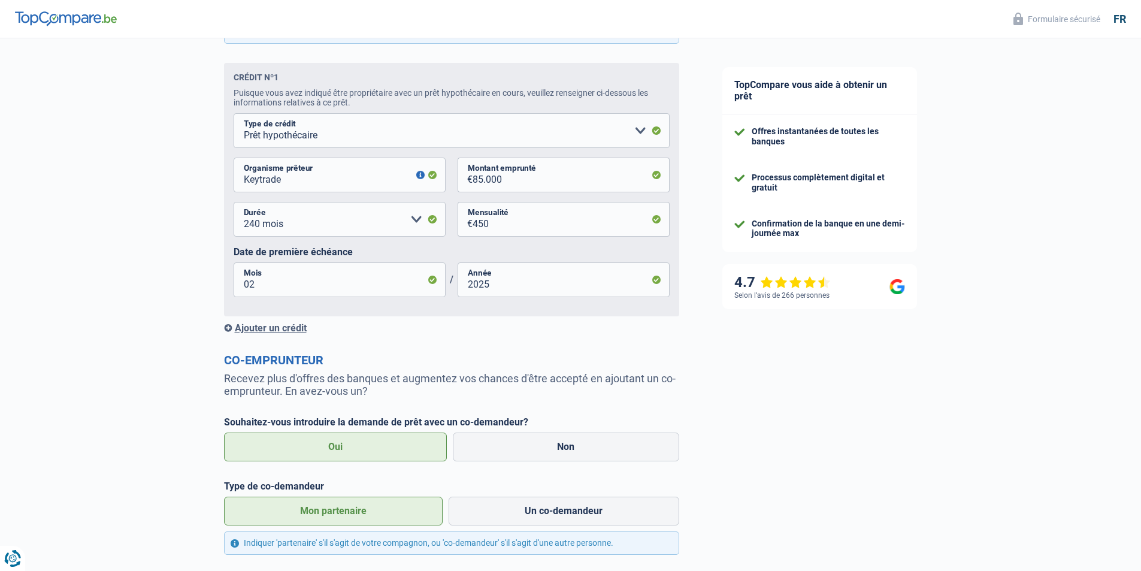
scroll to position [719, 0]
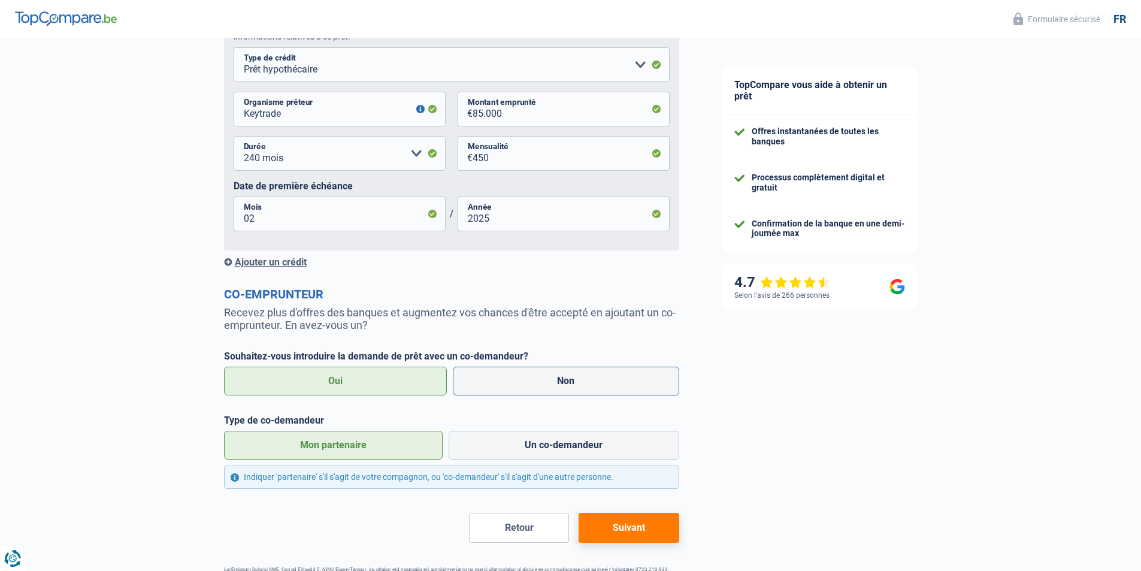
click at [495, 389] on label "Non" at bounding box center [566, 381] width 226 height 29
click at [495, 389] on input "Non" at bounding box center [566, 381] width 226 height 29
radio input "true"
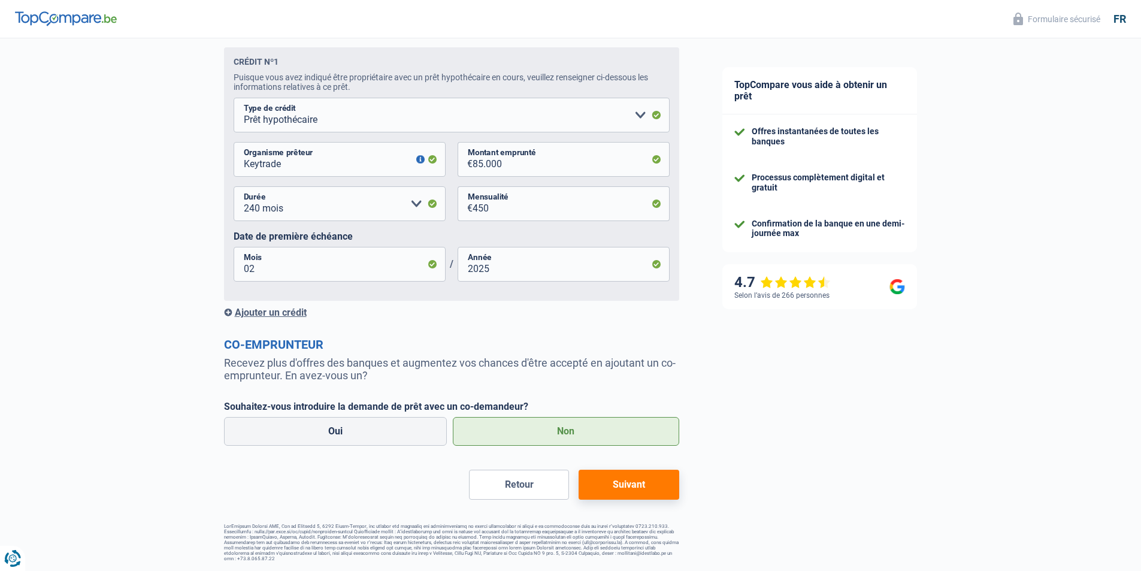
click at [595, 481] on button "Suivant" at bounding box center [629, 485] width 100 height 30
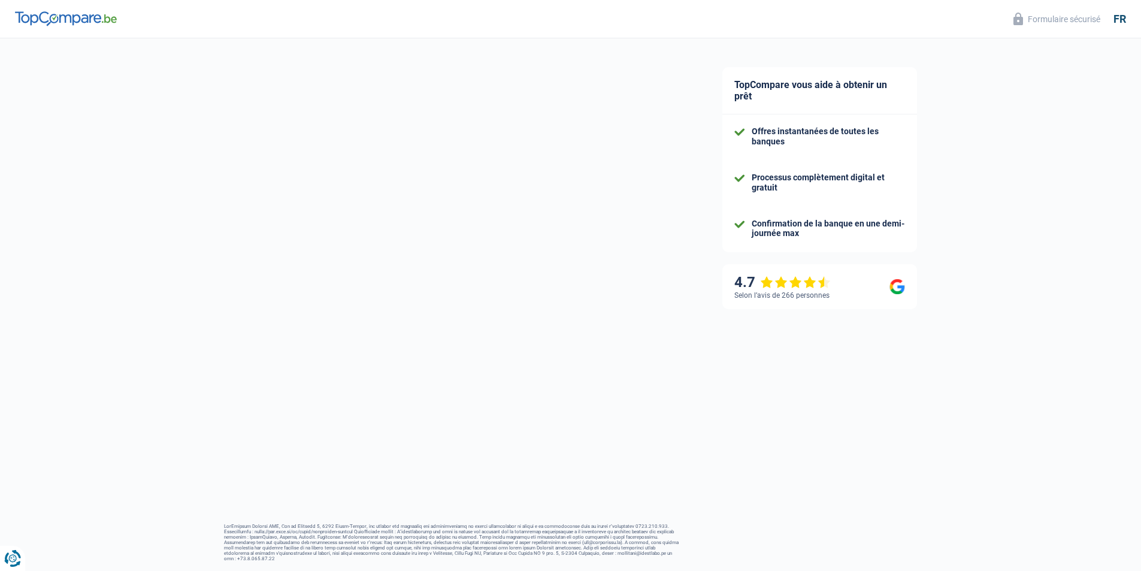
scroll to position [1, 0]
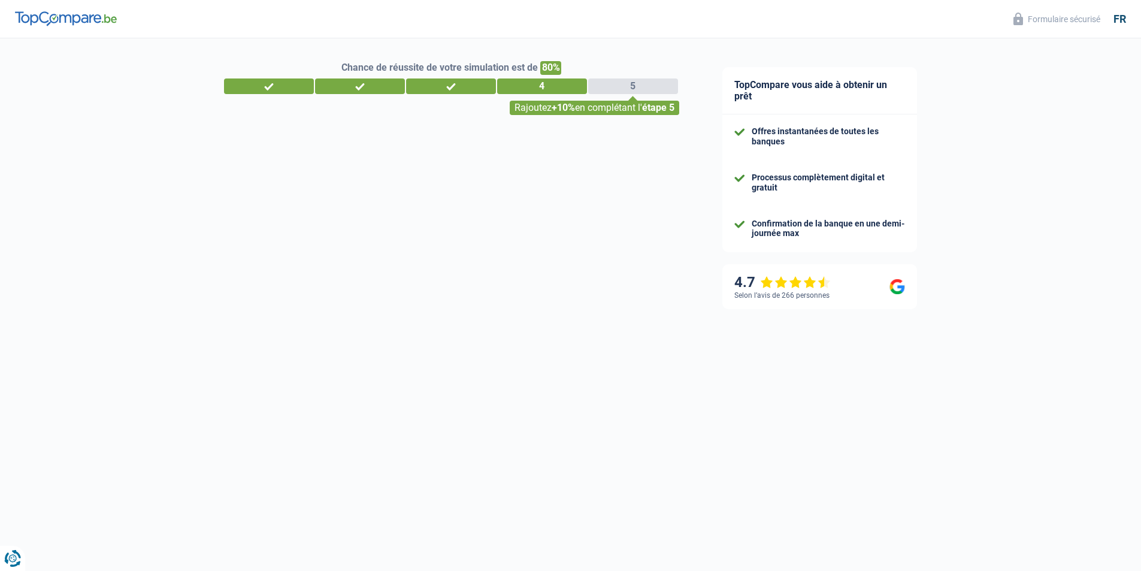
select select "renovation"
select select "120"
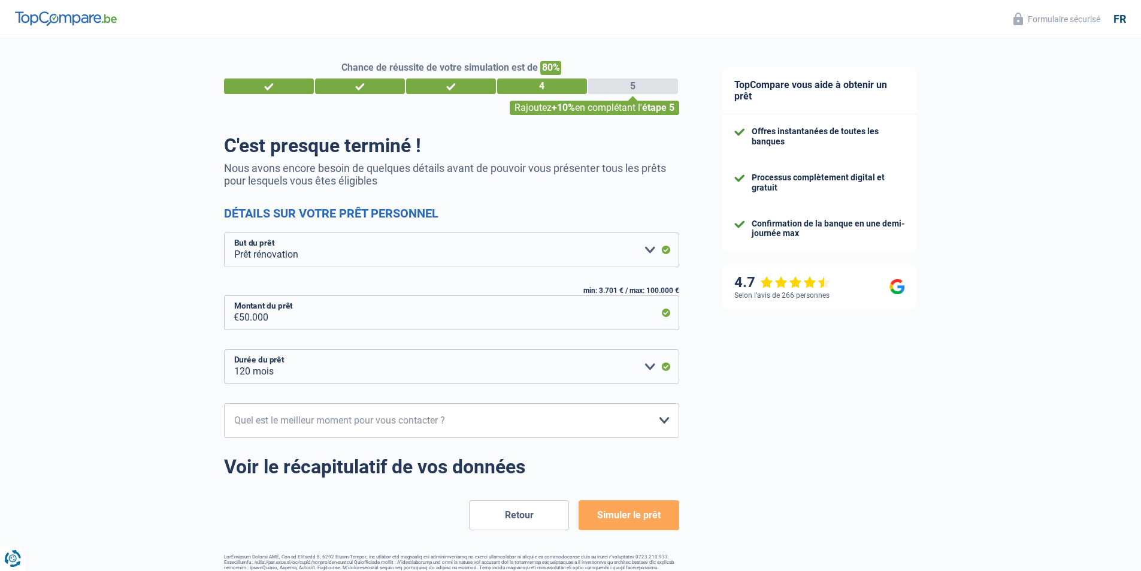
scroll to position [0, 0]
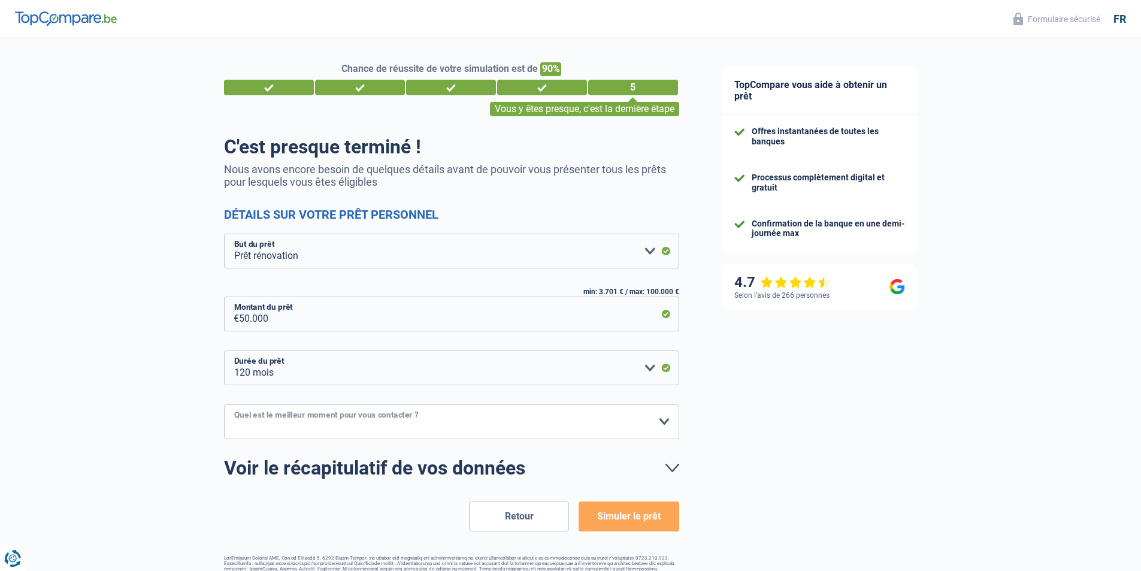
click at [502, 434] on select "10h-12h 12h-14h 14h-16h 16h-18h Veuillez sélectionner une option" at bounding box center [451, 421] width 455 height 35
select select "14-16"
click at [224, 405] on select "10h-12h 12h-14h 14h-16h 16h-18h Veuillez sélectionner une option" at bounding box center [451, 421] width 455 height 35
click at [658, 512] on button "Simuler le prêt" at bounding box center [629, 516] width 100 height 30
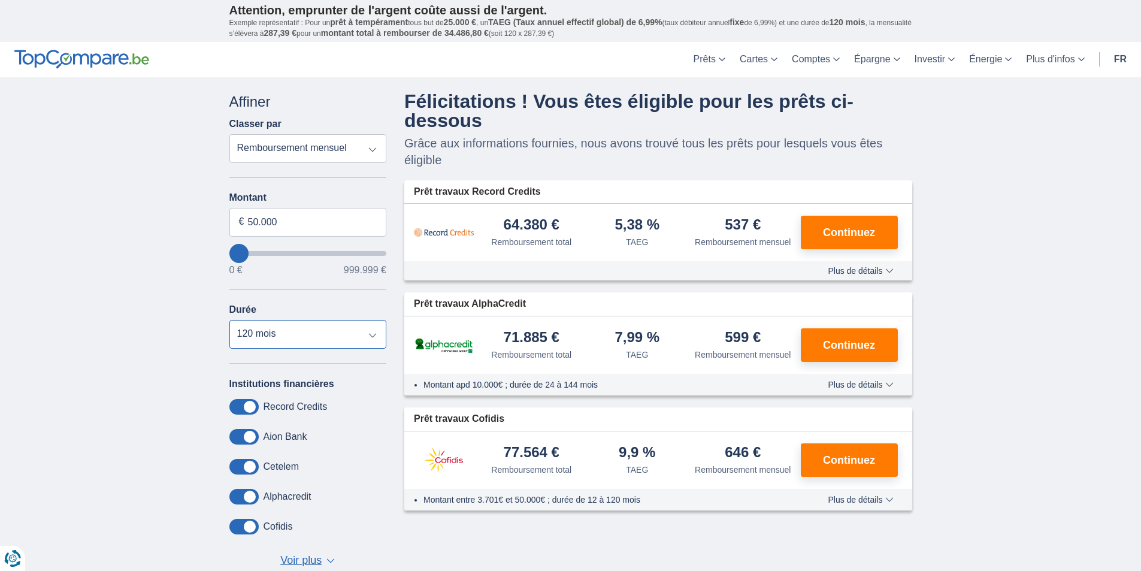
click at [343, 336] on select "12 mois 18 mois 24 mois 30 mois 36 mois 42 mois 48 mois 60 mois 72 mois 84 mois…" at bounding box center [308, 334] width 158 height 29
select select "60"
click at [229, 320] on select "12 mois 18 mois 24 mois 30 mois 36 mois 42 mois 48 mois 60 mois 72 mois 84 mois…" at bounding box center [308, 334] width 158 height 29
